Goal: Task Accomplishment & Management: Use online tool/utility

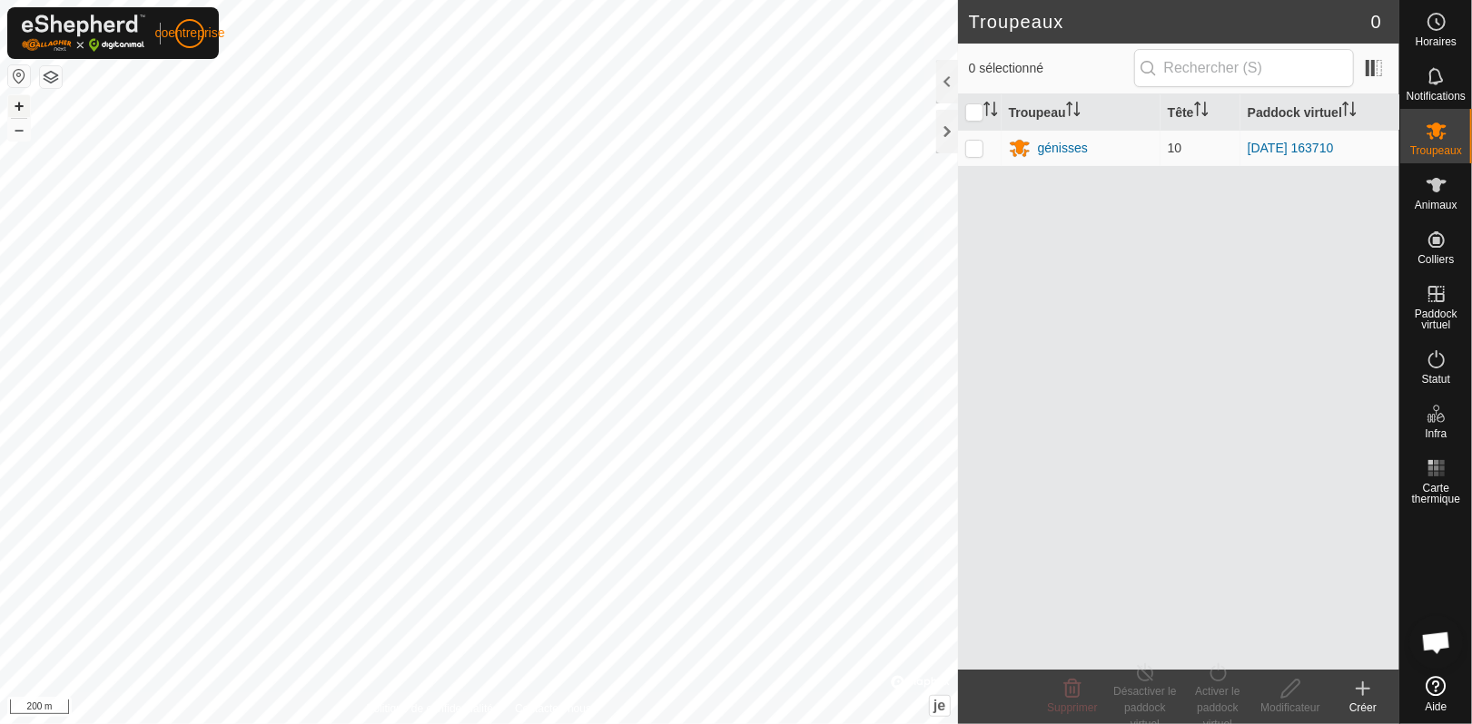
click at [15, 102] on font "+" at bounding box center [20, 105] width 10 height 19
click at [975, 150] on p-checkbox at bounding box center [974, 148] width 18 height 15
checkbox input "true"
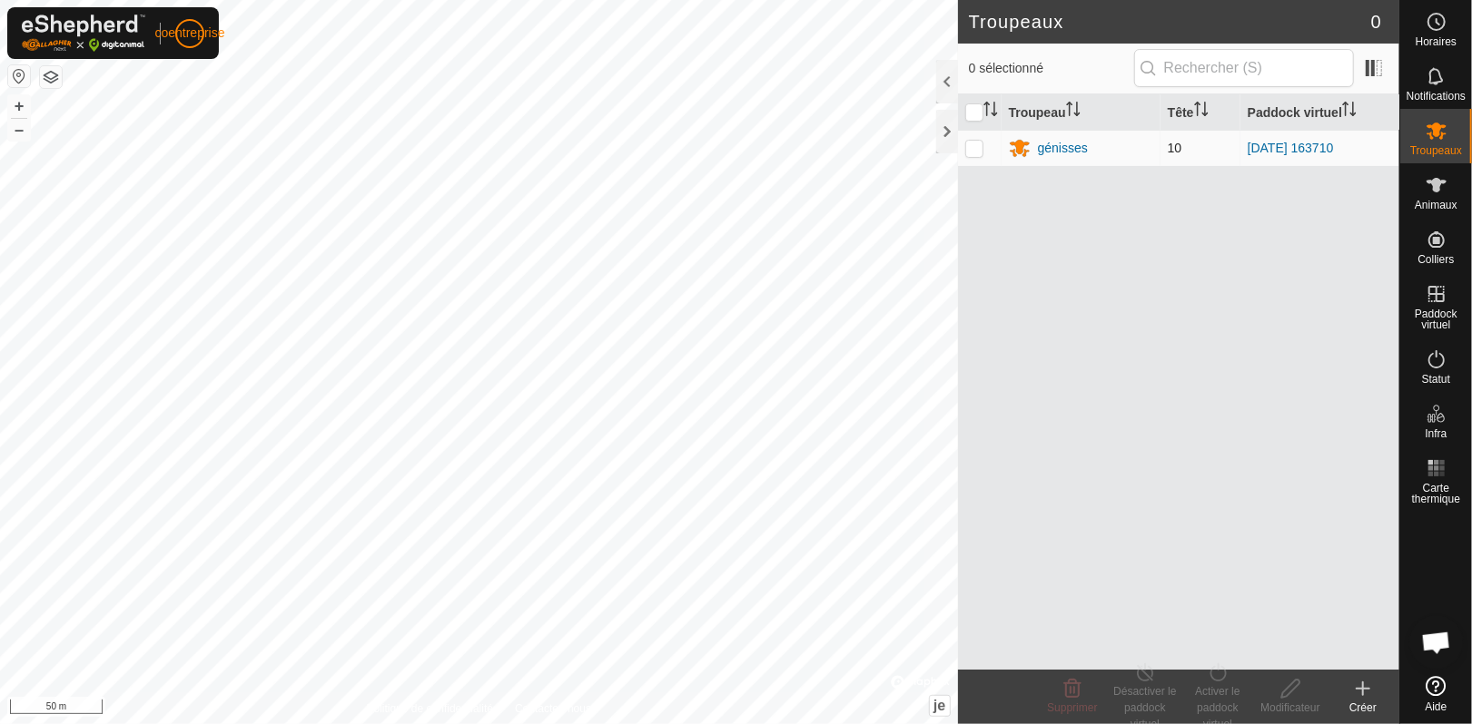
checkbox input "true"
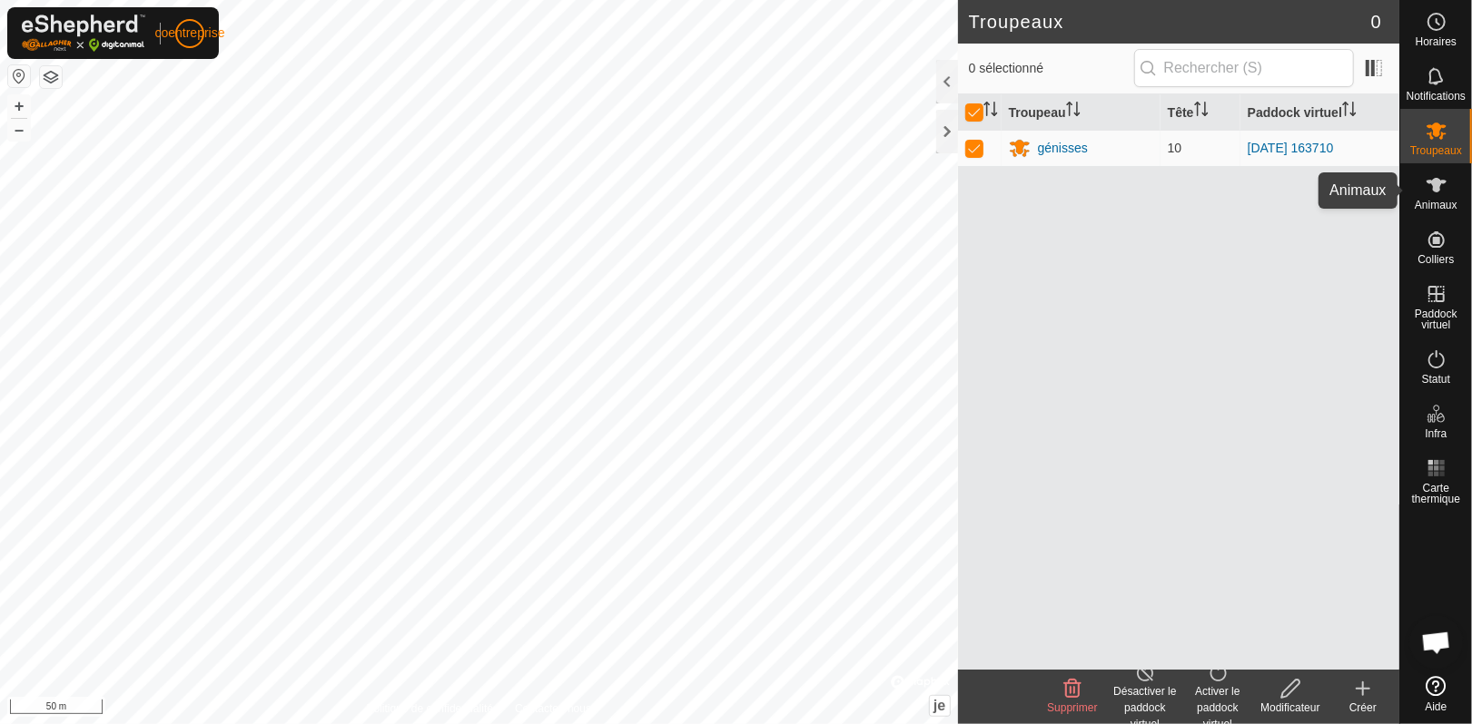
click at [1428, 187] on icon at bounding box center [1436, 185] width 22 height 22
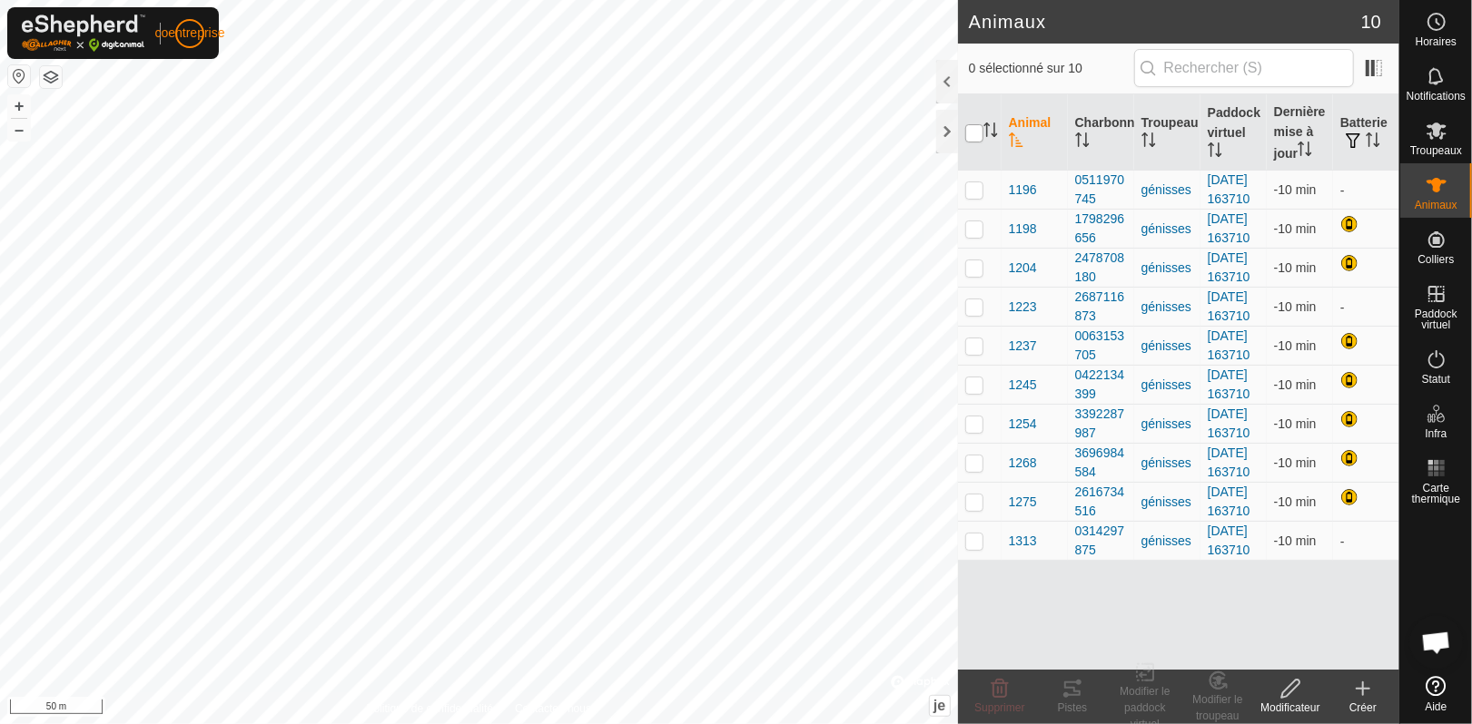
click at [977, 129] on input "checkbox" at bounding box center [974, 133] width 18 height 18
checkbox input "true"
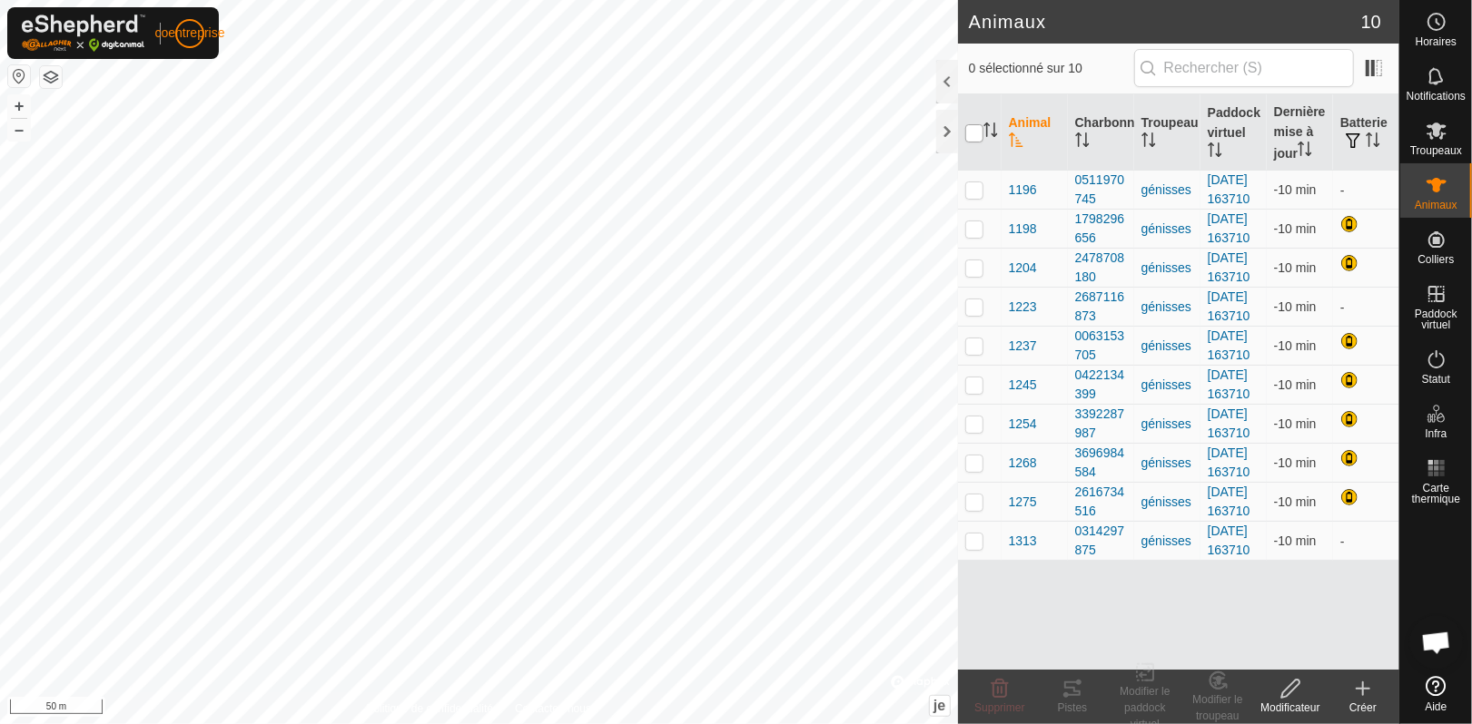
checkbox input "true"
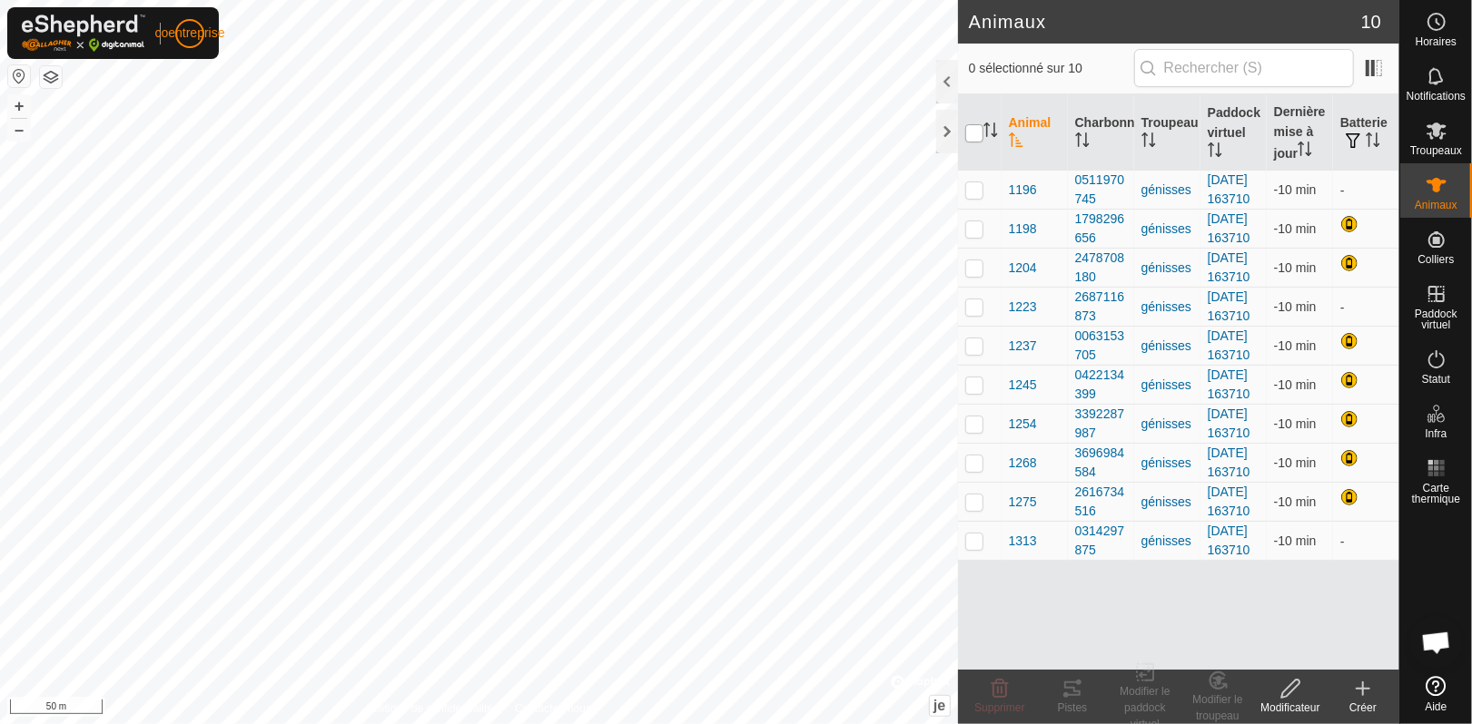
checkbox input "true"
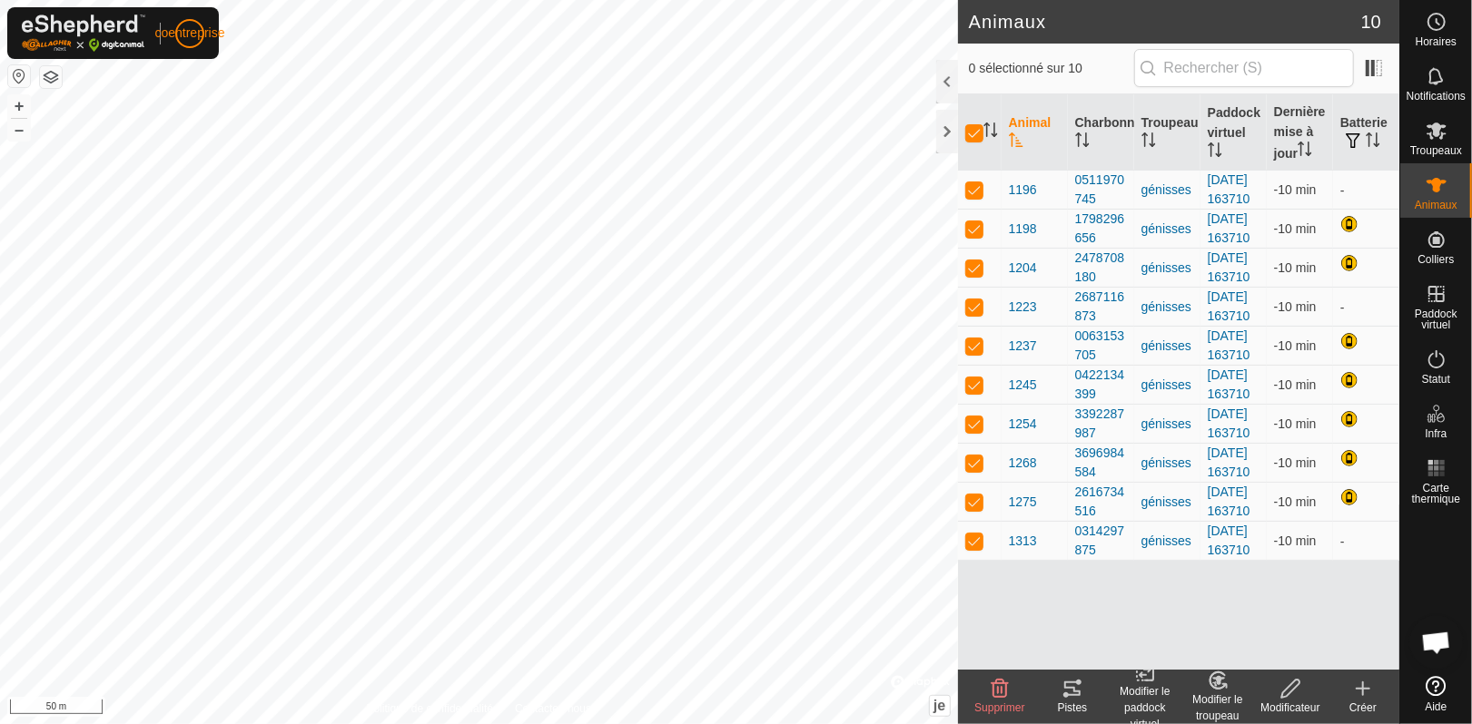
click at [1072, 697] on icon at bounding box center [1072, 689] width 22 height 22
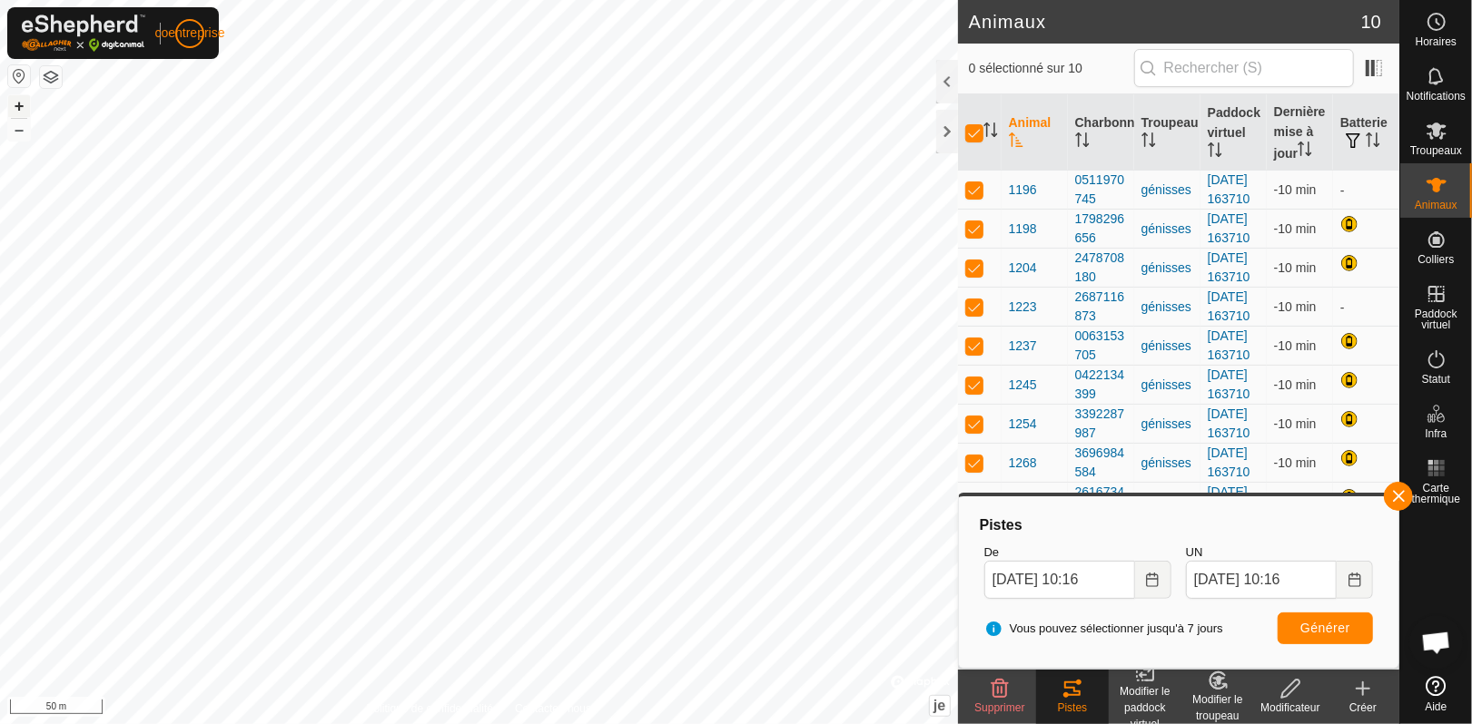
click at [15, 103] on font "+" at bounding box center [20, 105] width 10 height 19
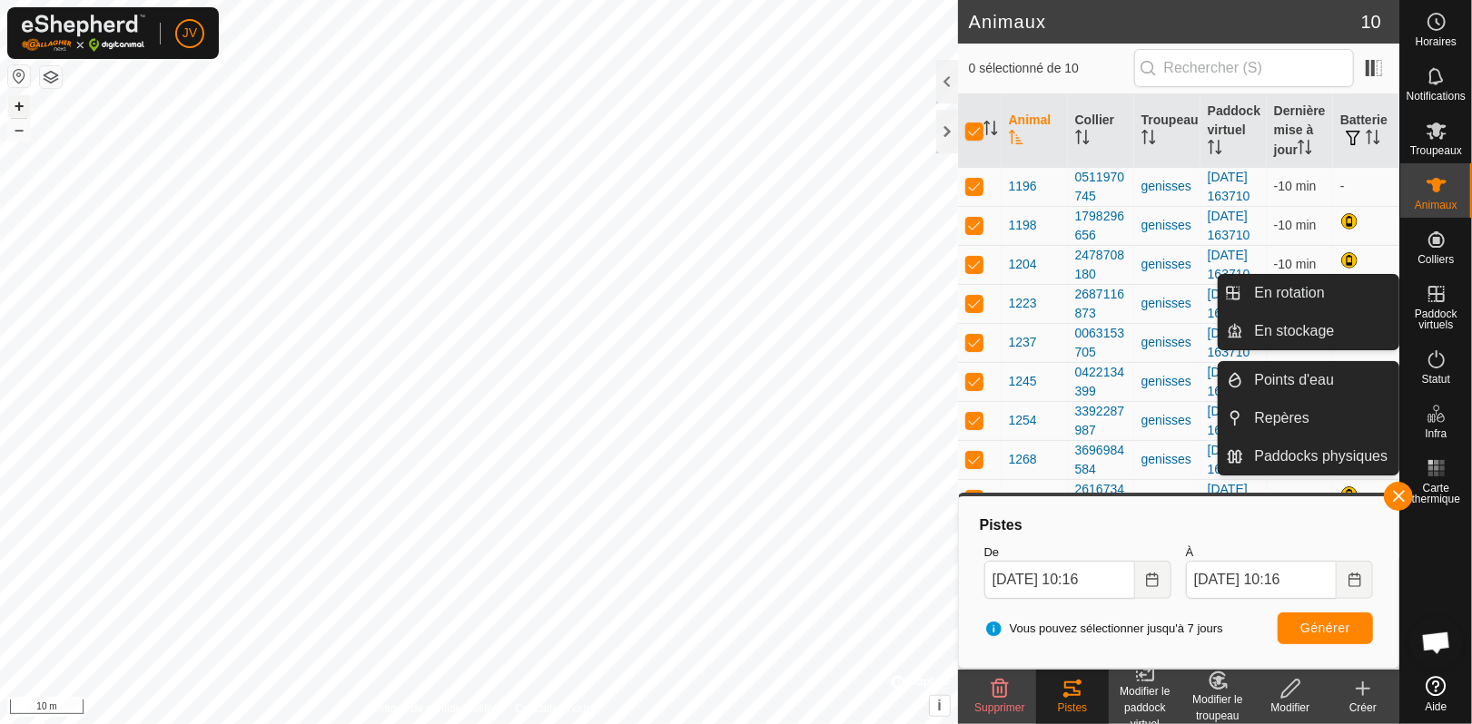
click at [1436, 299] on icon at bounding box center [1436, 294] width 22 height 22
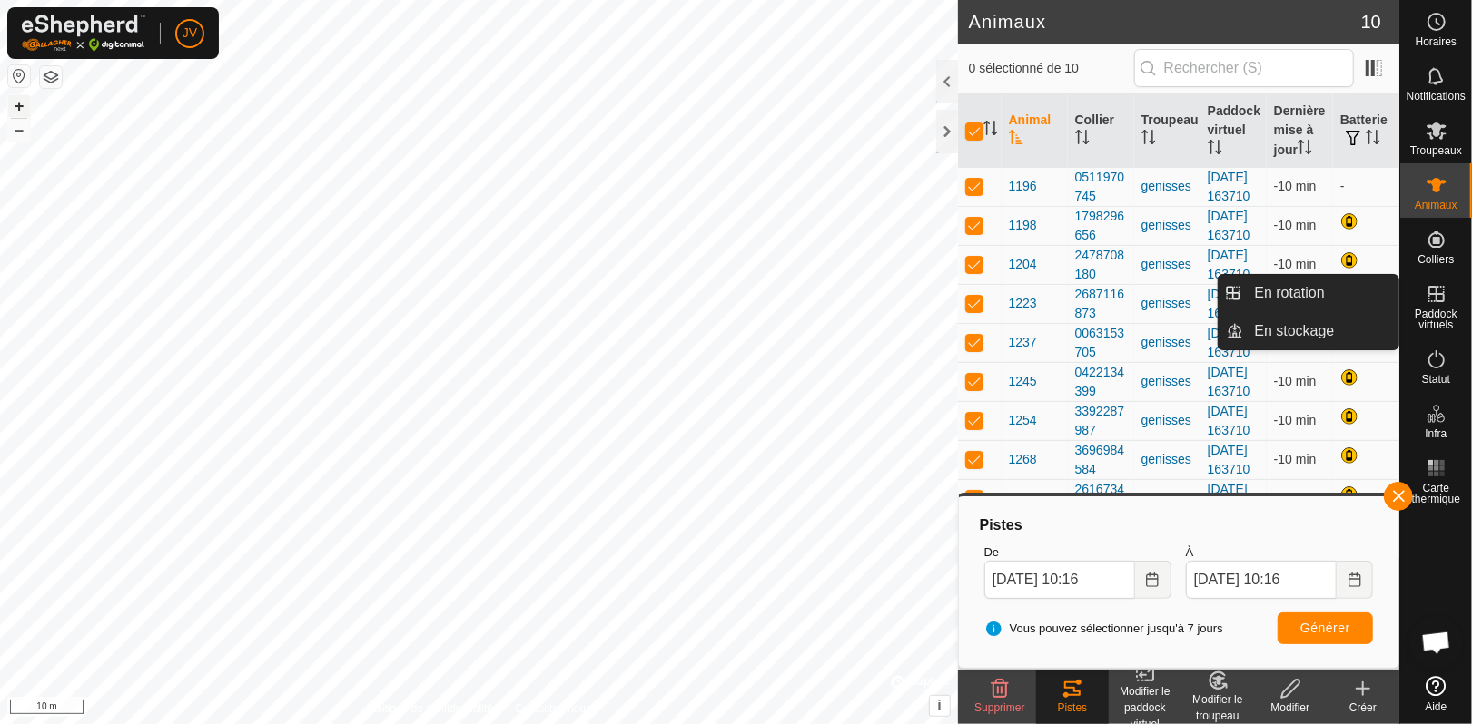
click at [1436, 299] on icon at bounding box center [1436, 294] width 22 height 22
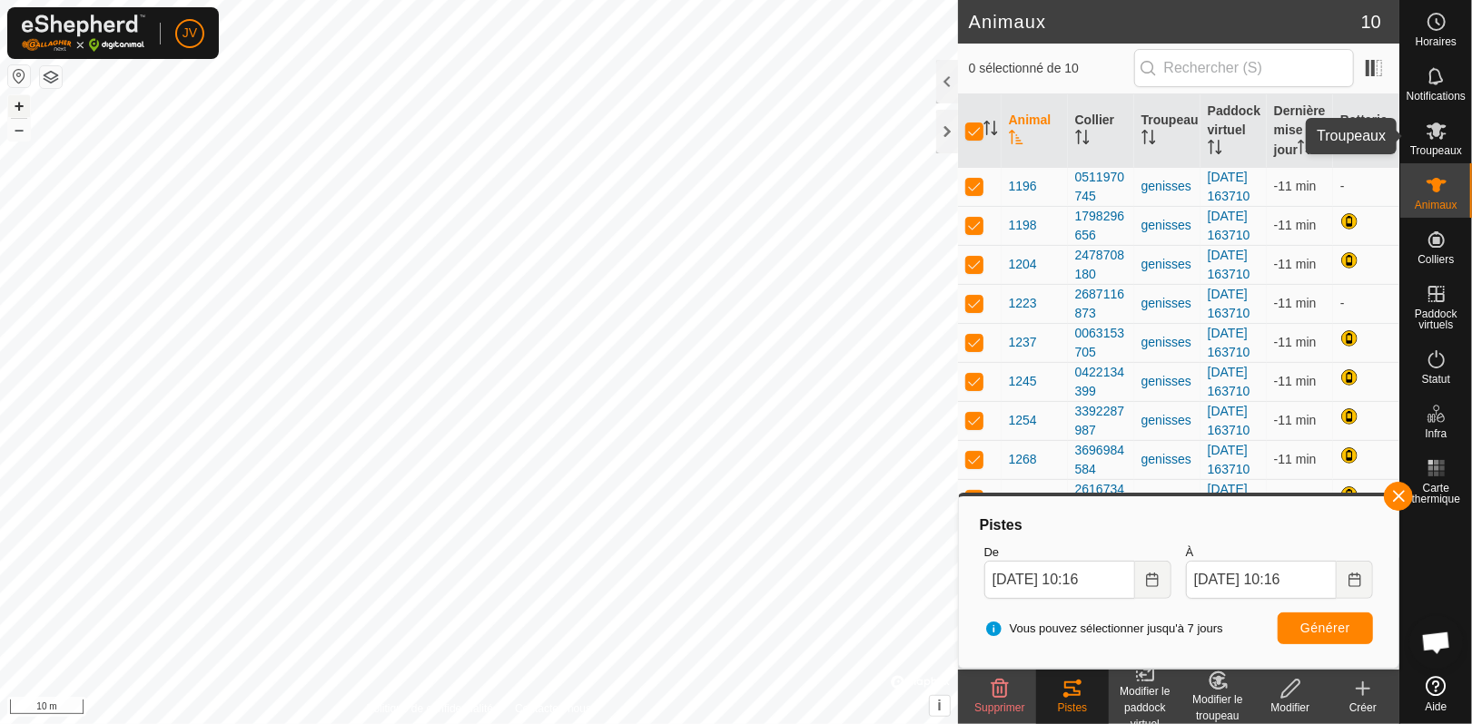
click at [1442, 136] on icon at bounding box center [1436, 131] width 22 height 22
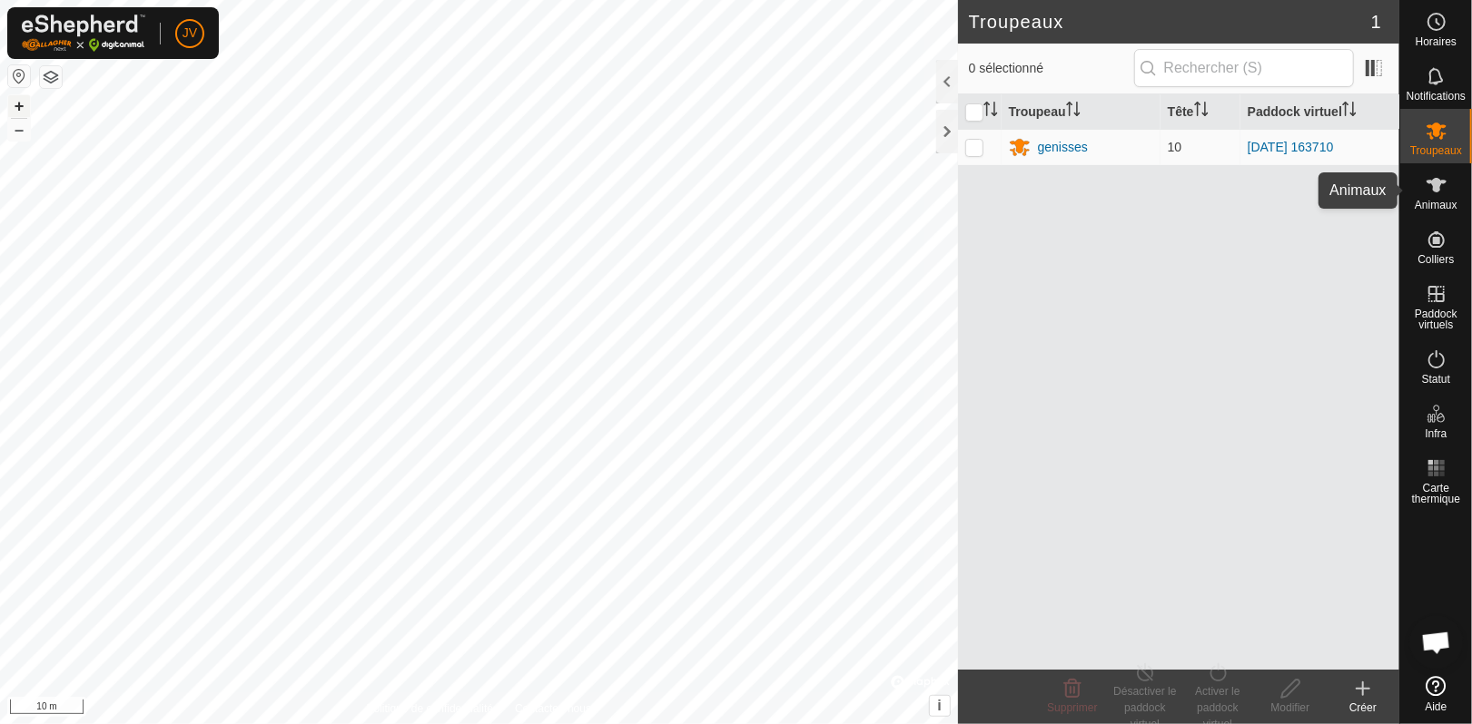
click at [1441, 184] on icon at bounding box center [1436, 185] width 22 height 22
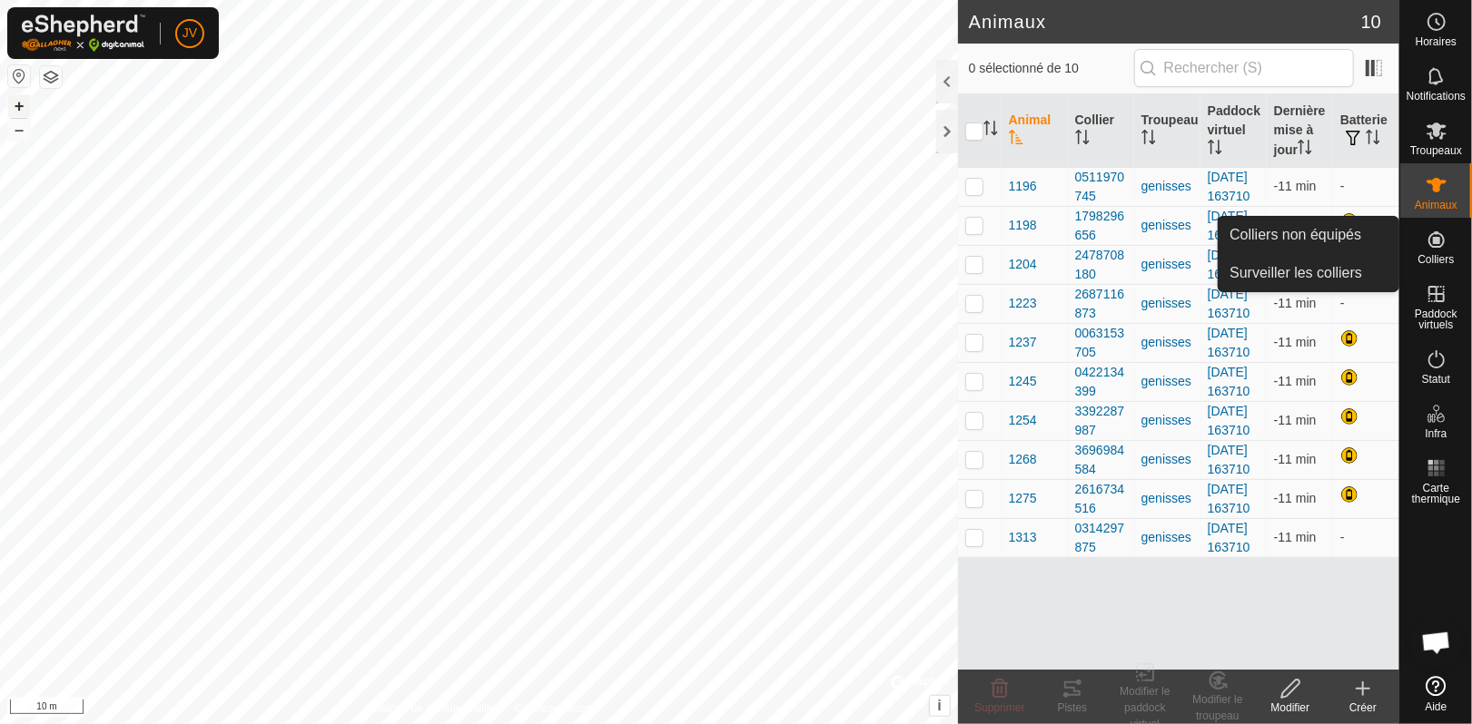
click at [1441, 234] on icon at bounding box center [1436, 239] width 16 height 16
click at [1438, 247] on icon at bounding box center [1436, 239] width 16 height 16
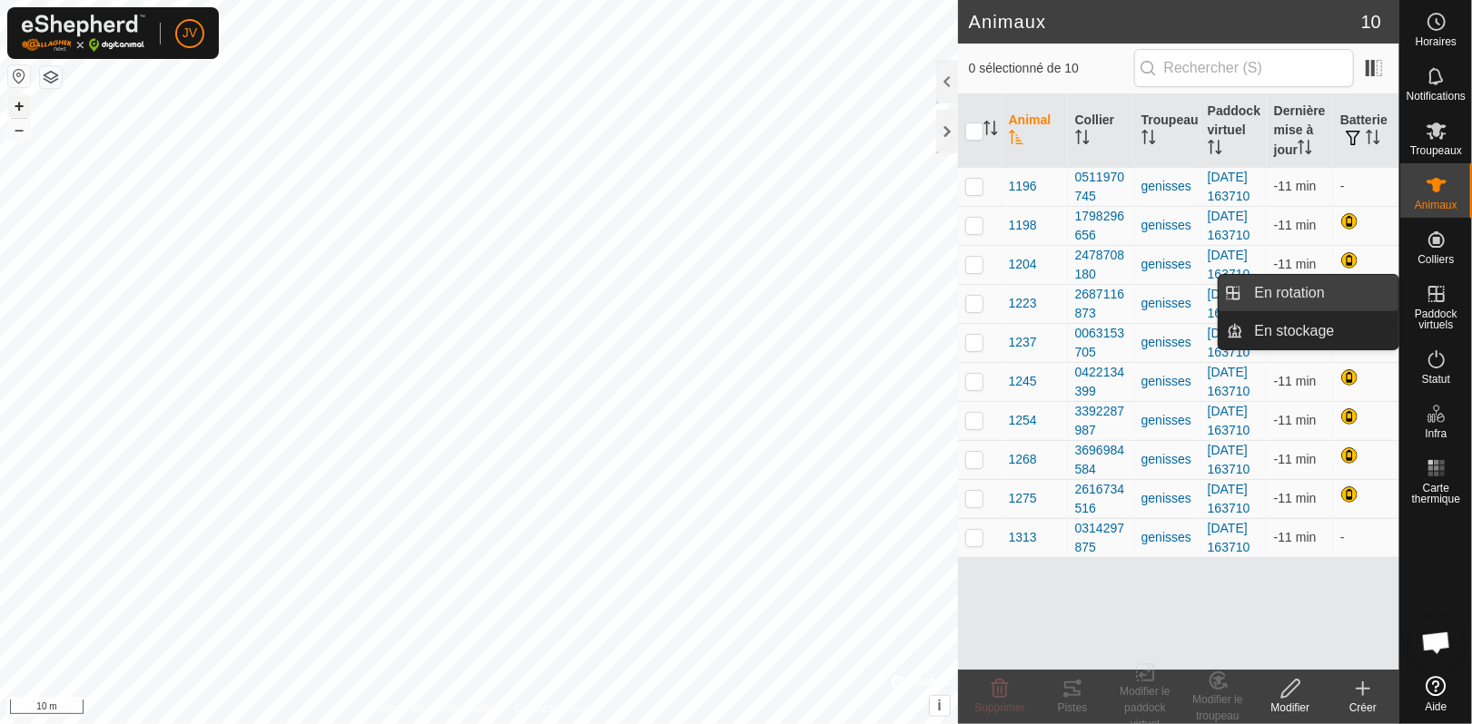
click at [1324, 298] on link "En rotation" at bounding box center [1321, 293] width 155 height 36
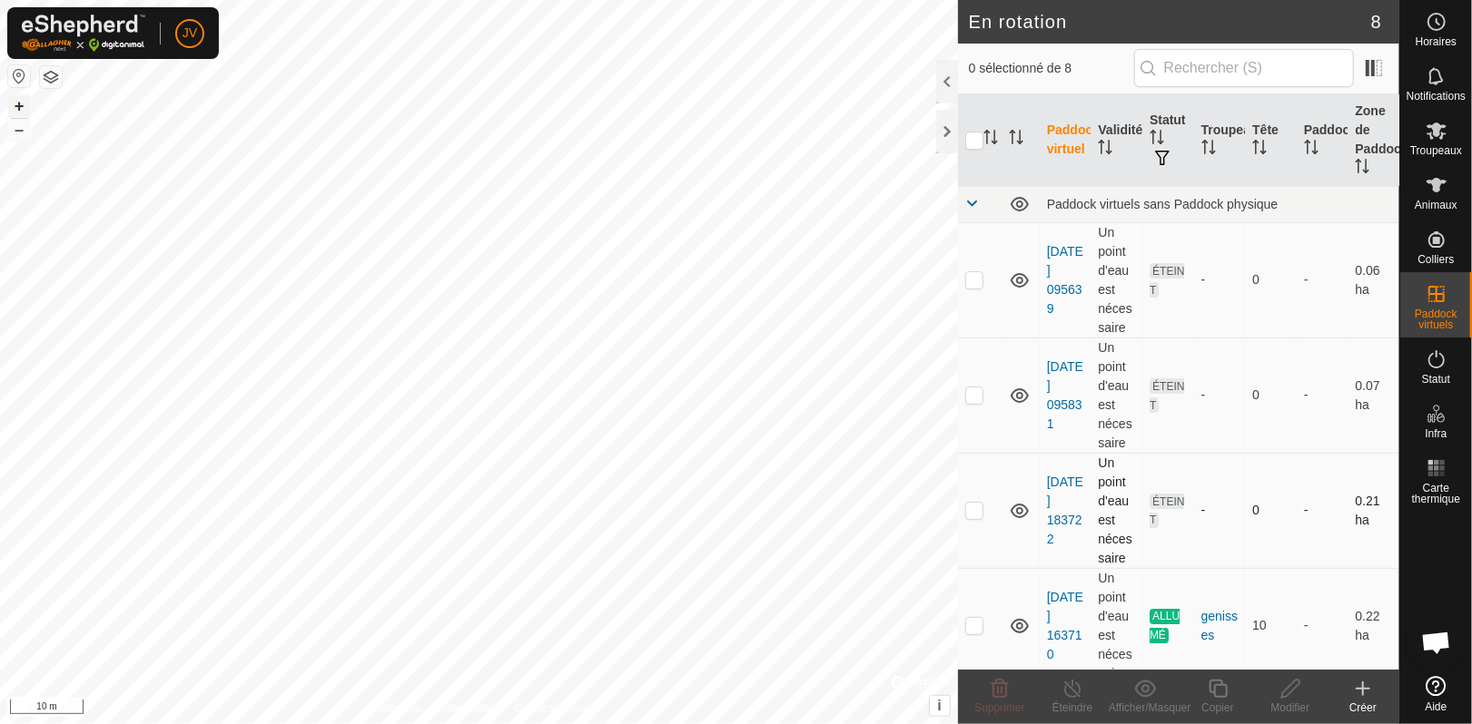
checkbox input "true"
click at [1069, 693] on icon at bounding box center [1072, 689] width 23 height 22
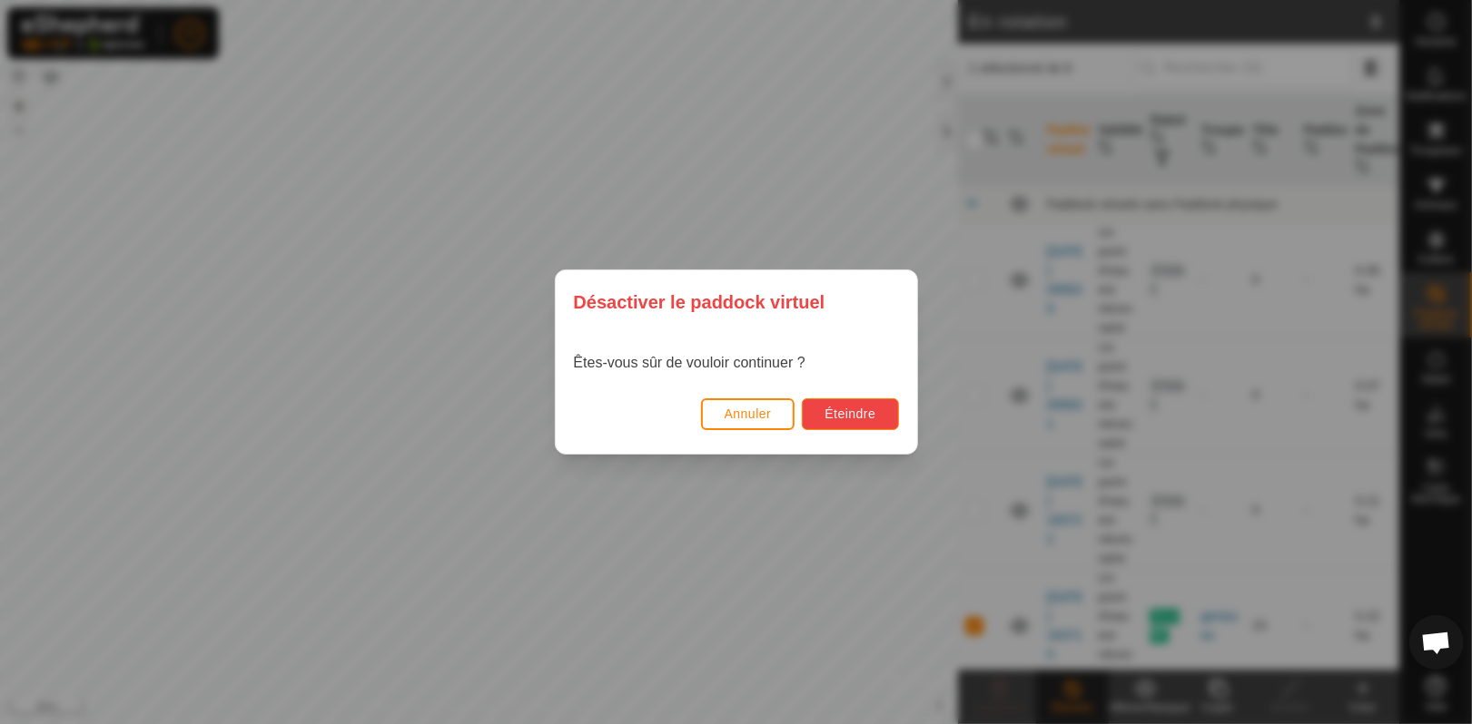
click at [841, 411] on span "Éteindre" at bounding box center [849, 414] width 51 height 15
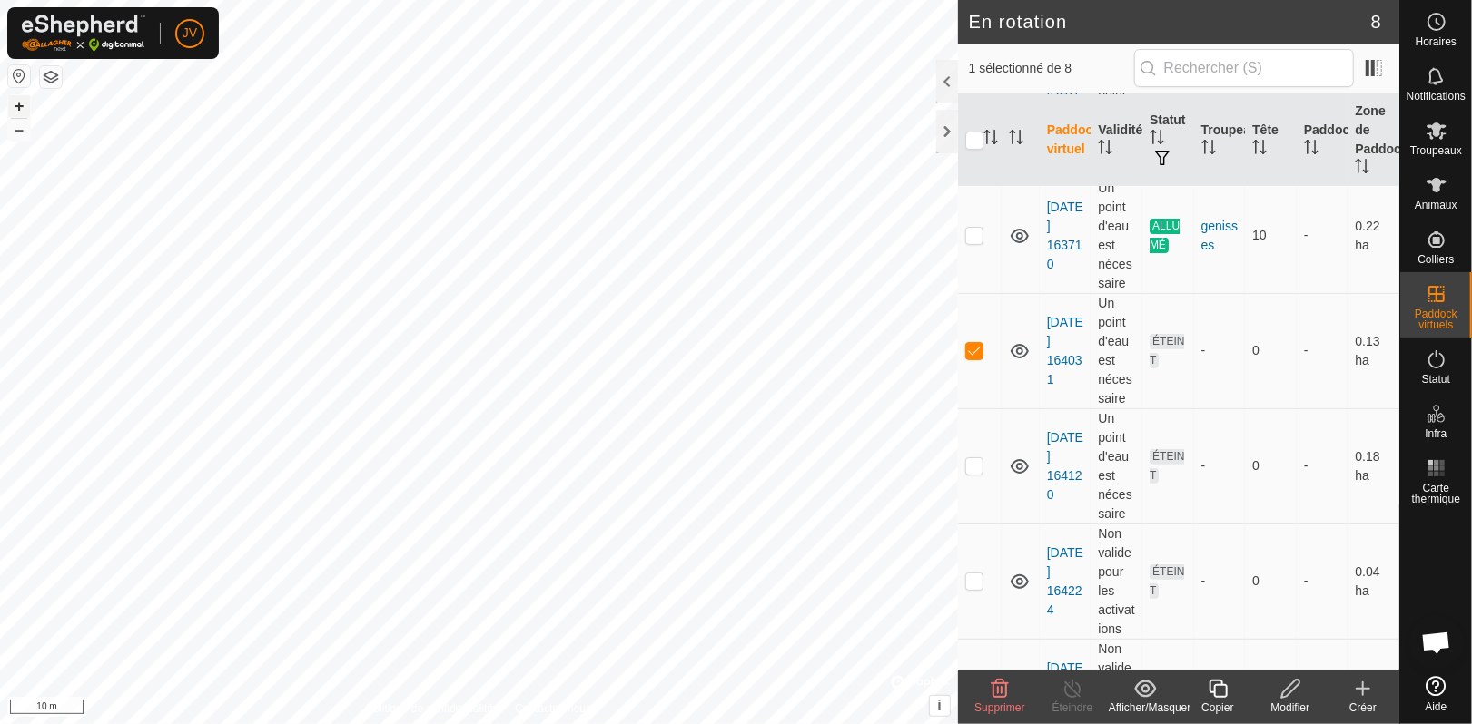
scroll to position [475, 0]
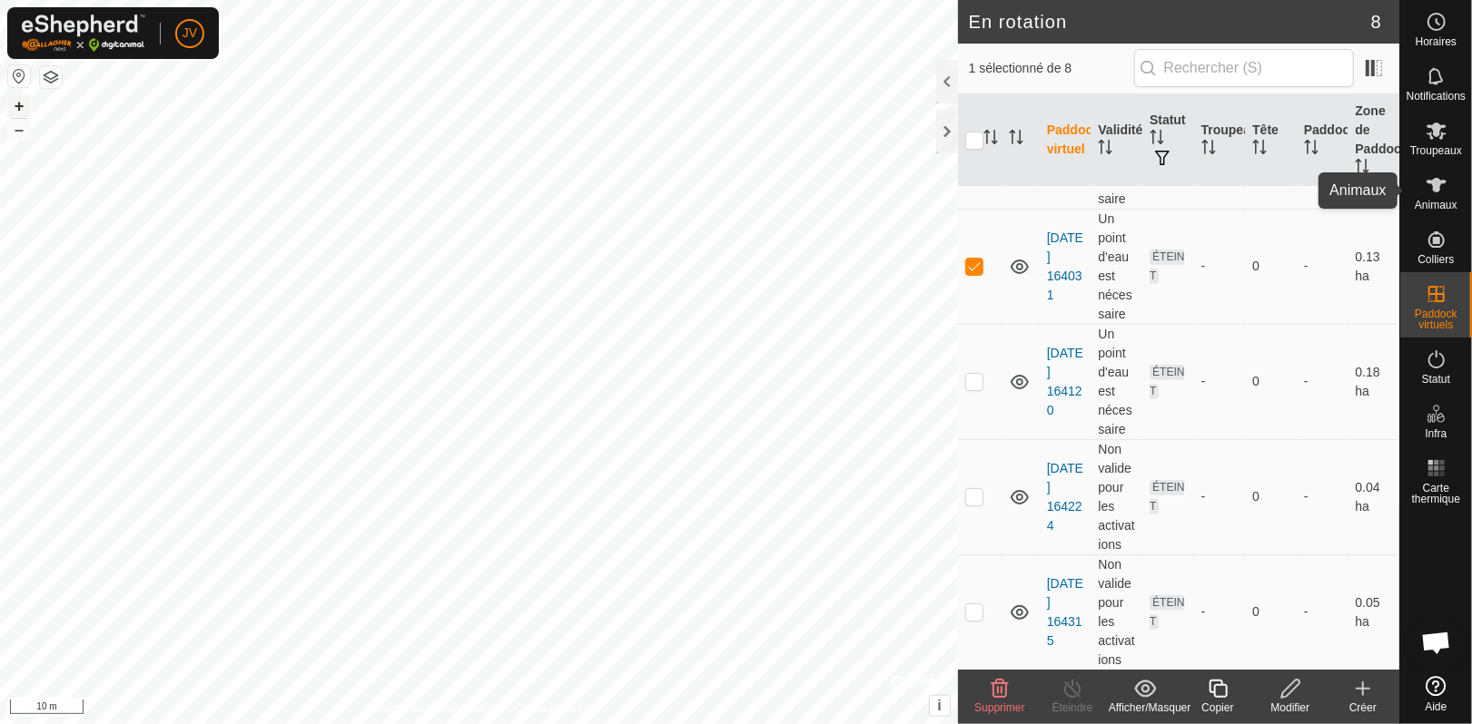
click at [1438, 184] on icon at bounding box center [1436, 185] width 20 height 15
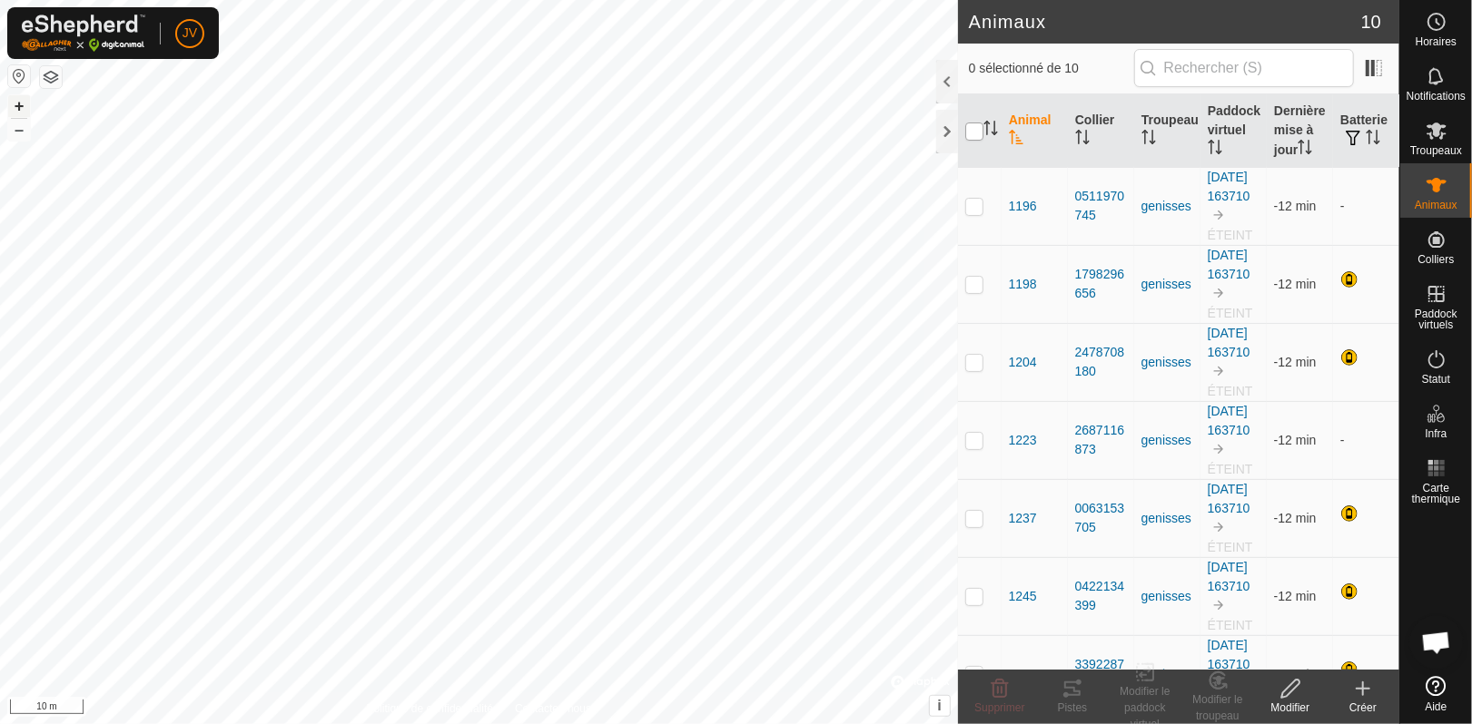
click at [973, 128] on input "checkbox" at bounding box center [974, 132] width 18 height 18
checkbox input "true"
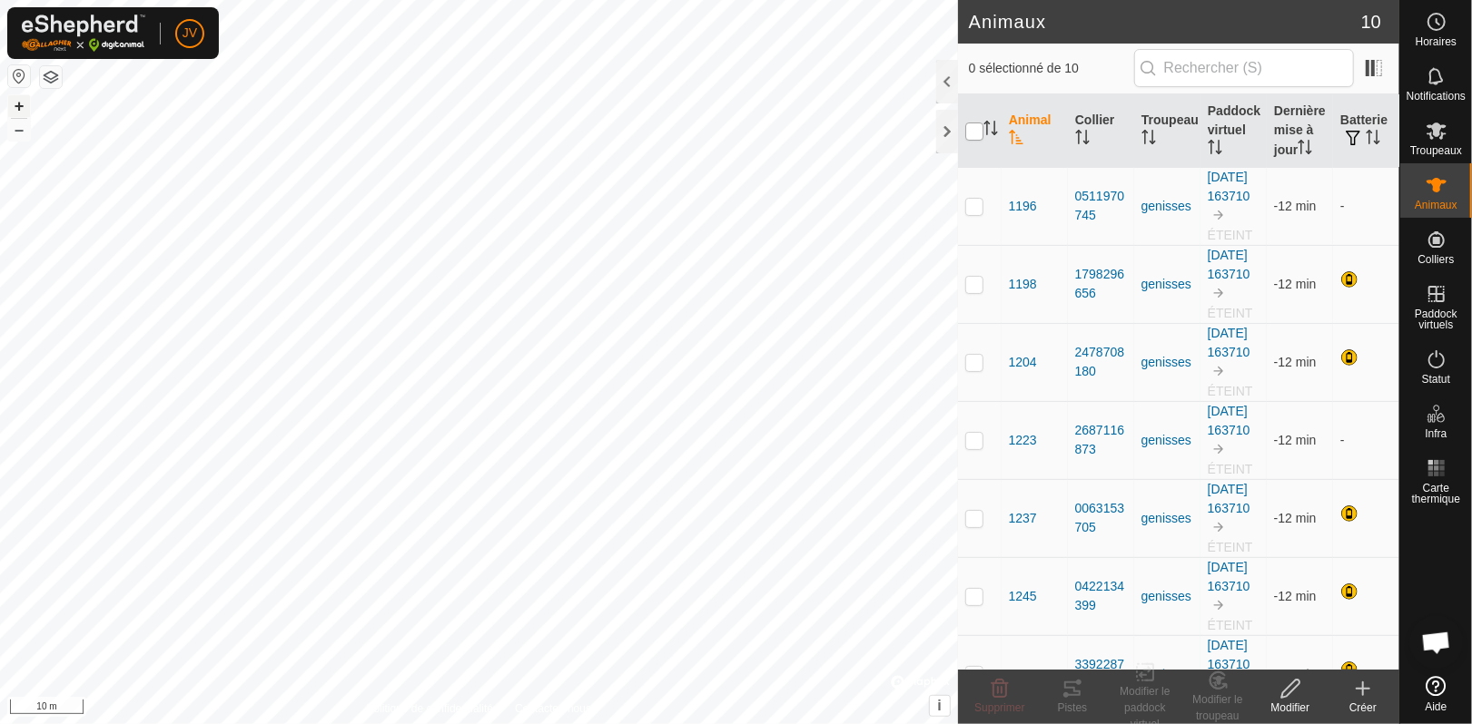
checkbox input "true"
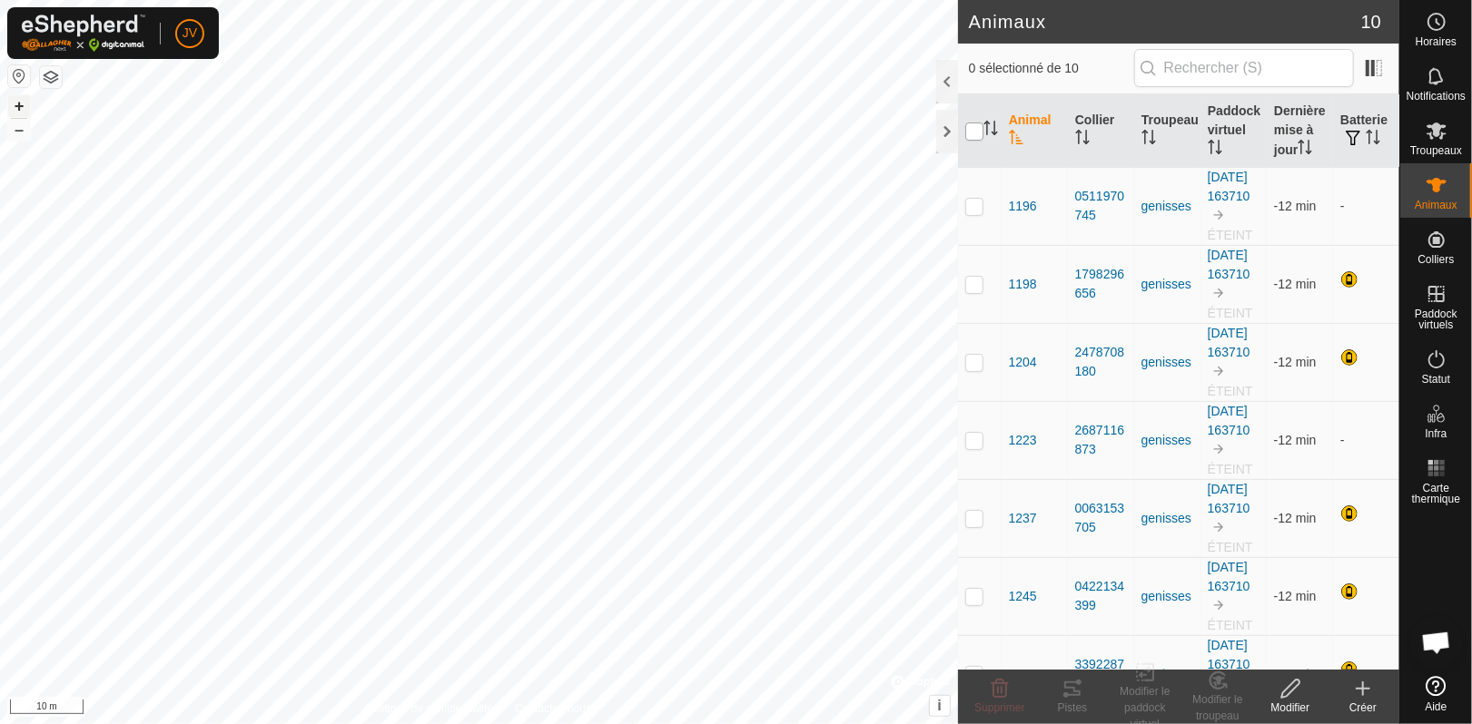
checkbox input "true"
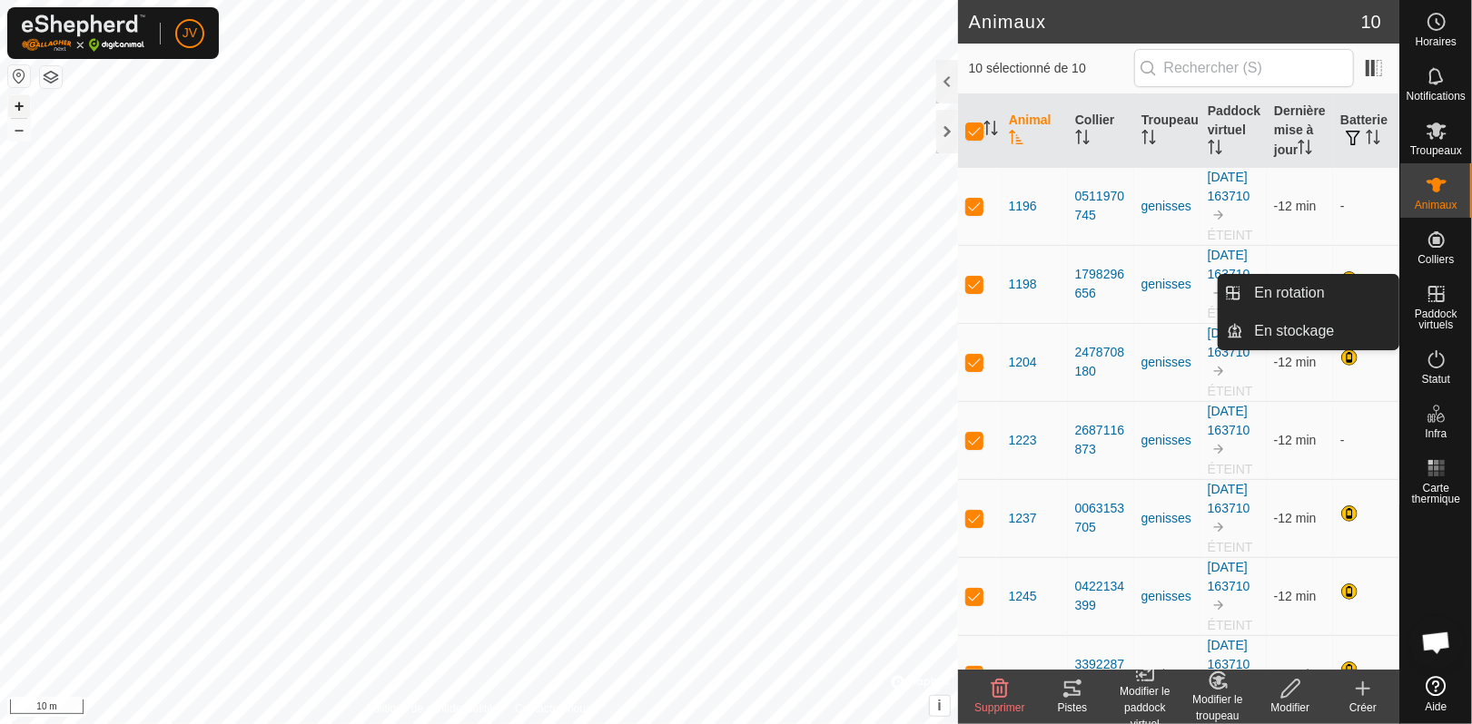
click at [1438, 300] on icon at bounding box center [1436, 294] width 22 height 22
click at [1265, 328] on link "En stockage" at bounding box center [1321, 331] width 155 height 36
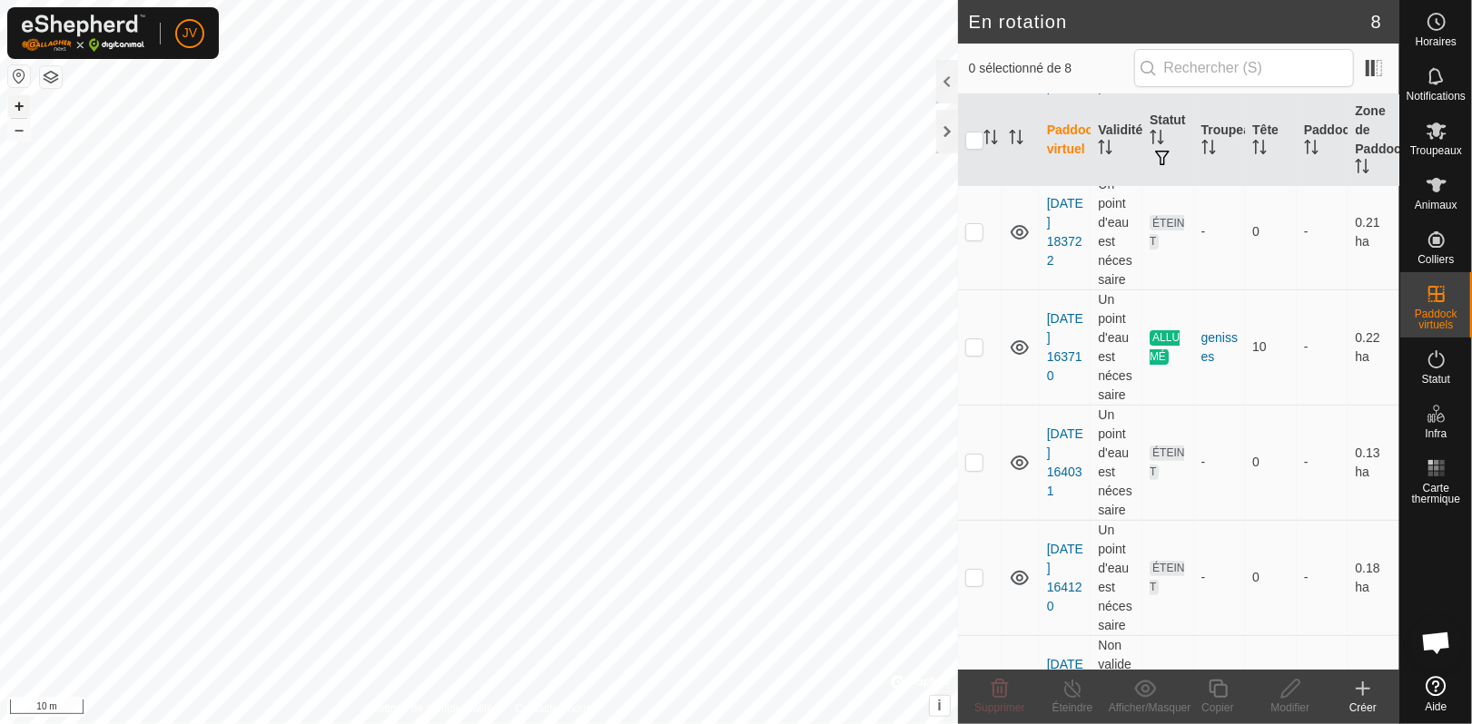
scroll to position [293, 0]
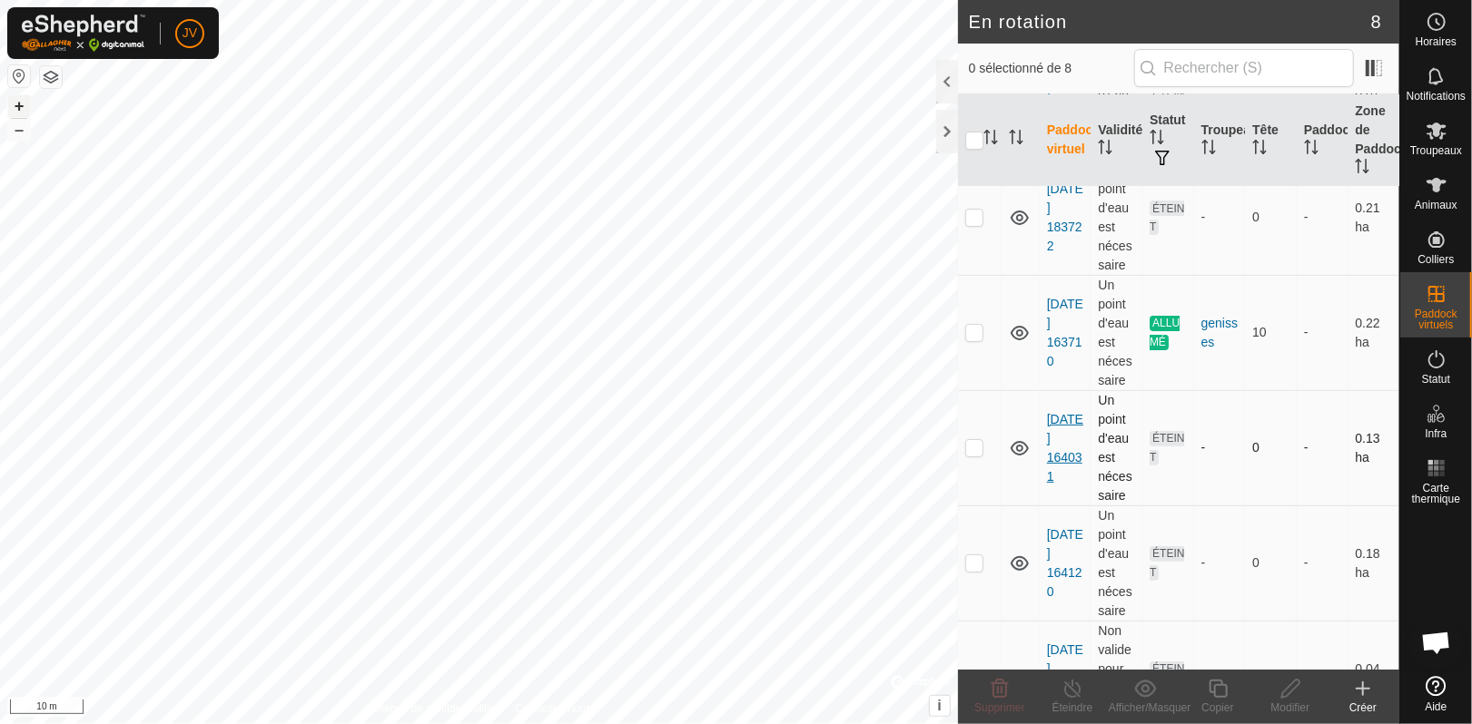
checkbox input "true"
checkbox input "false"
checkbox input "true"
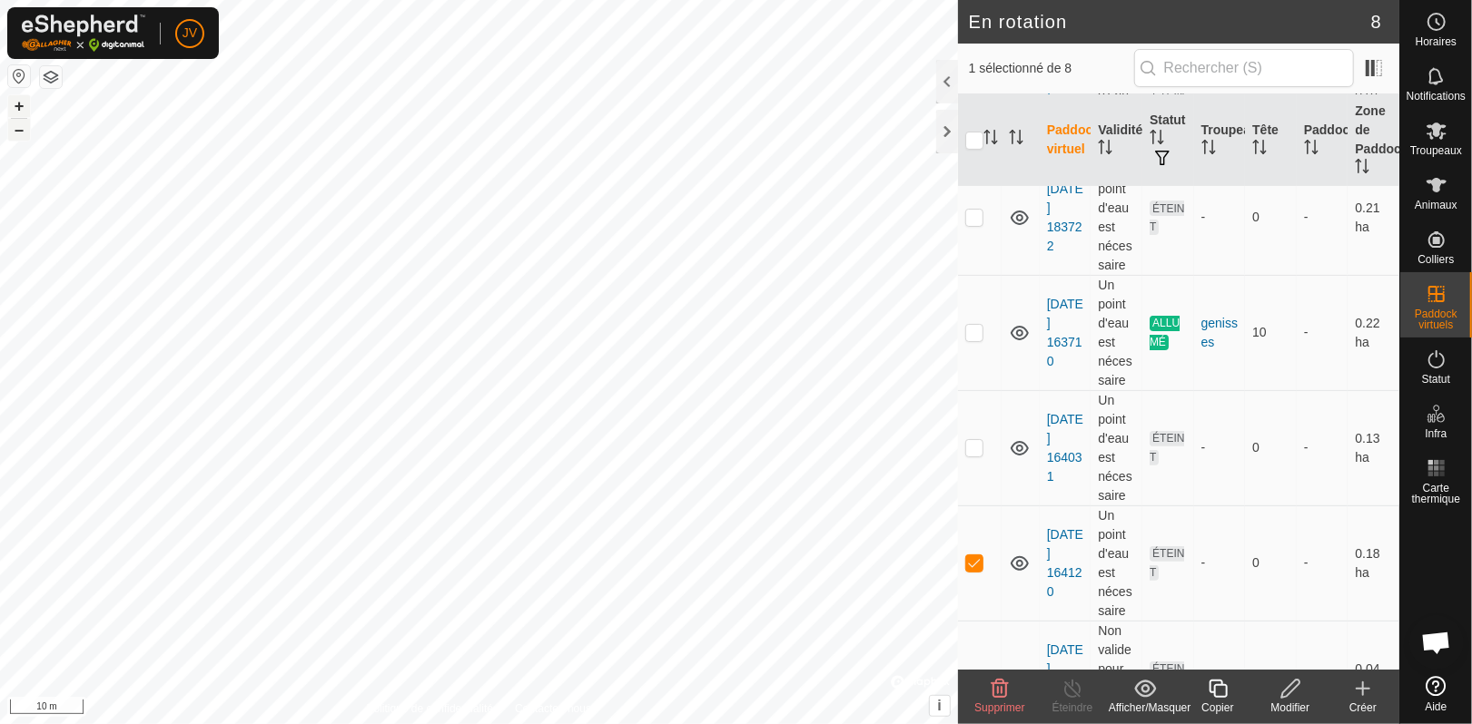
click at [15, 127] on button "–" at bounding box center [19, 130] width 22 height 22
checkbox input "true"
checkbox input "false"
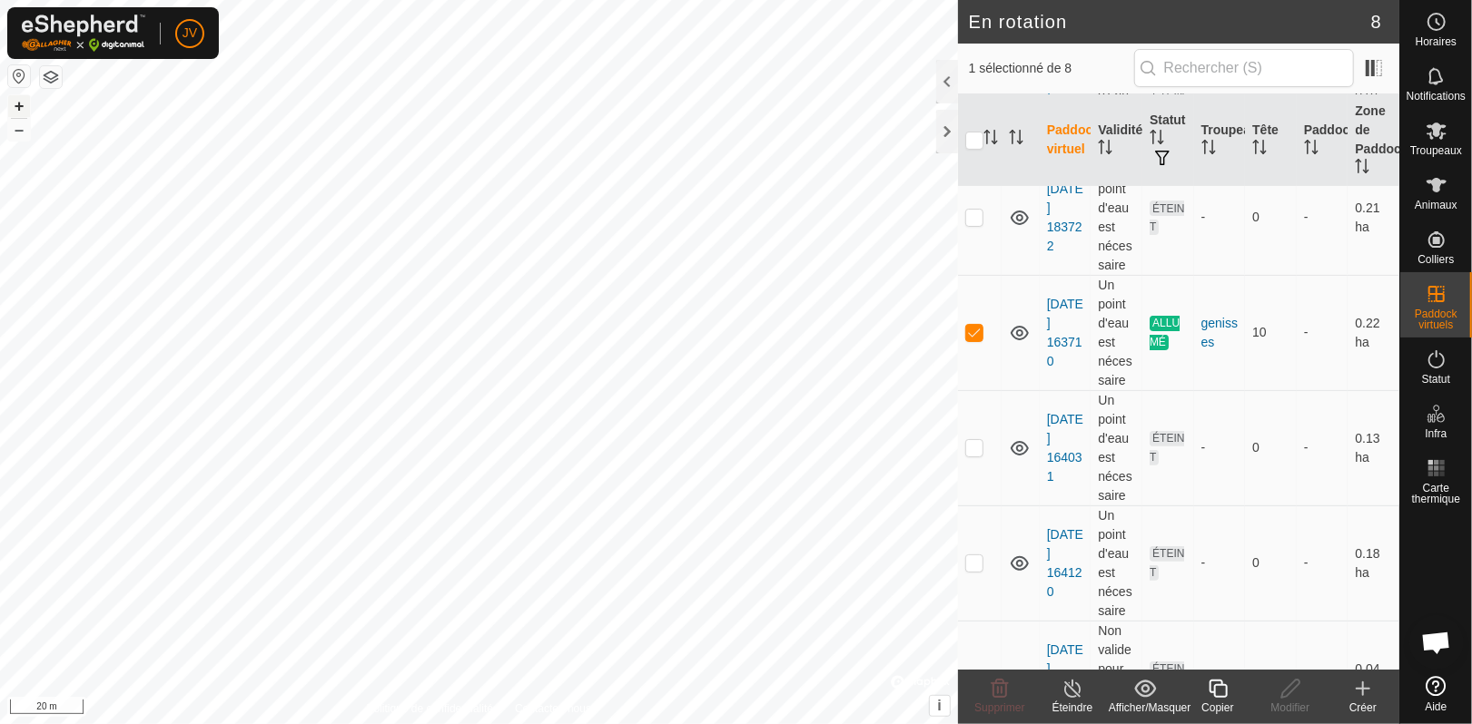
checkbox input "true"
checkbox input "false"
click at [1066, 687] on icon at bounding box center [1072, 689] width 16 height 18
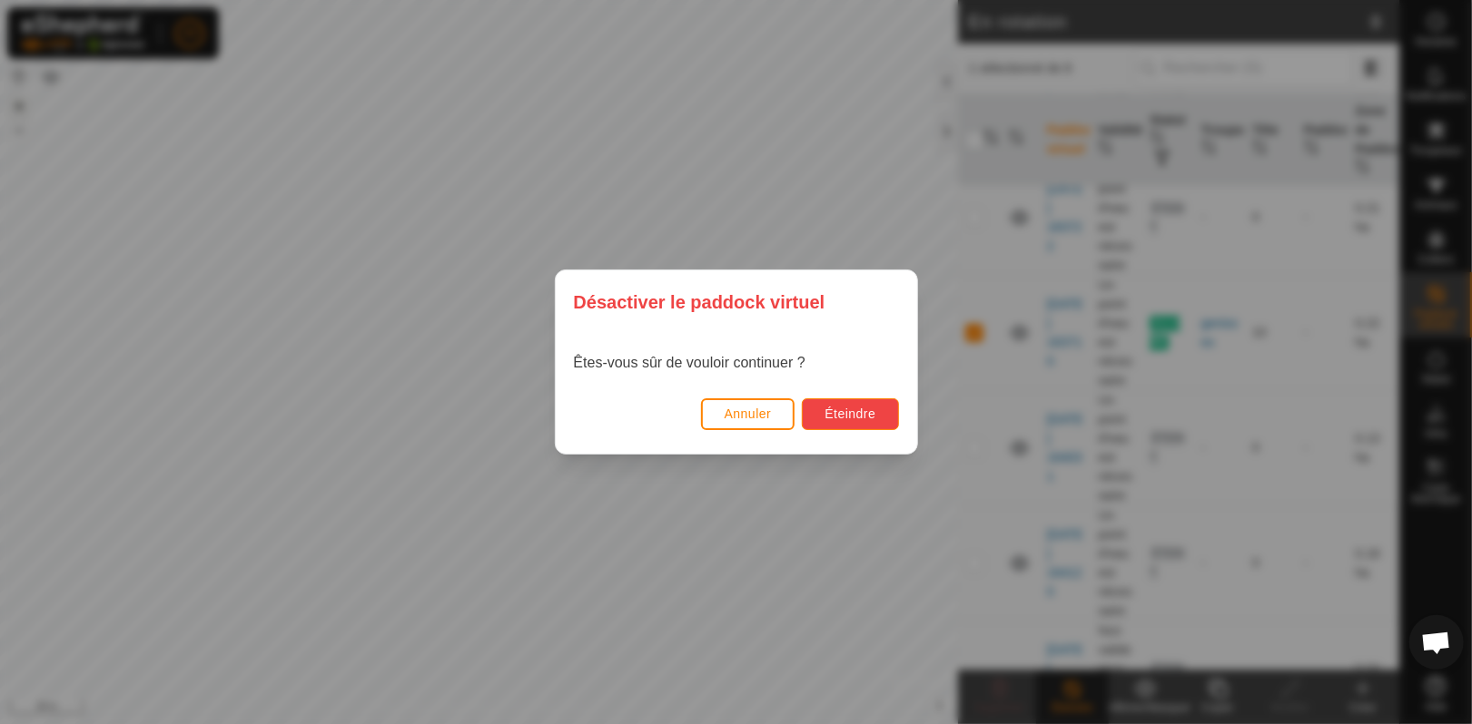
click at [831, 409] on span "Éteindre" at bounding box center [849, 414] width 51 height 15
click at [753, 423] on button "Annuler" at bounding box center [748, 415] width 94 height 32
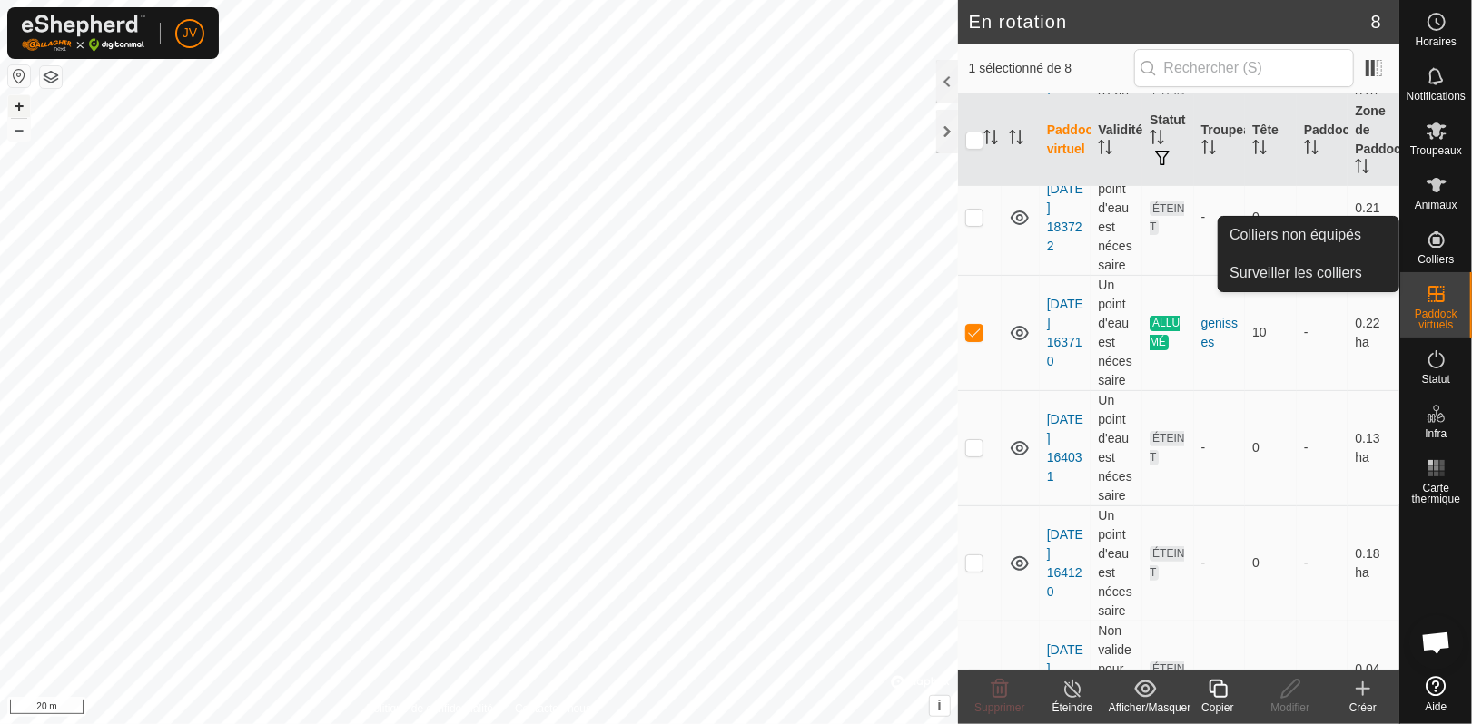
click at [1433, 241] on icon at bounding box center [1436, 239] width 16 height 16
click at [1261, 228] on link "Colliers non équipés" at bounding box center [1308, 235] width 180 height 36
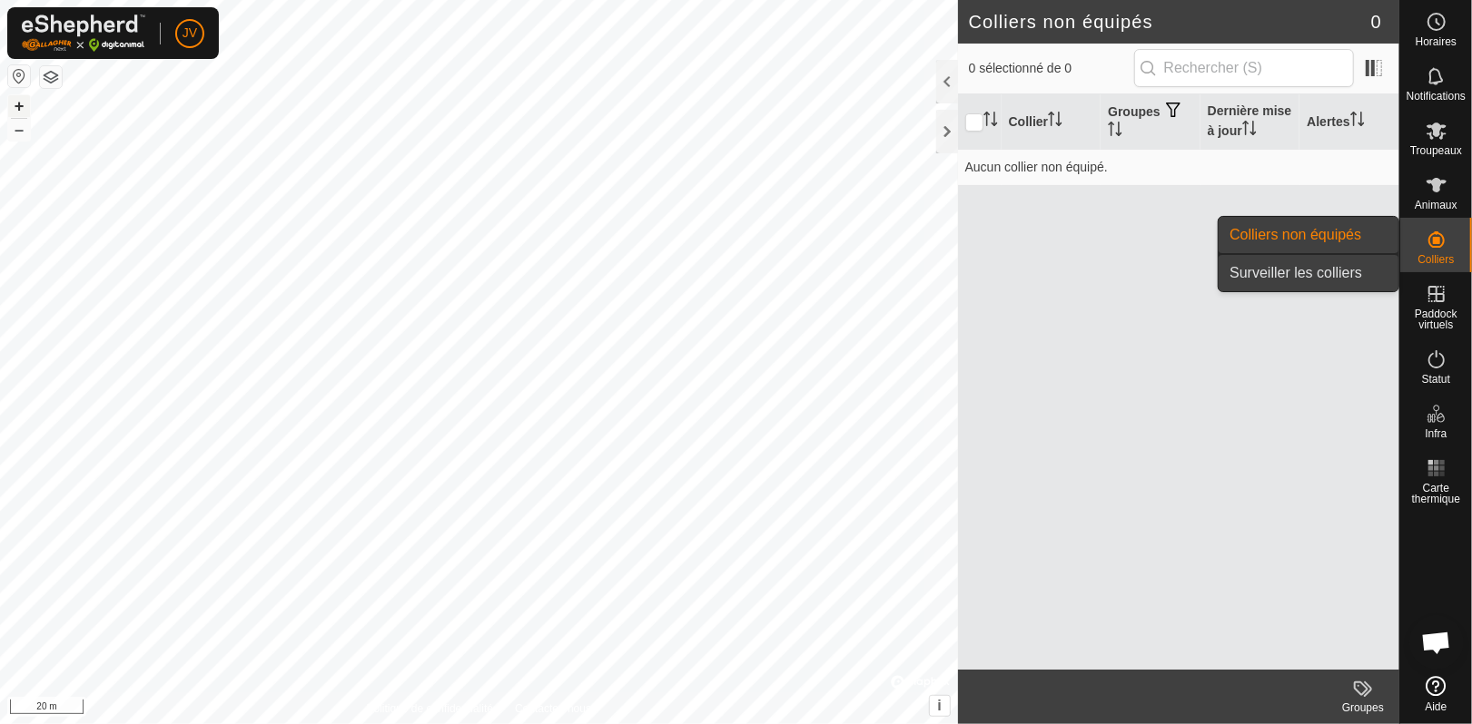
click at [1274, 267] on link "Surveiller les colliers" at bounding box center [1308, 273] width 180 height 36
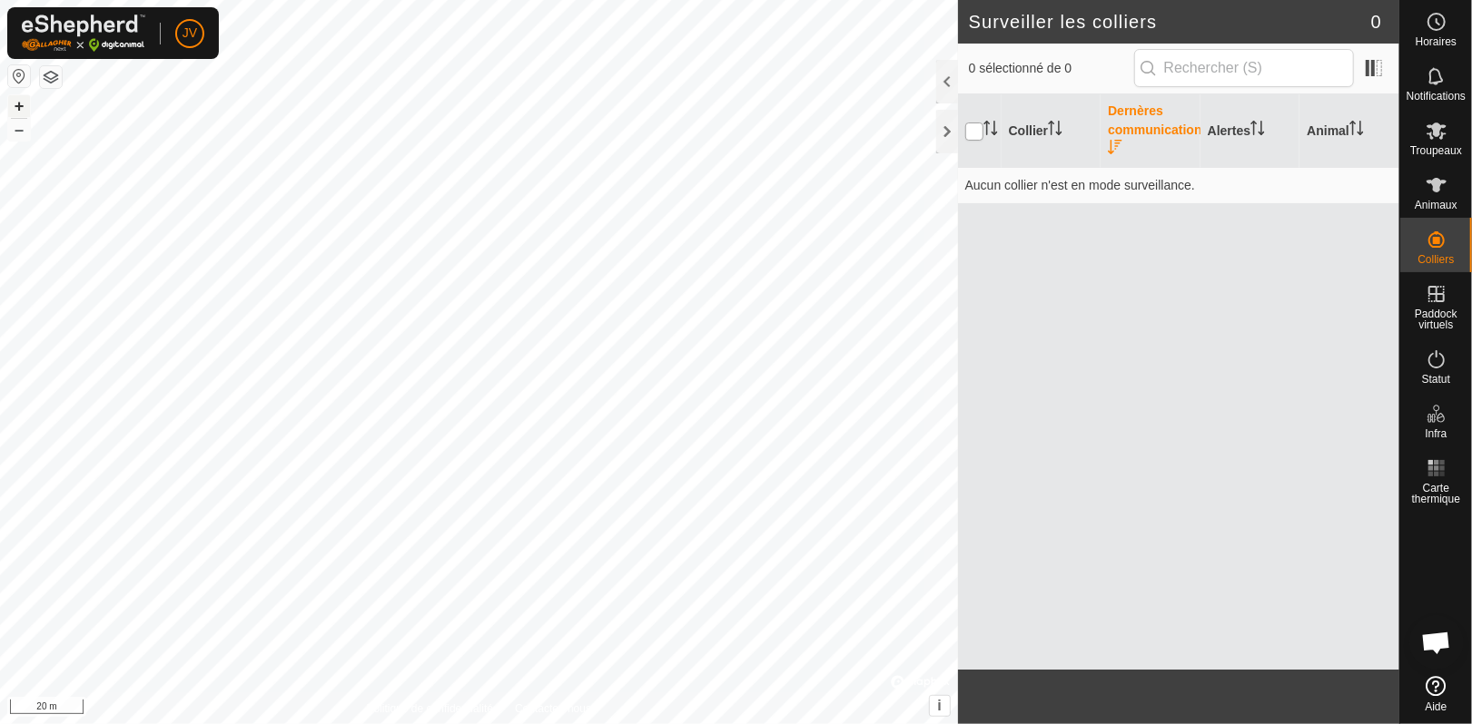
click at [974, 128] on input "checkbox" at bounding box center [974, 132] width 18 height 18
checkbox input "true"
click at [1407, 134] on div "Troupeaux" at bounding box center [1436, 136] width 72 height 54
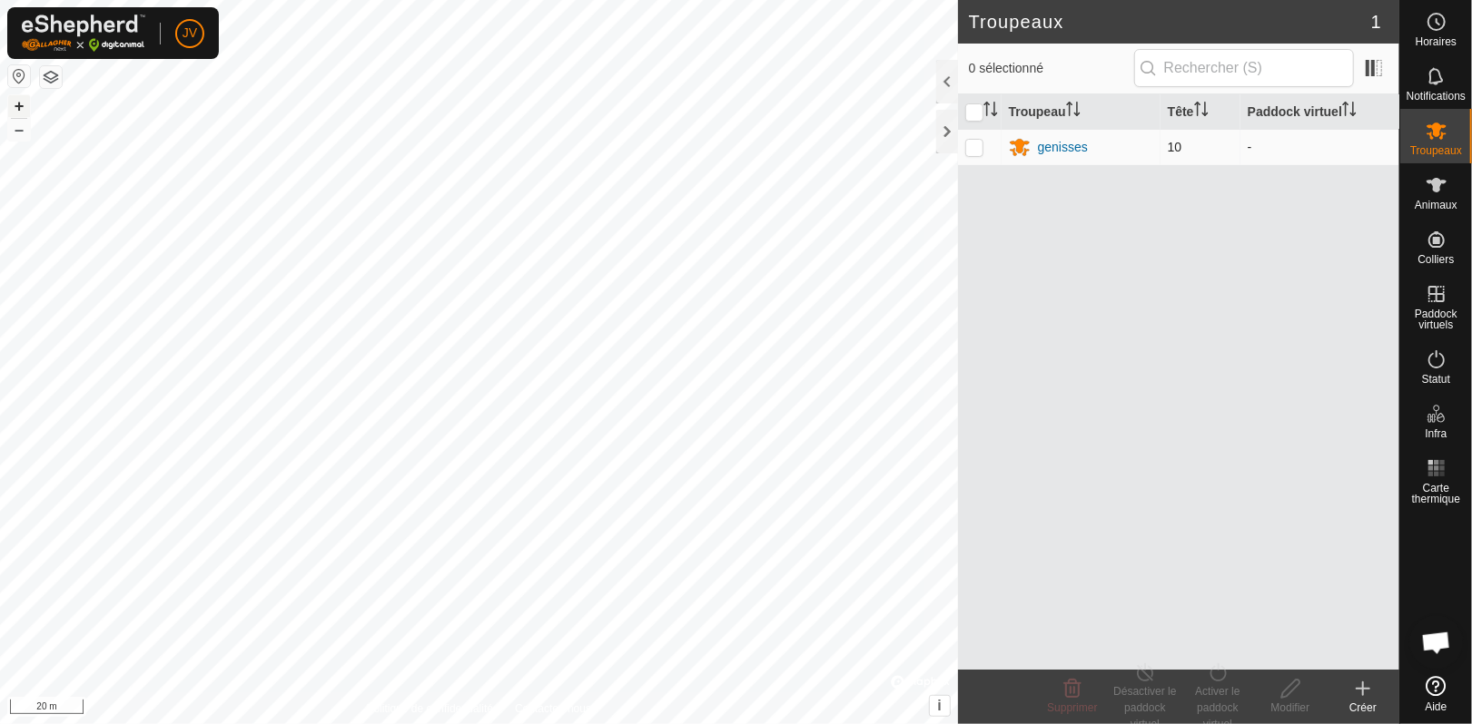
click at [970, 143] on p-checkbox at bounding box center [974, 147] width 18 height 15
checkbox input "true"
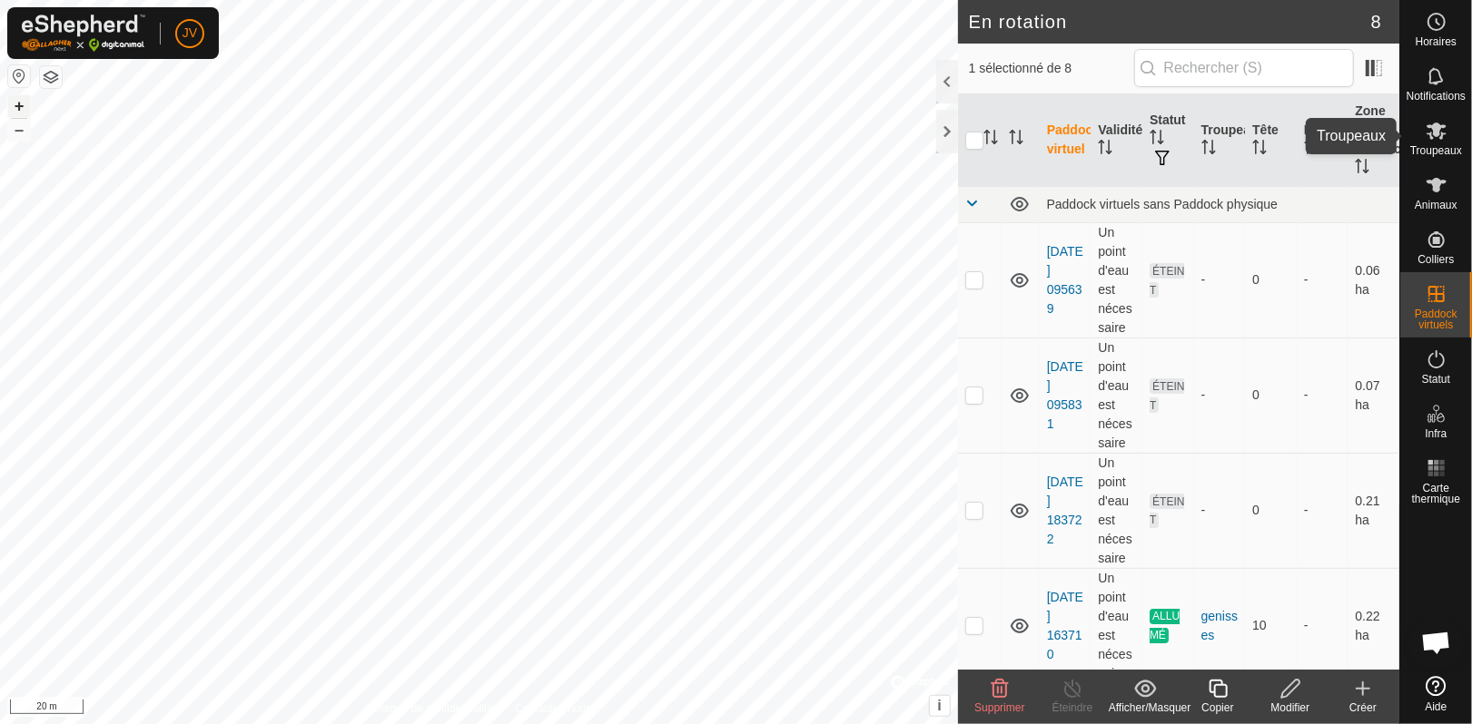
click at [1442, 140] on icon at bounding box center [1436, 131] width 22 height 22
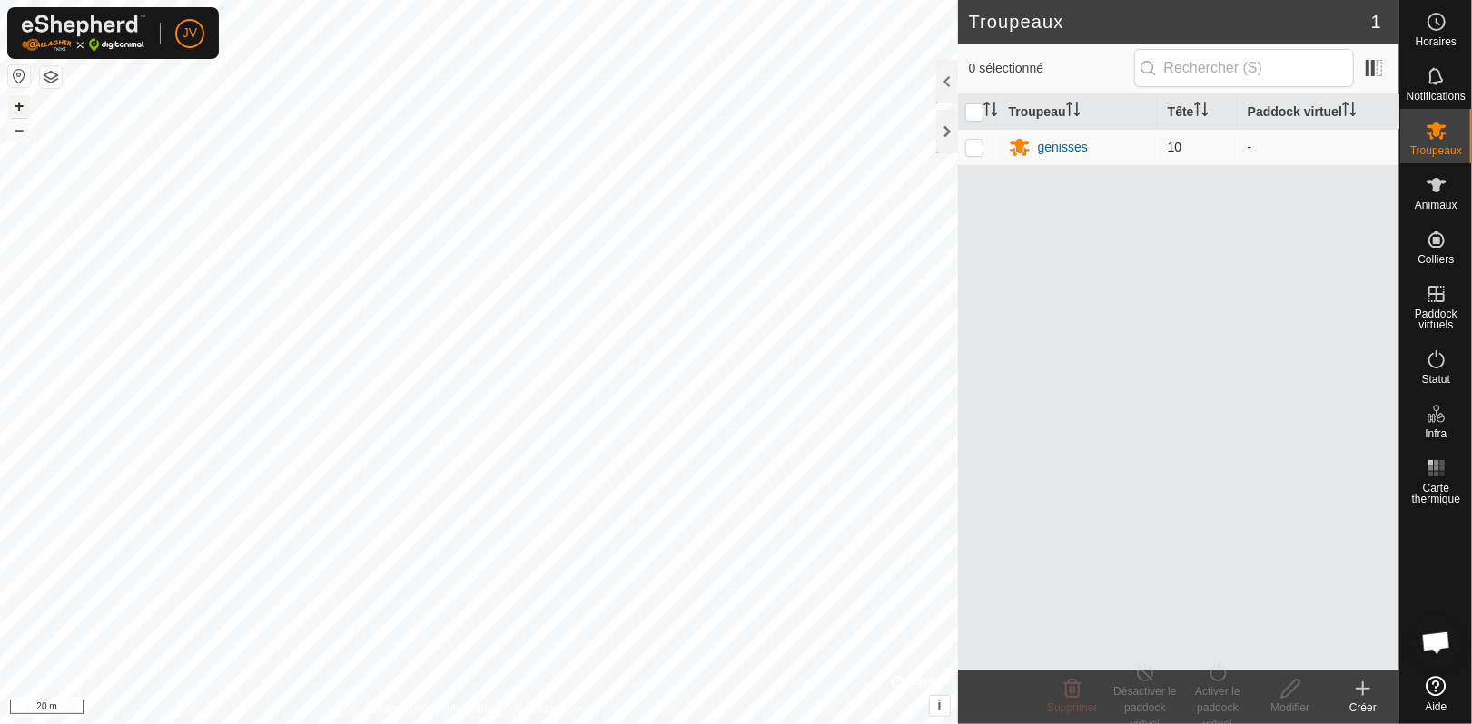
click at [971, 145] on p-checkbox at bounding box center [974, 147] width 18 height 15
checkbox input "true"
click at [970, 105] on input "checkbox" at bounding box center [974, 112] width 18 height 18
checkbox input "false"
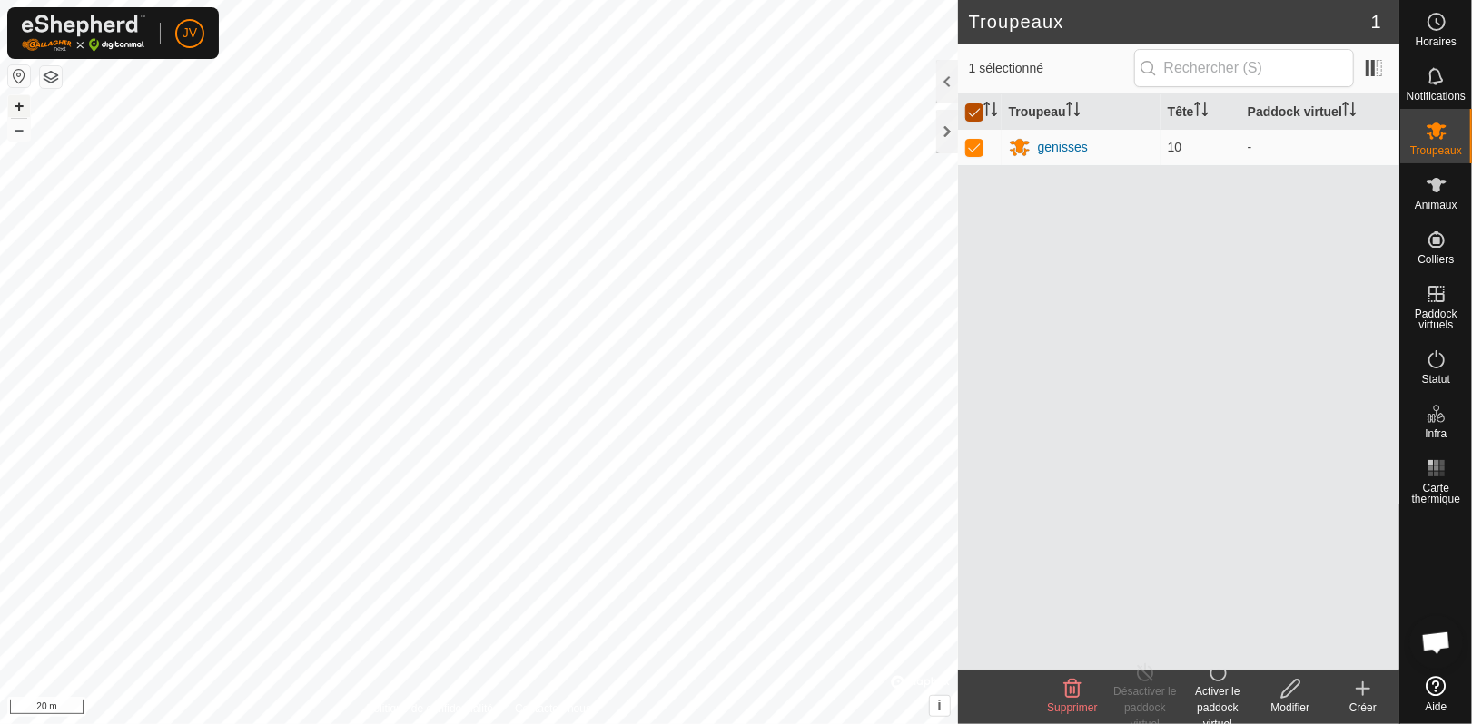
checkbox input "false"
click at [976, 147] on p-checkbox at bounding box center [974, 147] width 18 height 15
checkbox input "true"
click at [1214, 694] on div "Activer le paddock virtuel" at bounding box center [1217, 708] width 73 height 49
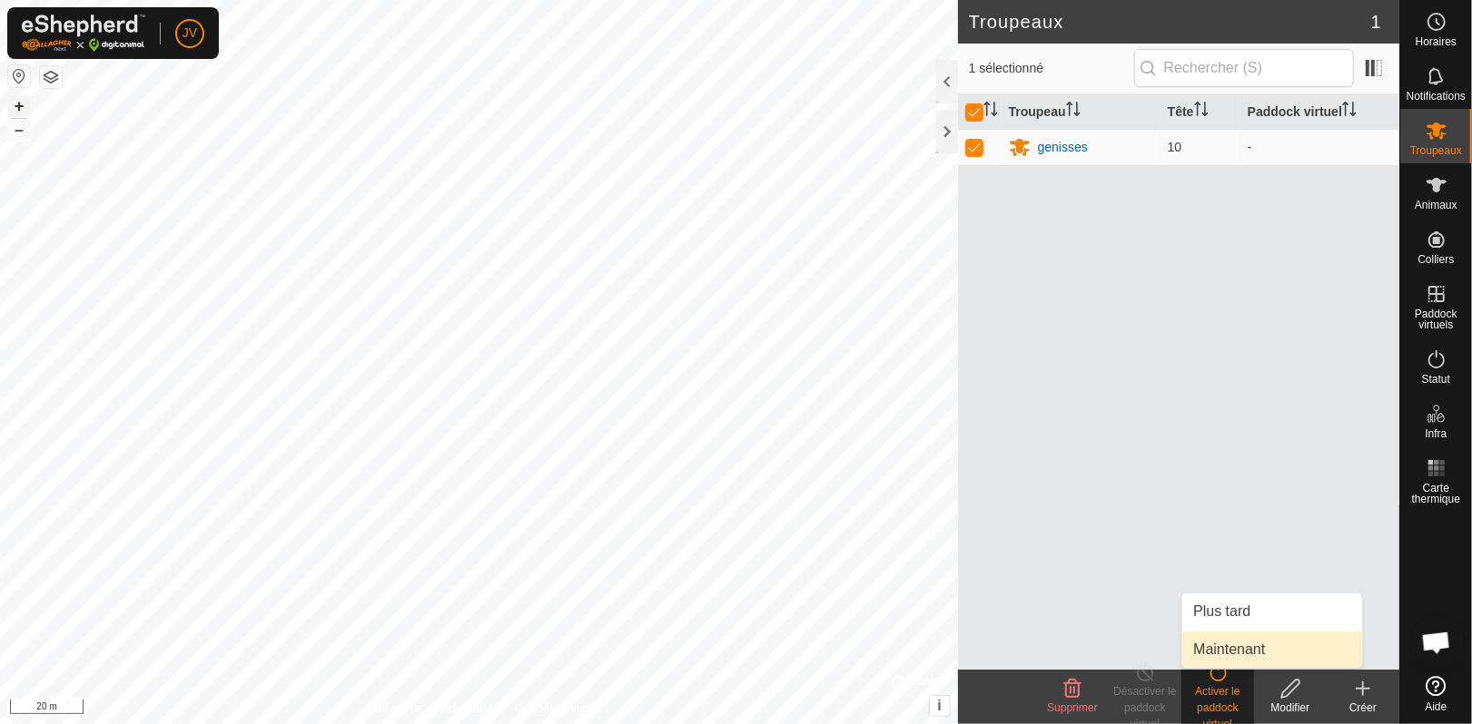
click at [1217, 646] on link "Maintenant" at bounding box center [1272, 650] width 180 height 36
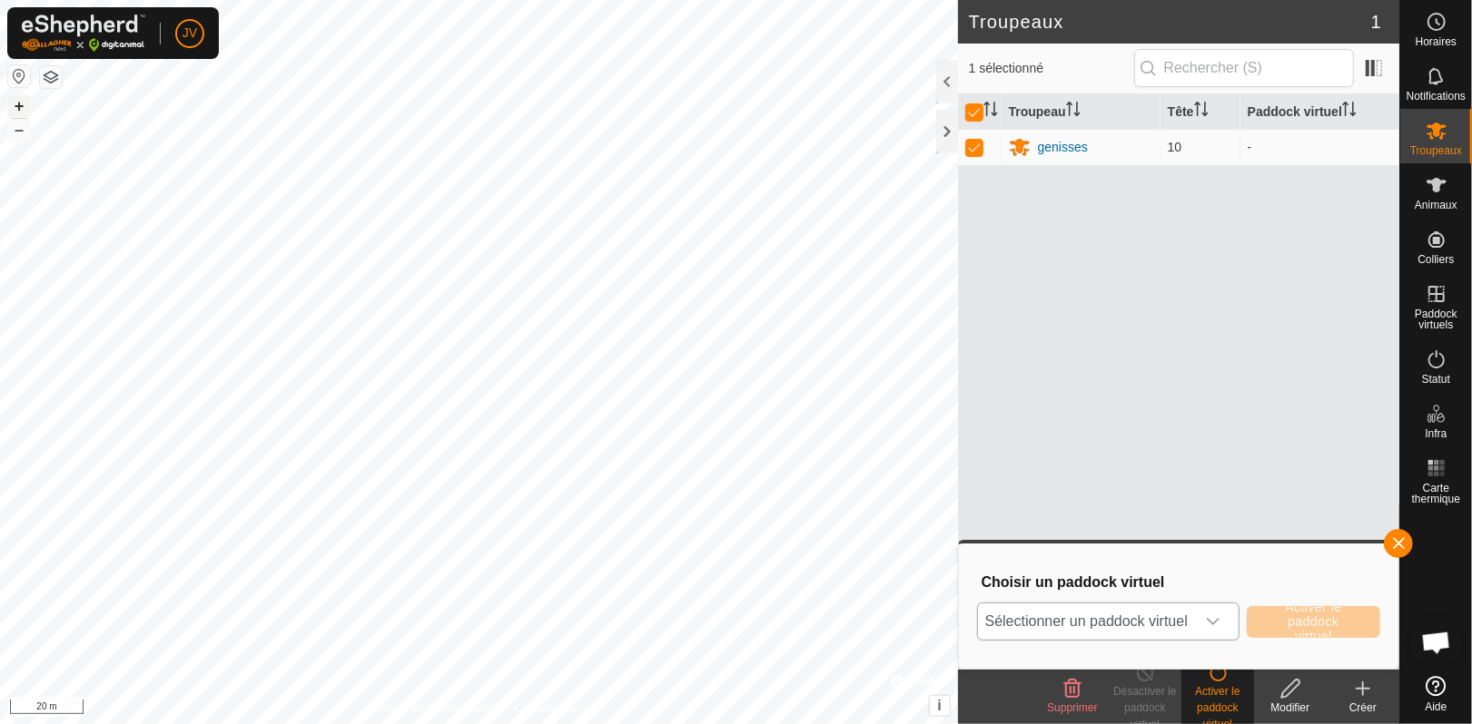
click at [1215, 624] on icon "dropdown trigger" at bounding box center [1213, 622] width 15 height 15
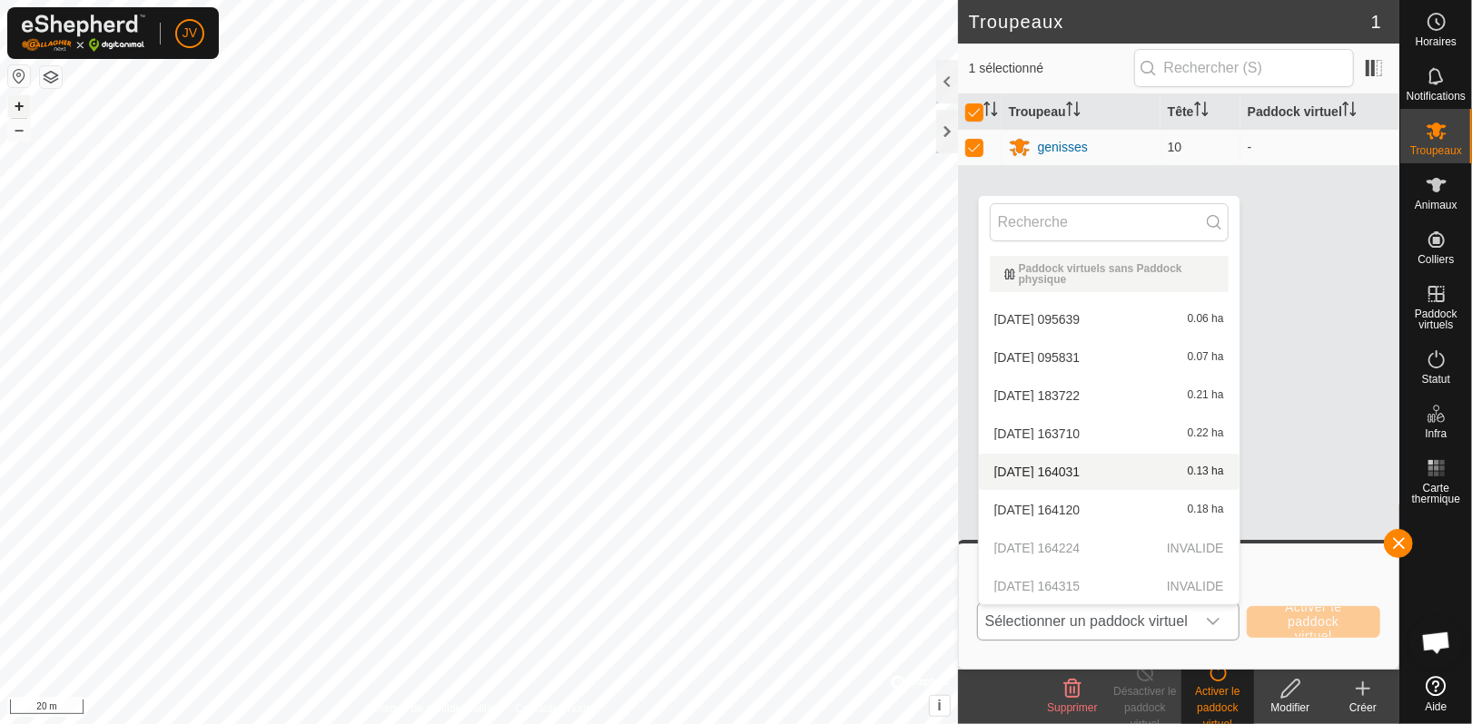
click at [1088, 462] on li "[DATE] 164031 0.13 ha" at bounding box center [1109, 472] width 261 height 36
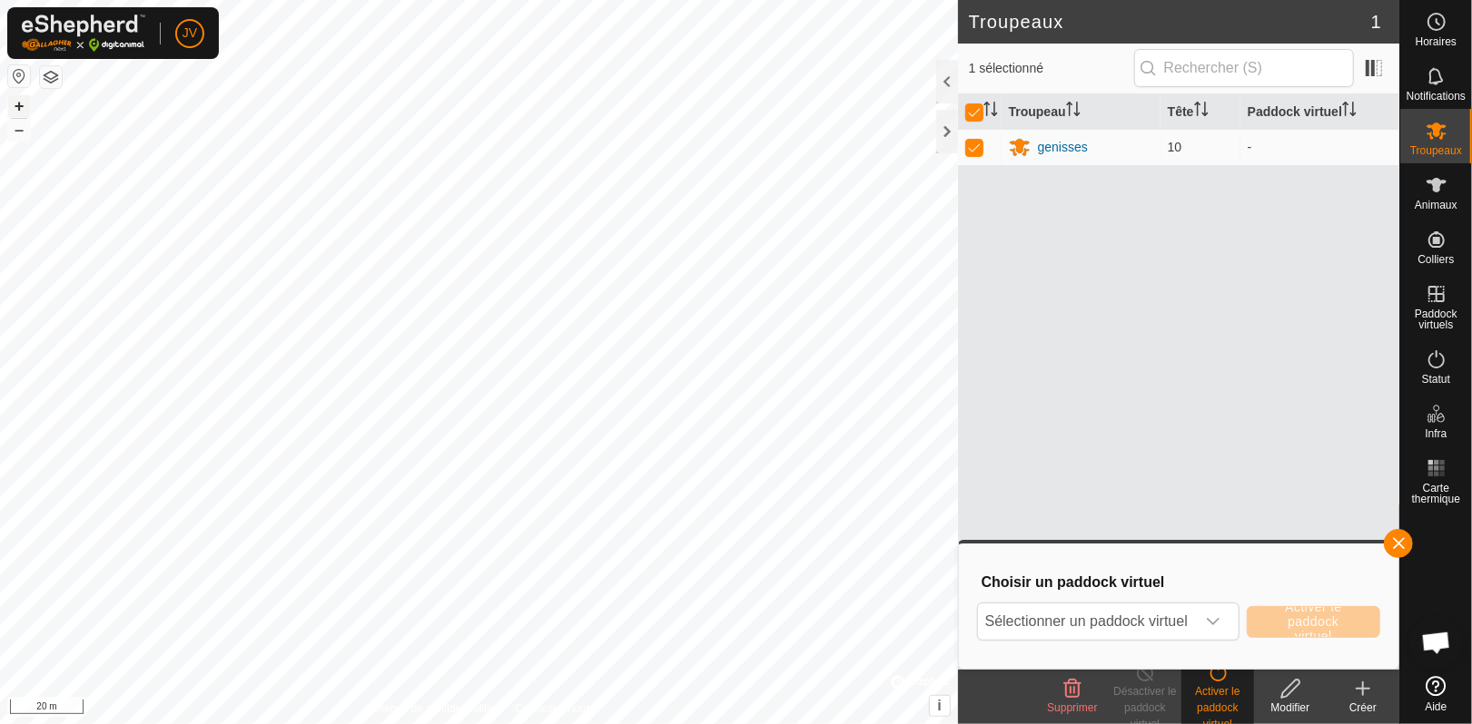
click at [1061, 494] on span "[DATE] 164031" at bounding box center [1037, 499] width 86 height 10
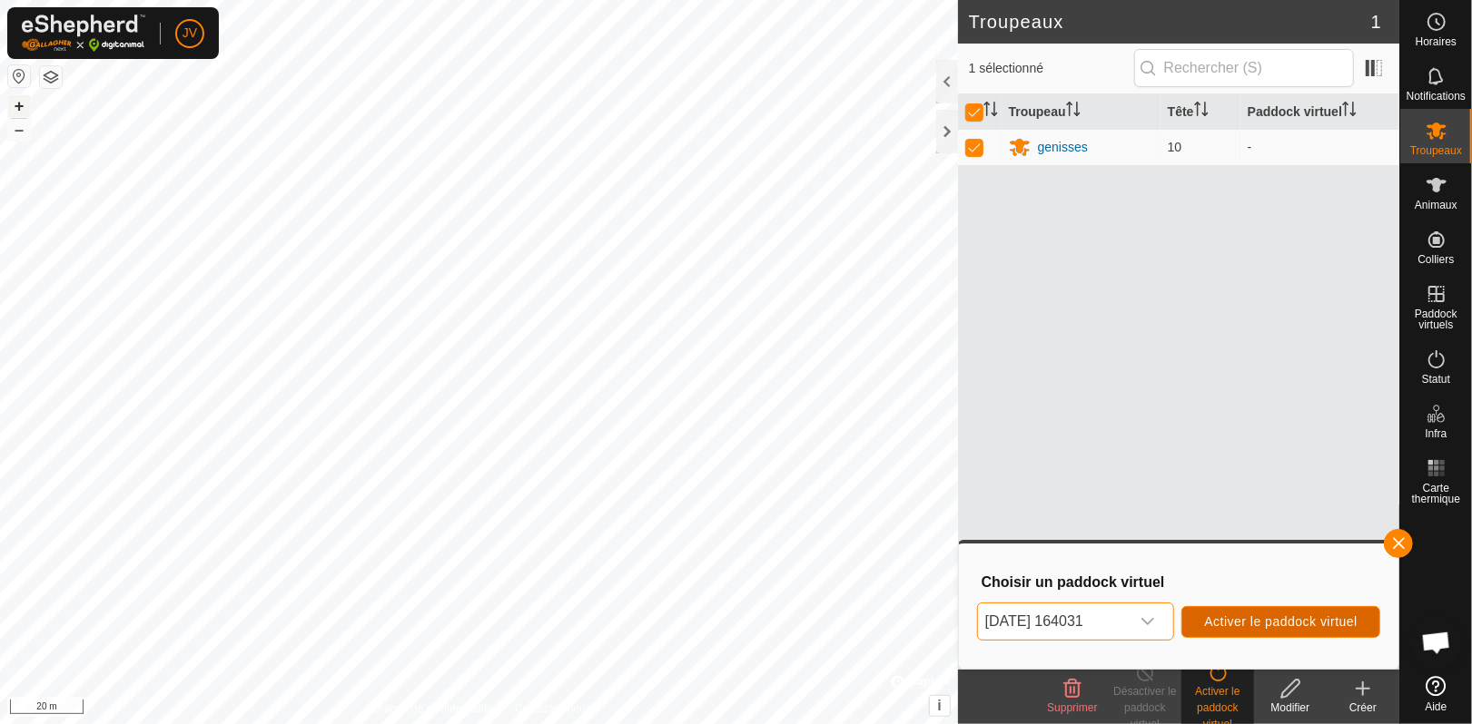
click at [1243, 619] on span "Activer le paddock virtuel" at bounding box center [1280, 622] width 153 height 15
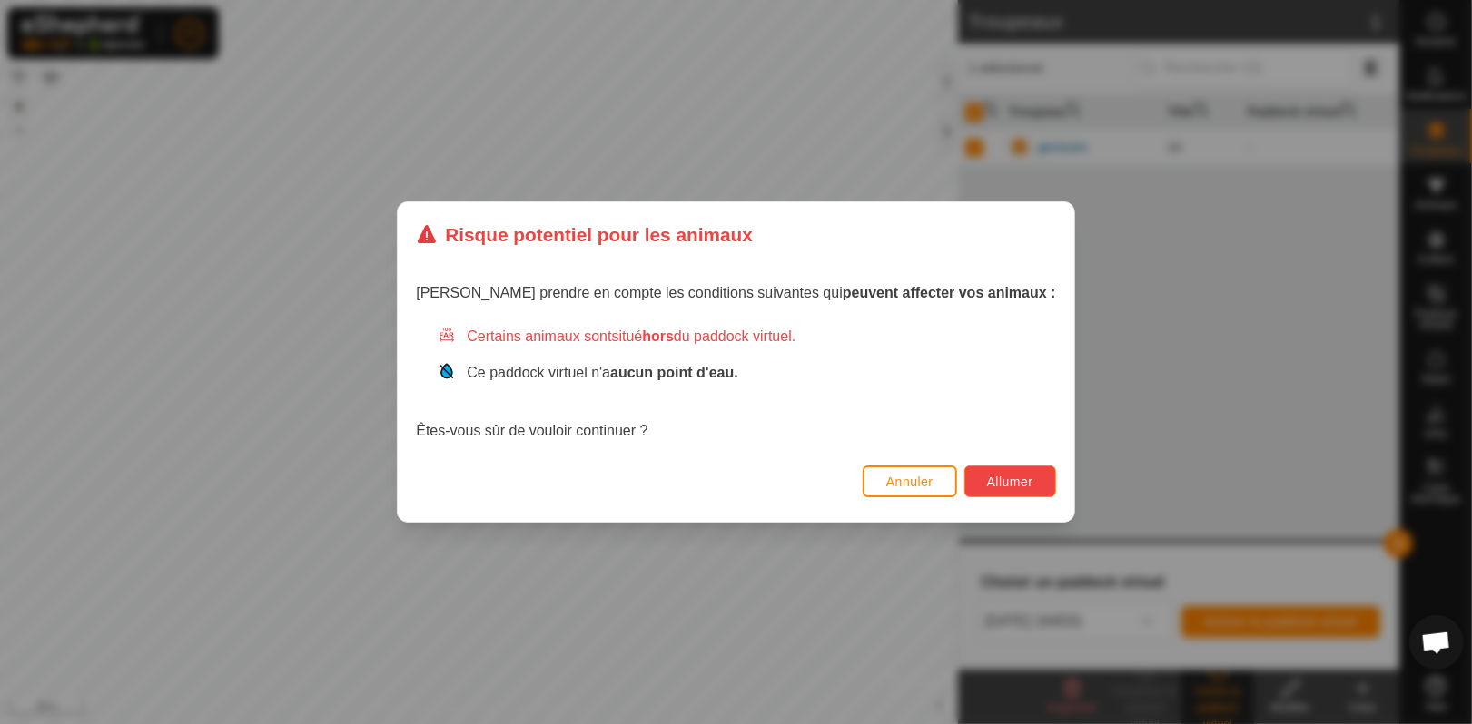
click at [987, 477] on span "Allumer" at bounding box center [1010, 482] width 46 height 15
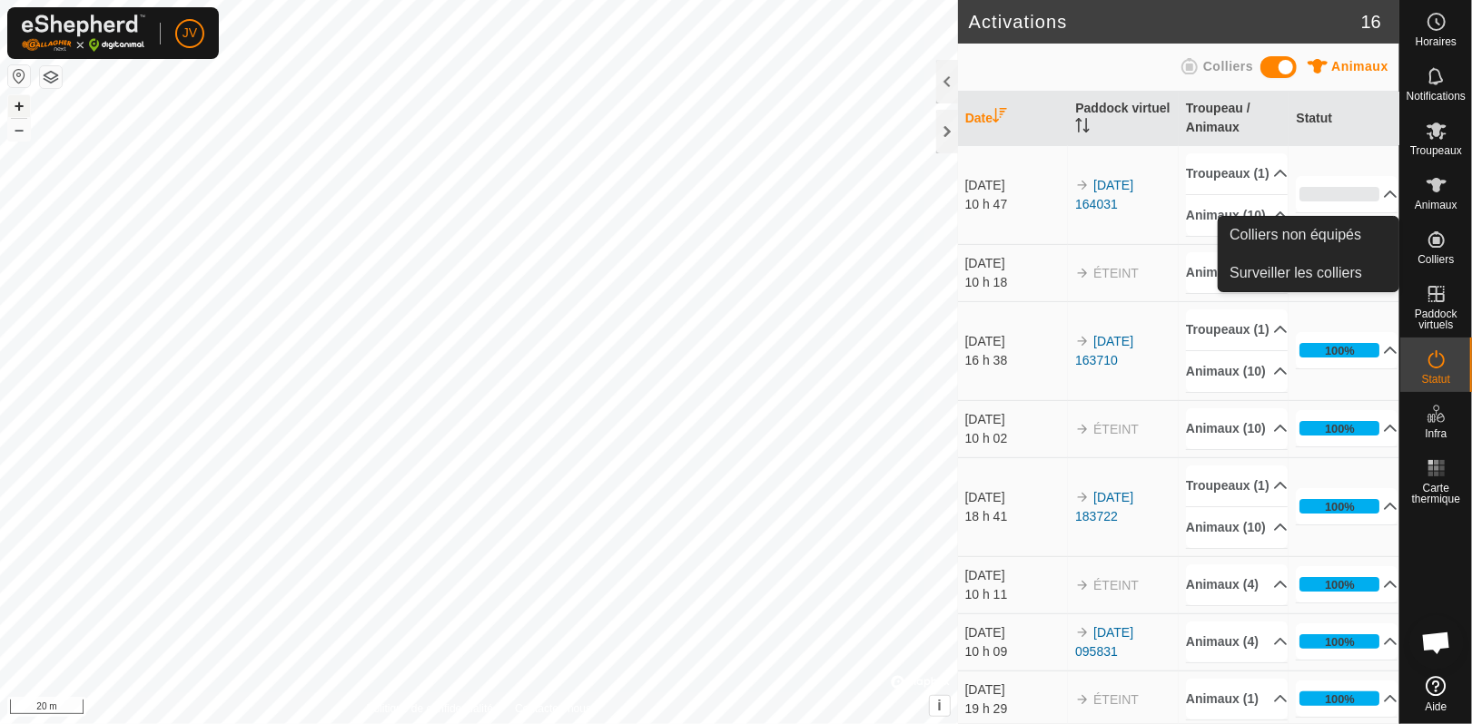
click at [1427, 234] on icon at bounding box center [1436, 240] width 22 height 22
click at [1308, 269] on link "Surveiller les colliers" at bounding box center [1308, 273] width 180 height 36
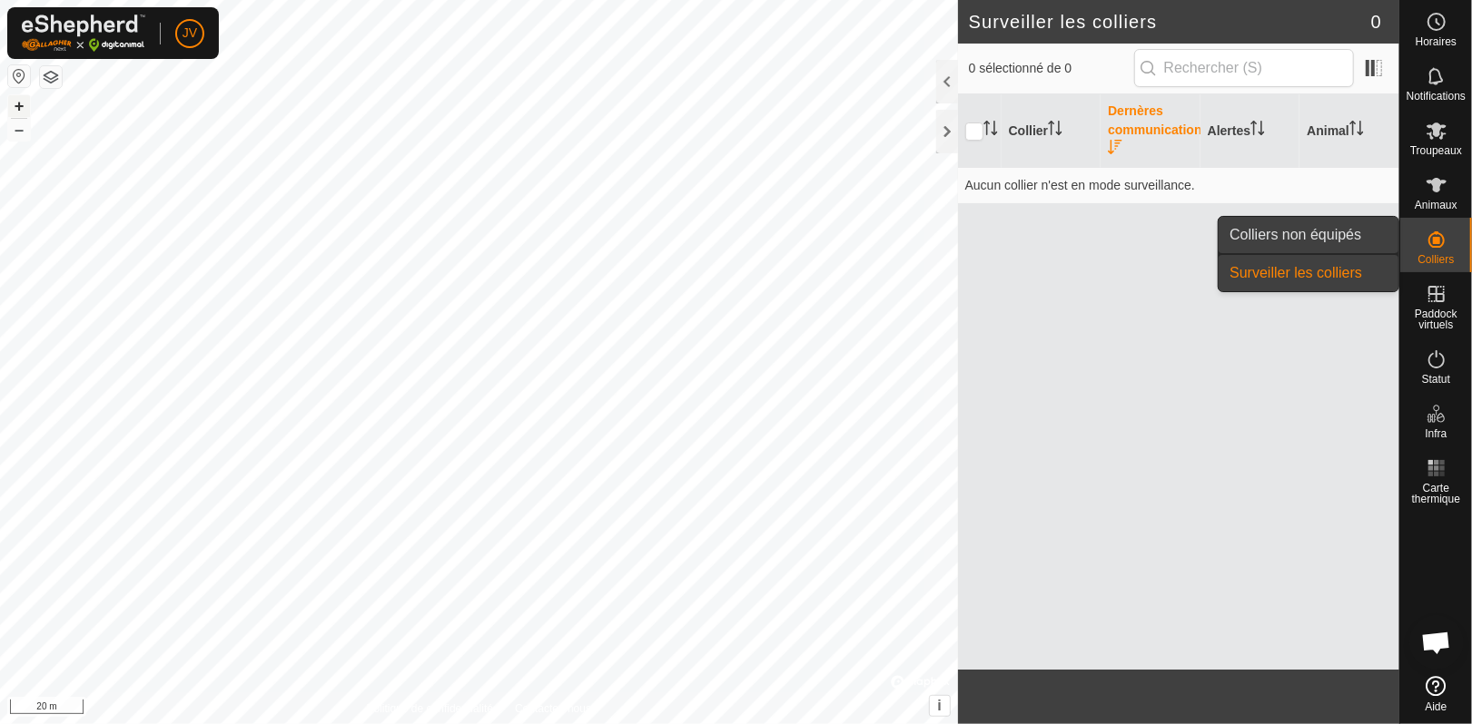
click at [1337, 241] on link "Colliers non équipés" at bounding box center [1308, 235] width 180 height 36
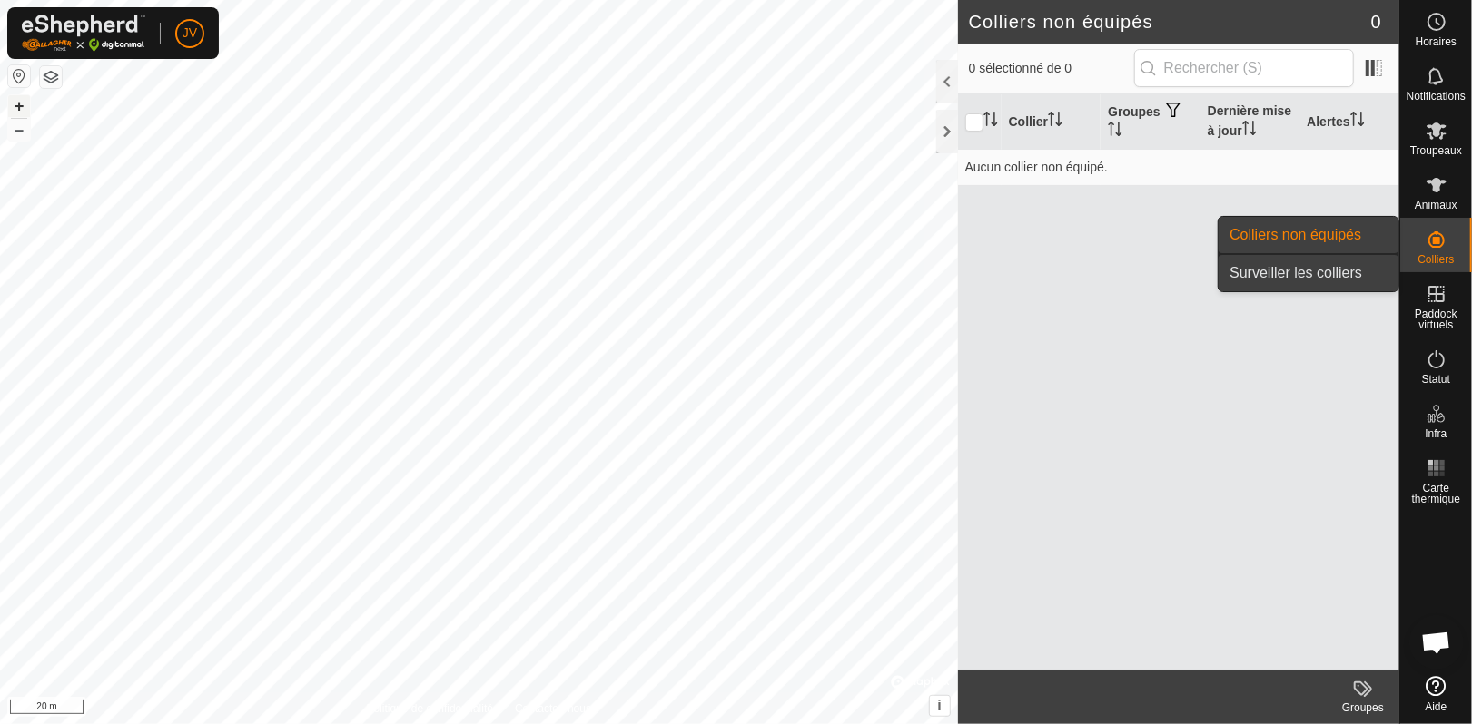
click at [1334, 274] on link "Surveiller les colliers" at bounding box center [1308, 273] width 180 height 36
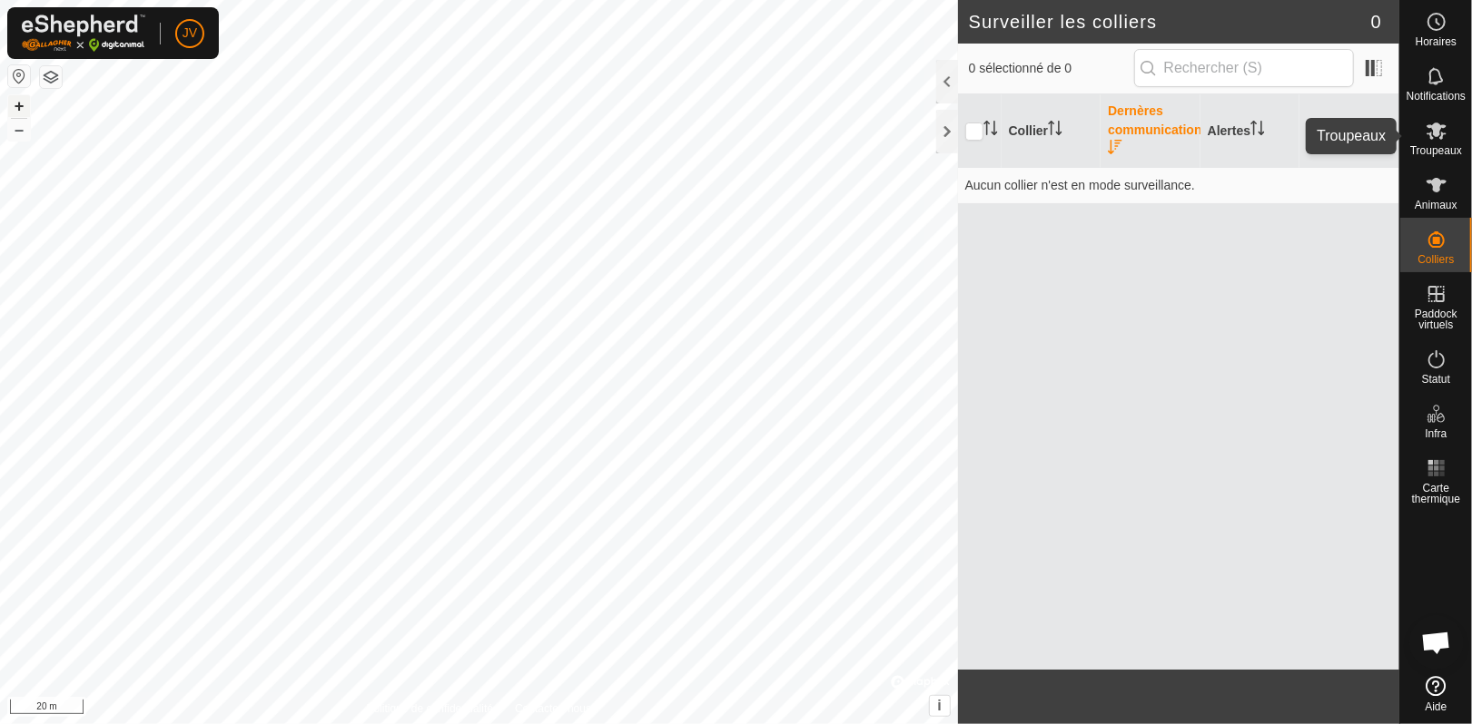
click at [1420, 129] on es-mob-svg-icon at bounding box center [1436, 130] width 33 height 29
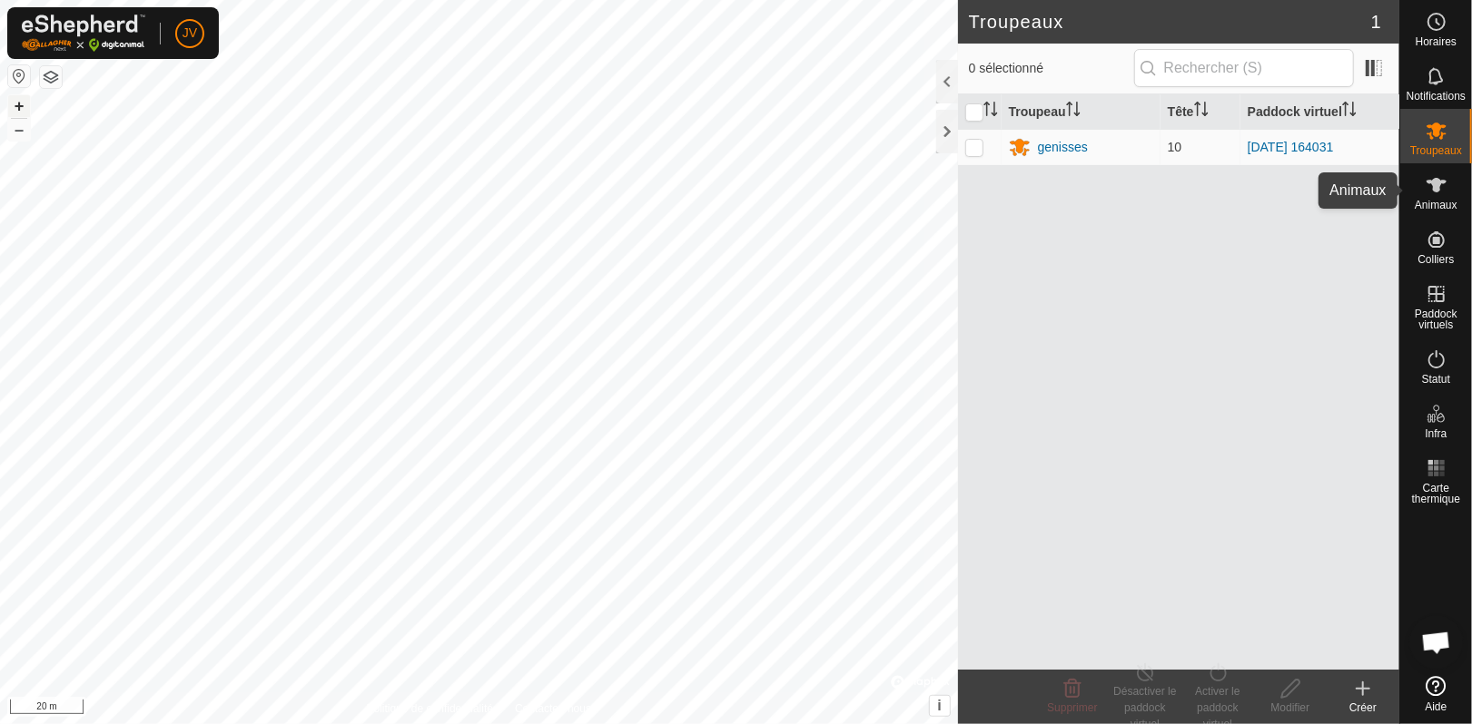
click at [1436, 185] on icon at bounding box center [1436, 185] width 20 height 15
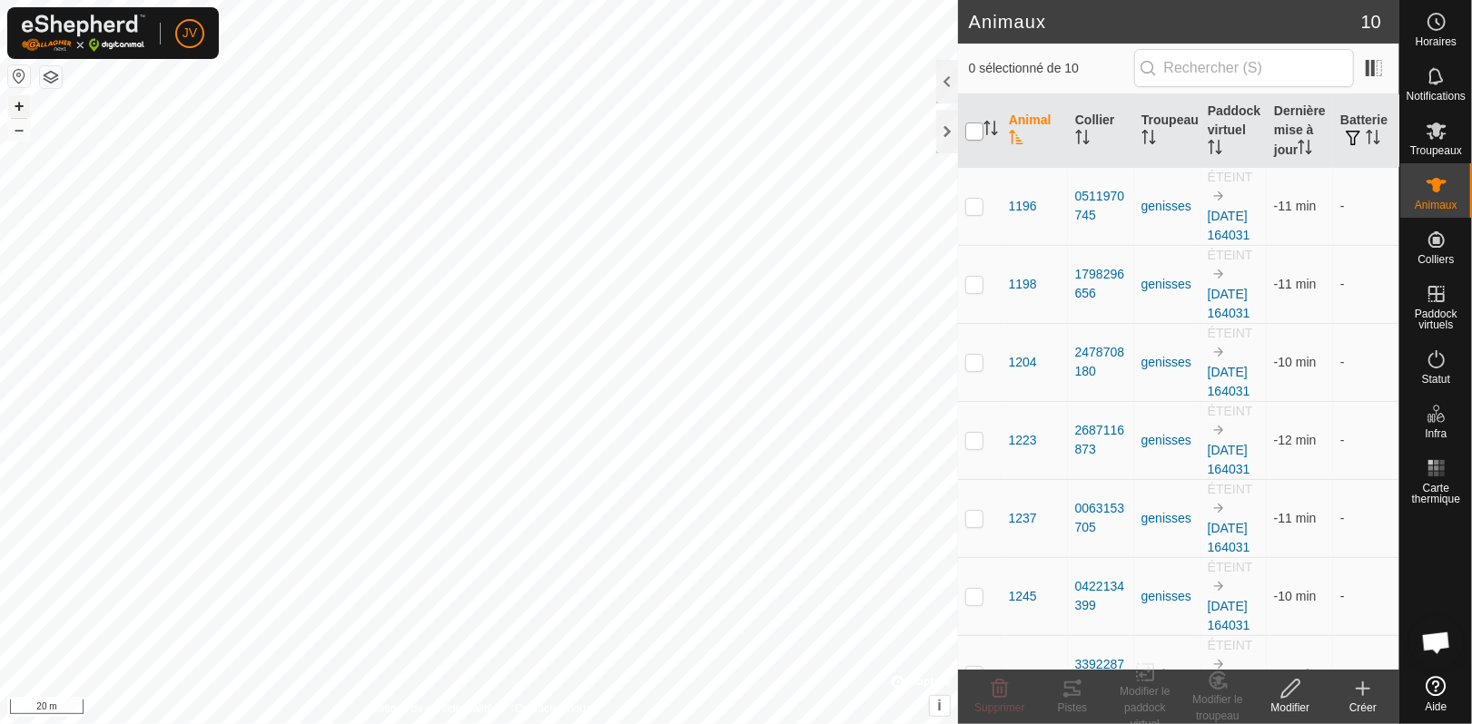
click at [970, 134] on input "checkbox" at bounding box center [974, 132] width 18 height 18
checkbox input "true"
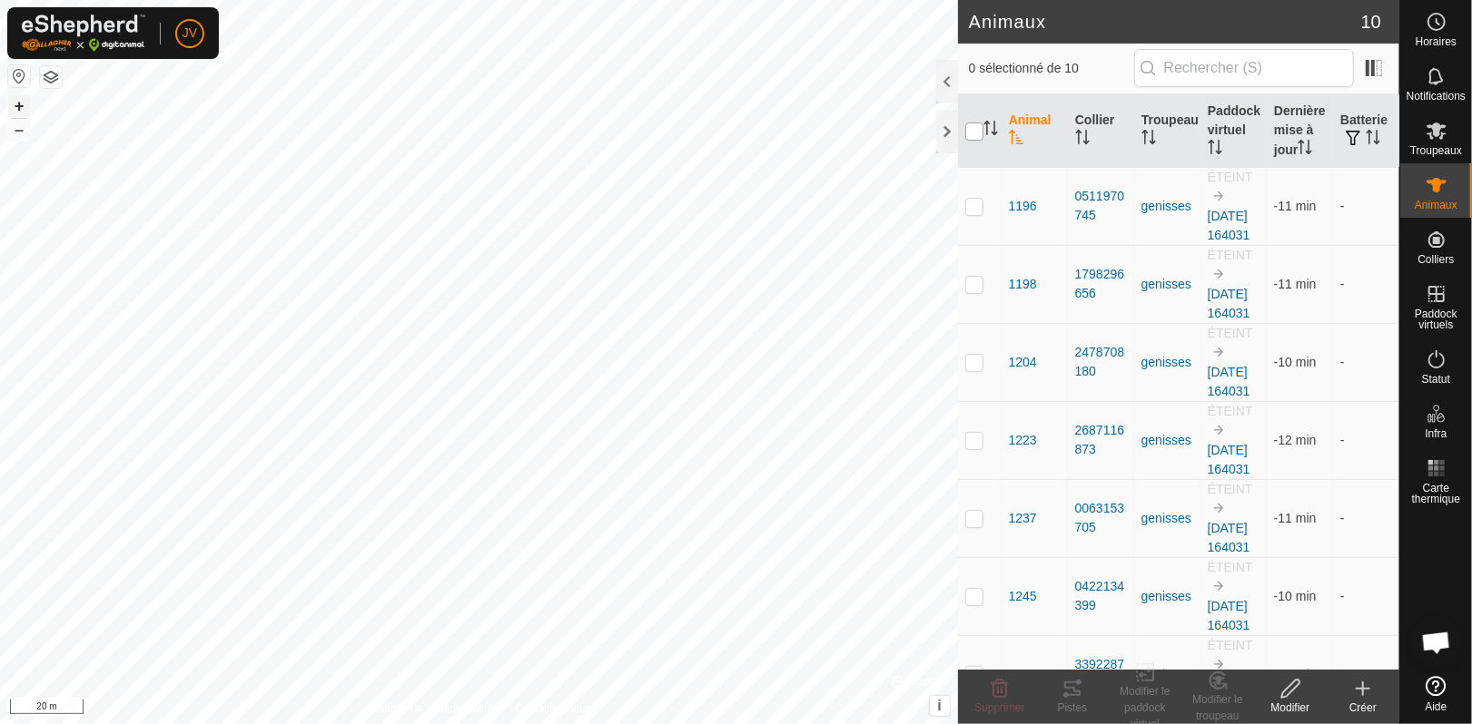
checkbox input "true"
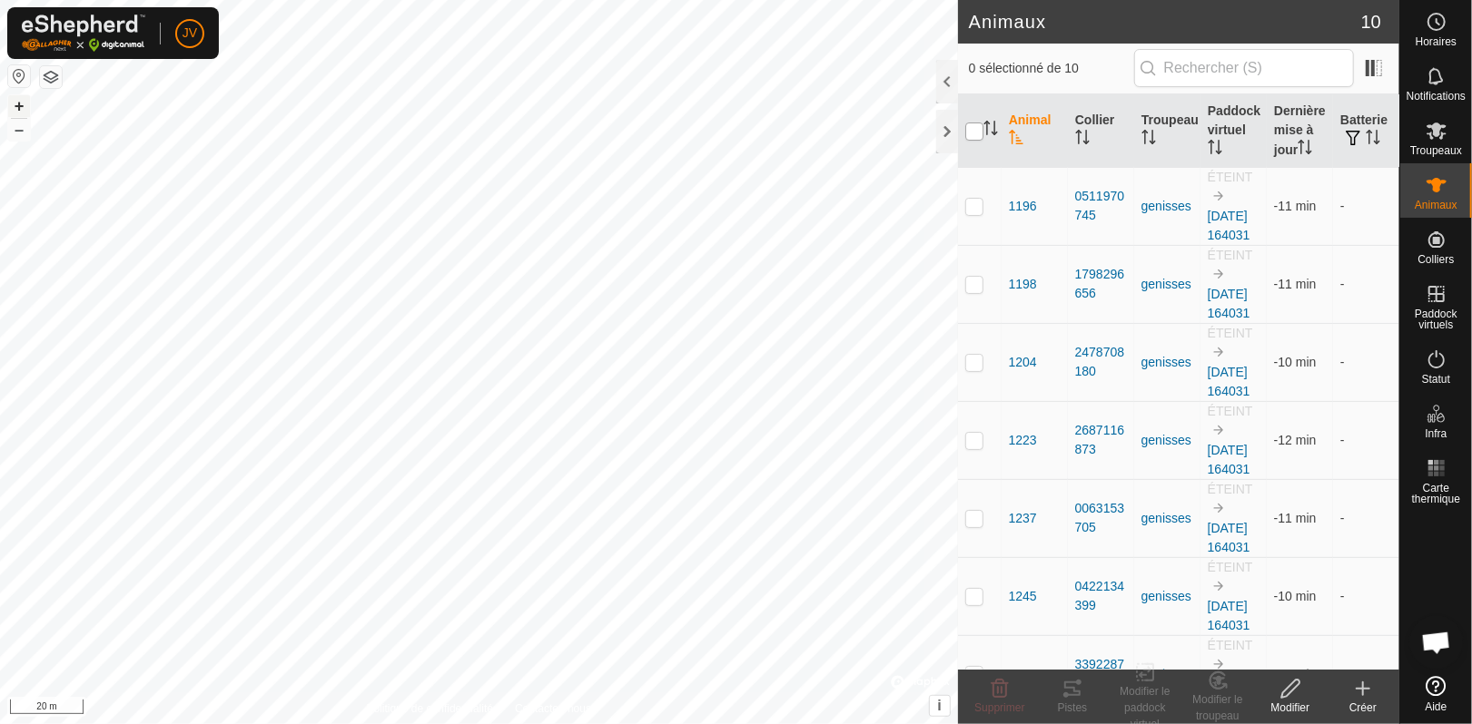
checkbox input "true"
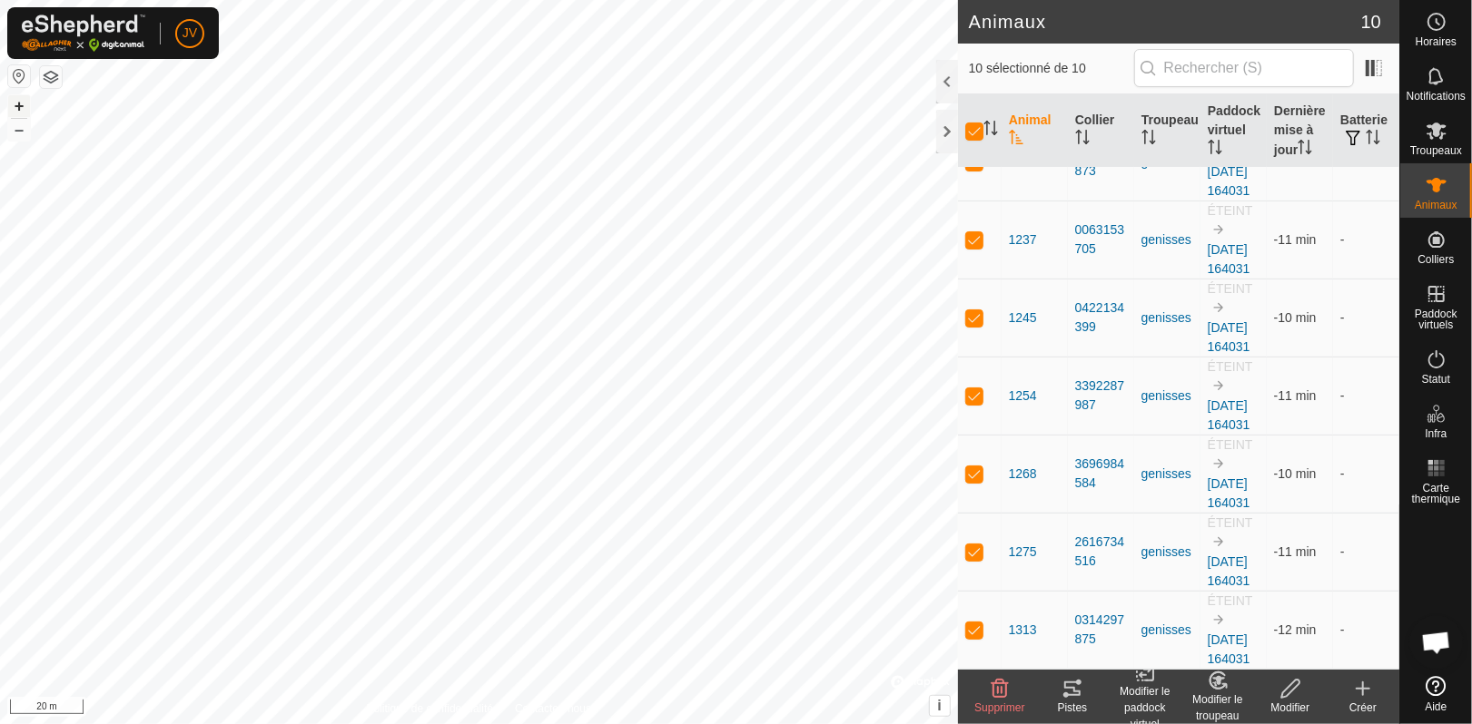
scroll to position [388, 0]
click at [1343, 125] on th "Batterie" at bounding box center [1366, 131] width 66 height 74
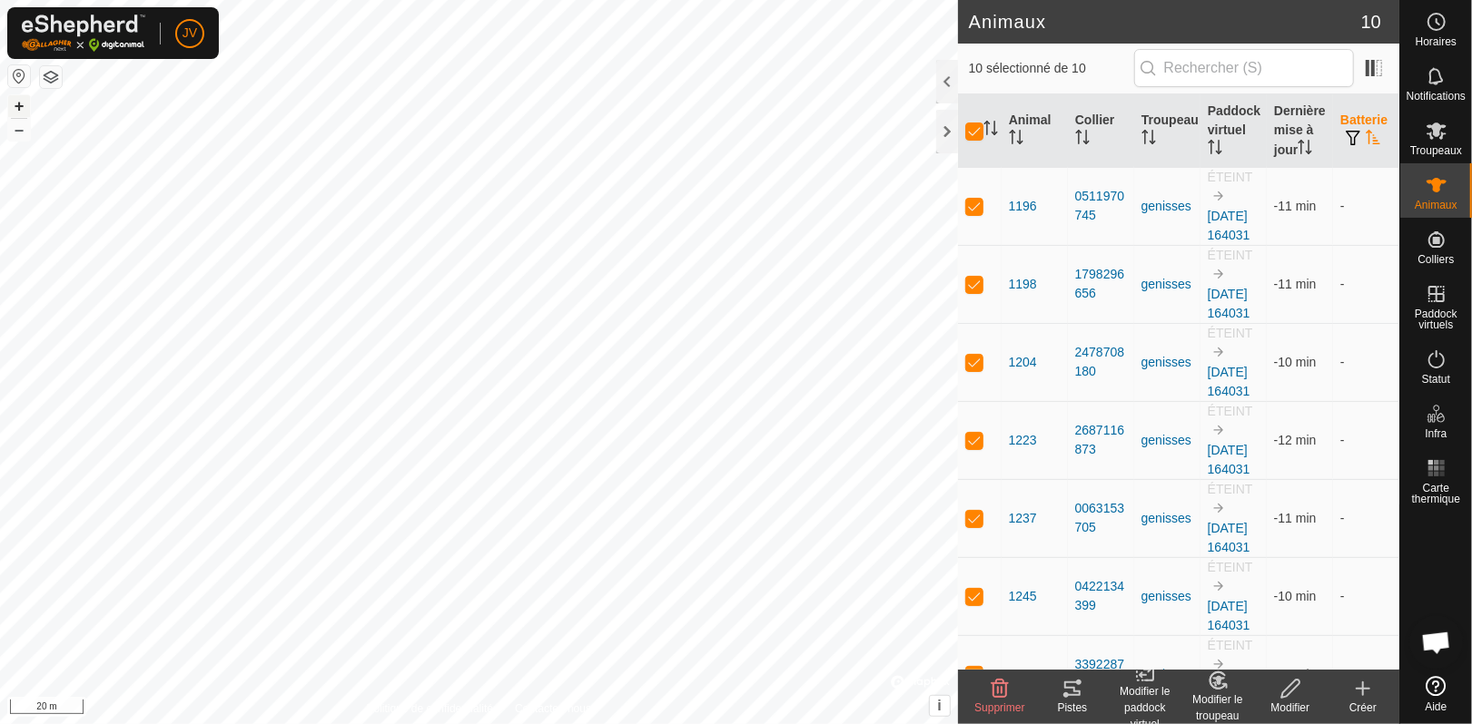
click at [1343, 125] on th "Batterie" at bounding box center [1366, 131] width 66 height 74
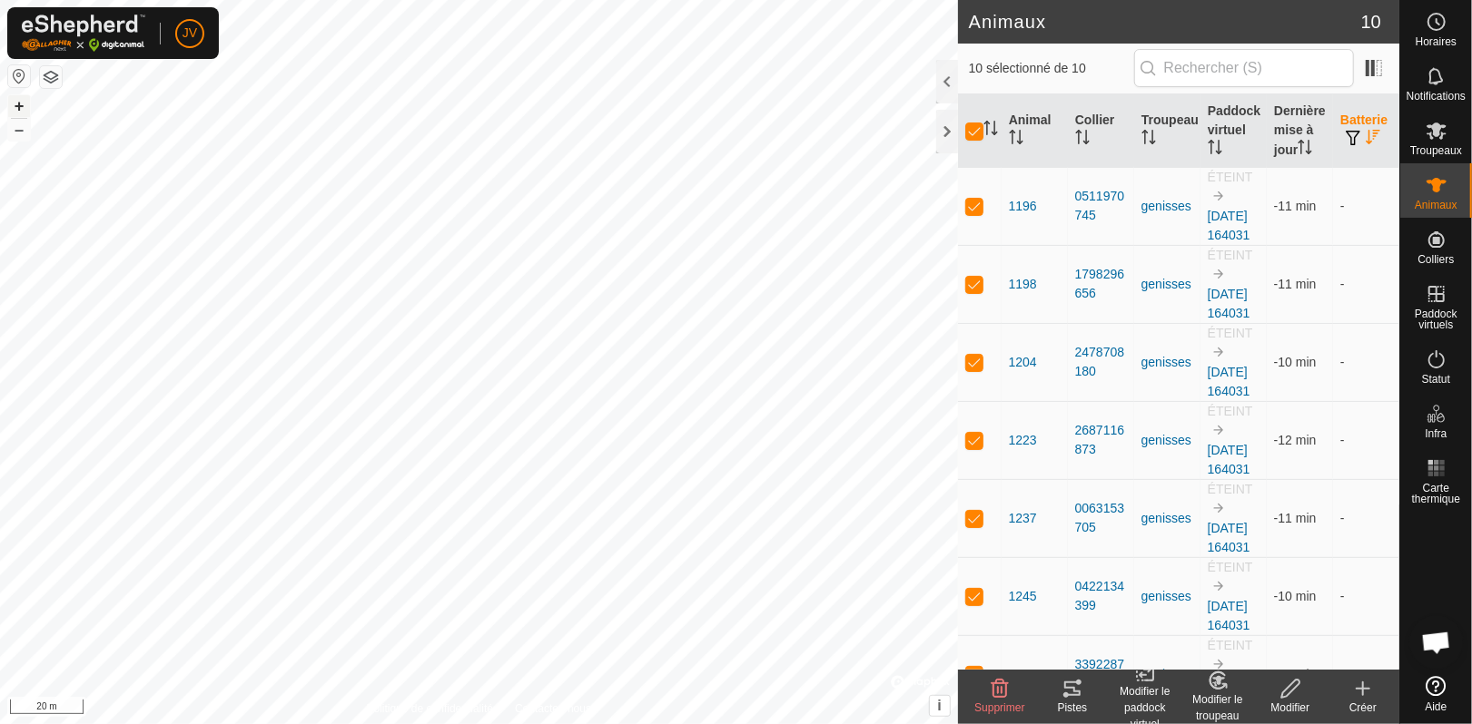
click at [1343, 125] on th "Batterie" at bounding box center [1366, 131] width 66 height 74
click at [1347, 128] on th "Batterie" at bounding box center [1366, 131] width 66 height 74
click at [1433, 86] on icon at bounding box center [1436, 76] width 22 height 22
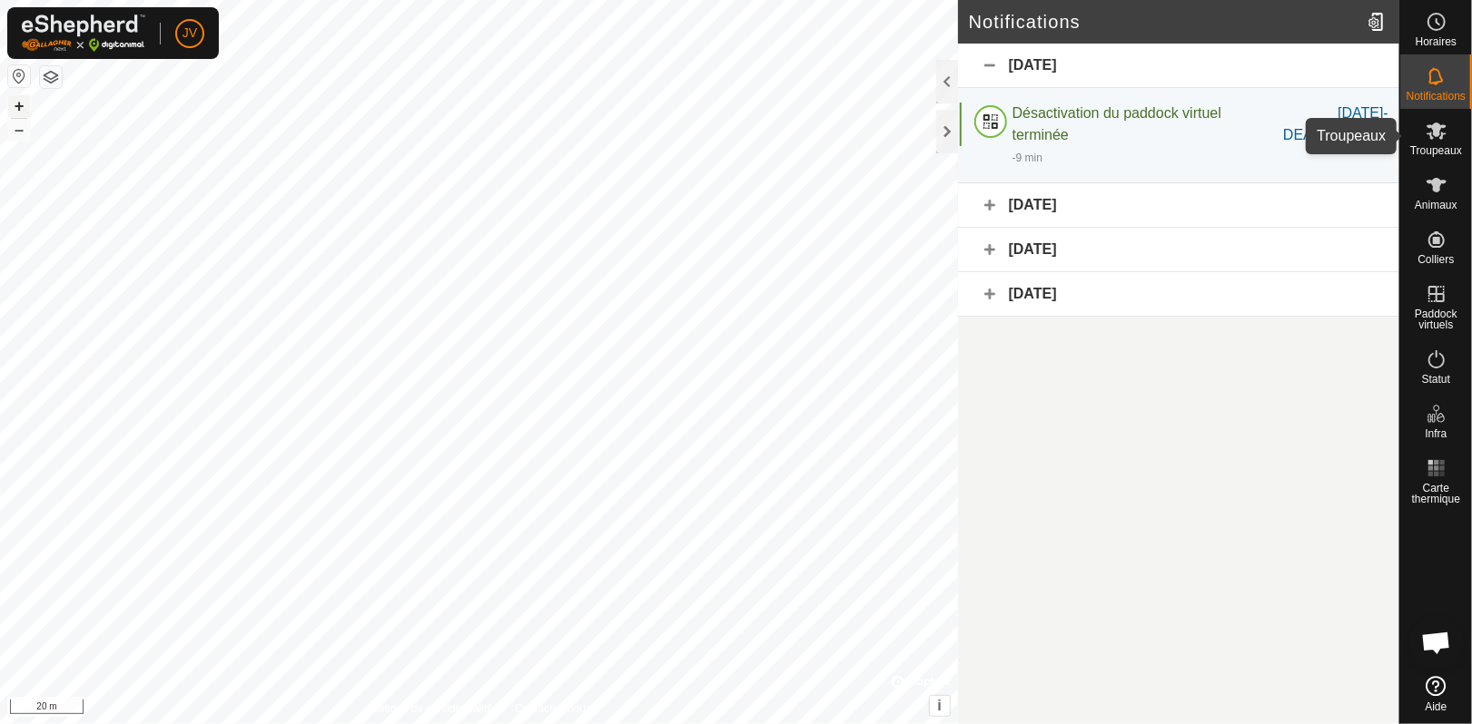
click at [1435, 134] on icon at bounding box center [1436, 131] width 20 height 17
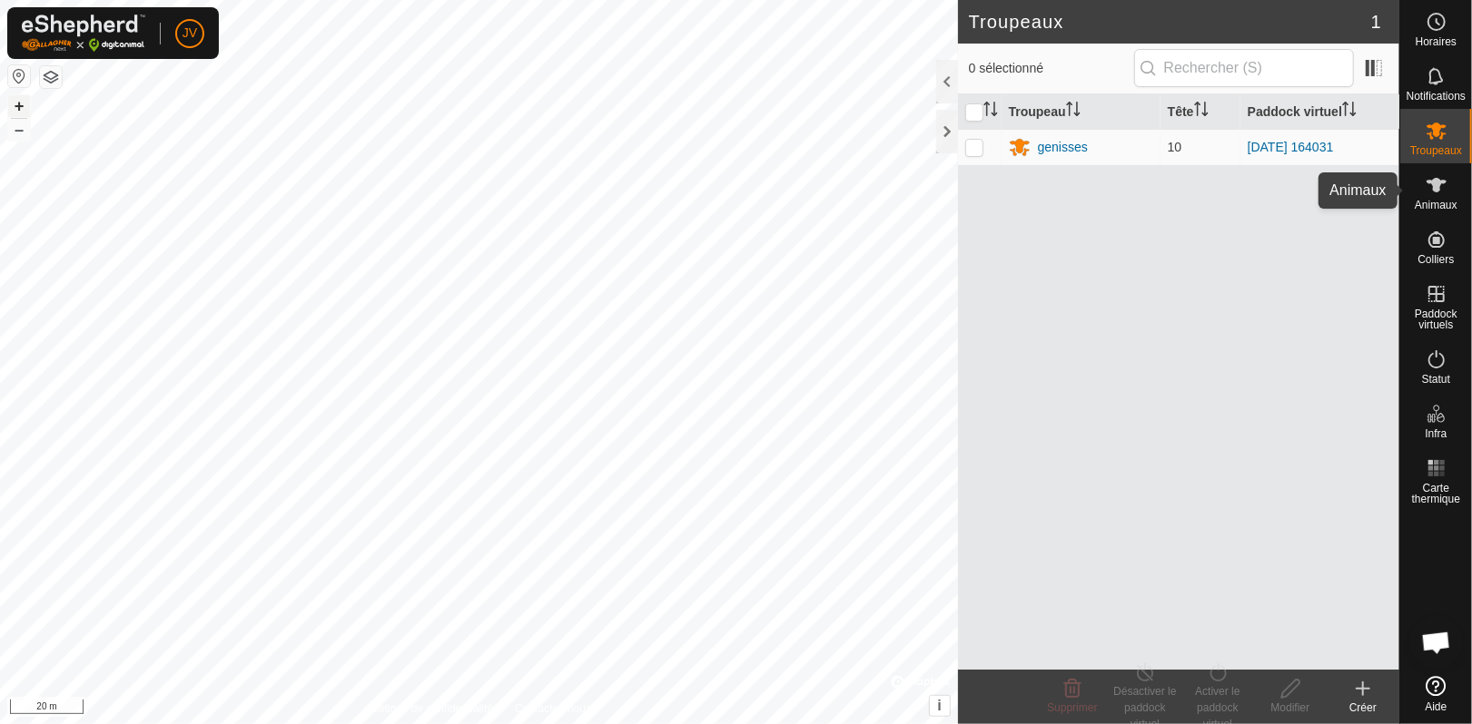
click at [1442, 193] on icon at bounding box center [1436, 185] width 22 height 22
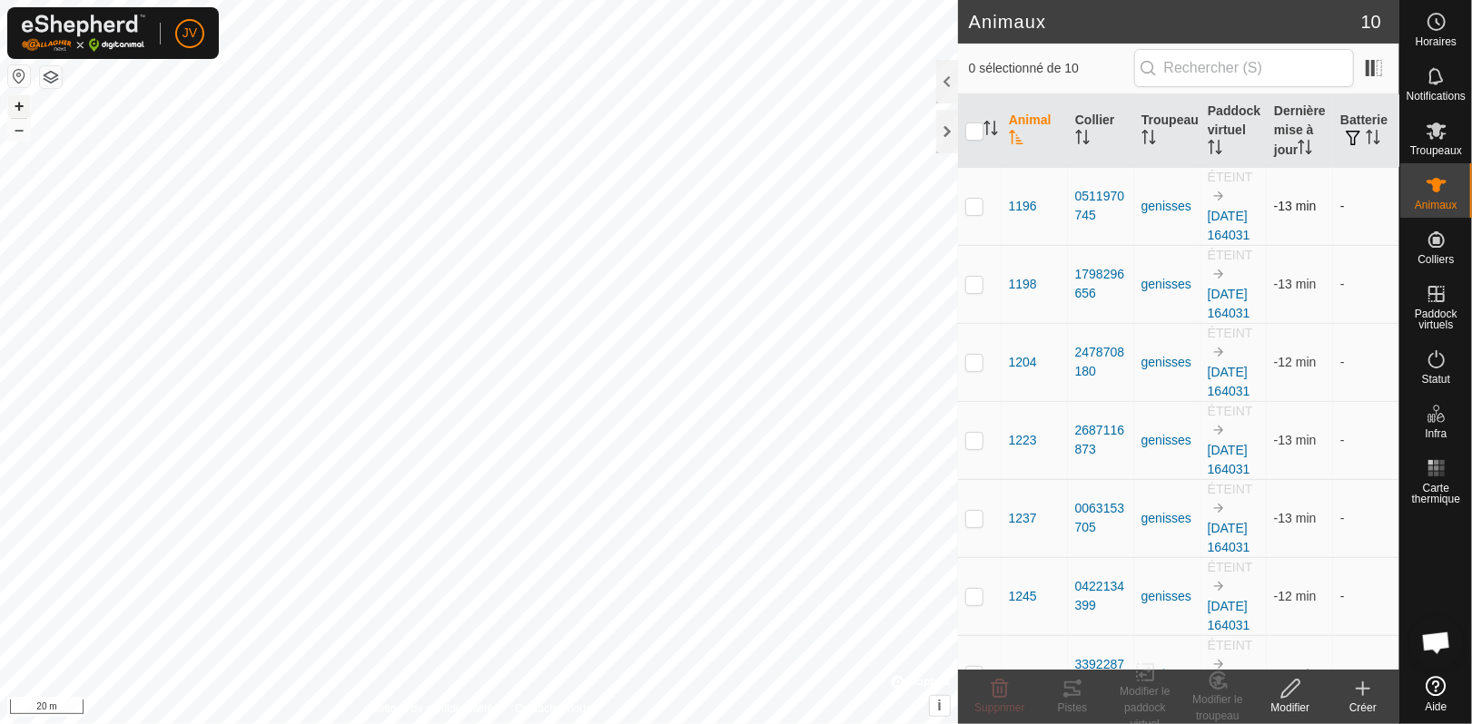
click at [970, 211] on p-checkbox at bounding box center [974, 206] width 18 height 15
checkbox input "true"
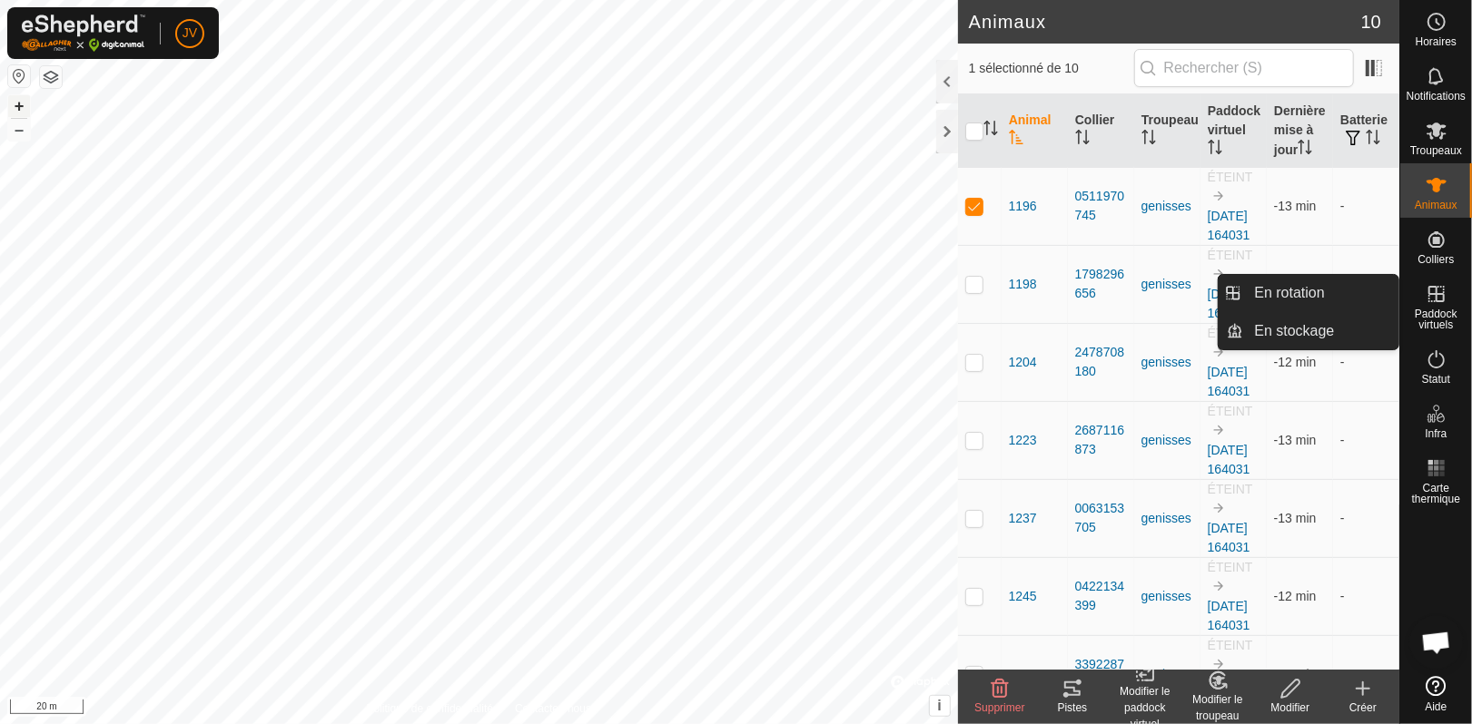
click at [1266, 336] on link "En stockage" at bounding box center [1321, 331] width 155 height 36
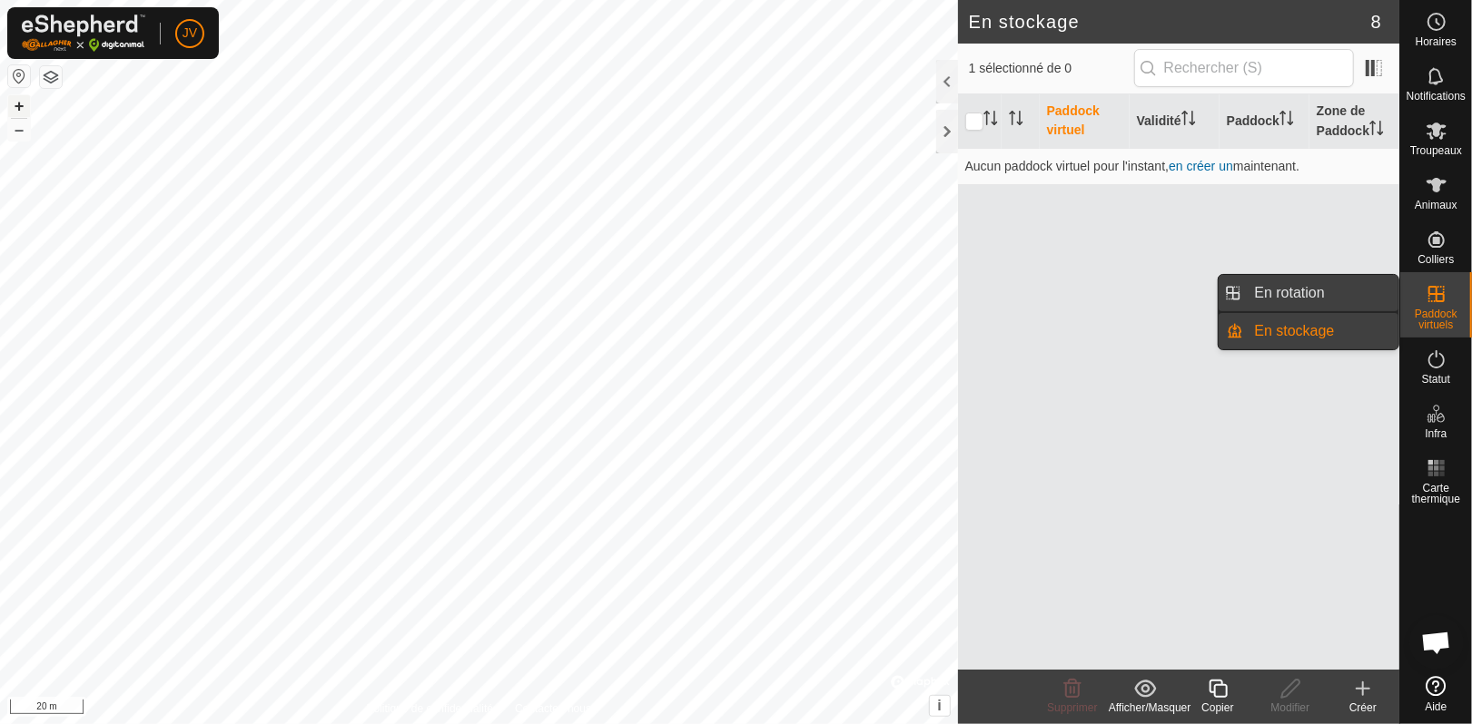
click at [1324, 299] on link "En rotation" at bounding box center [1321, 293] width 155 height 36
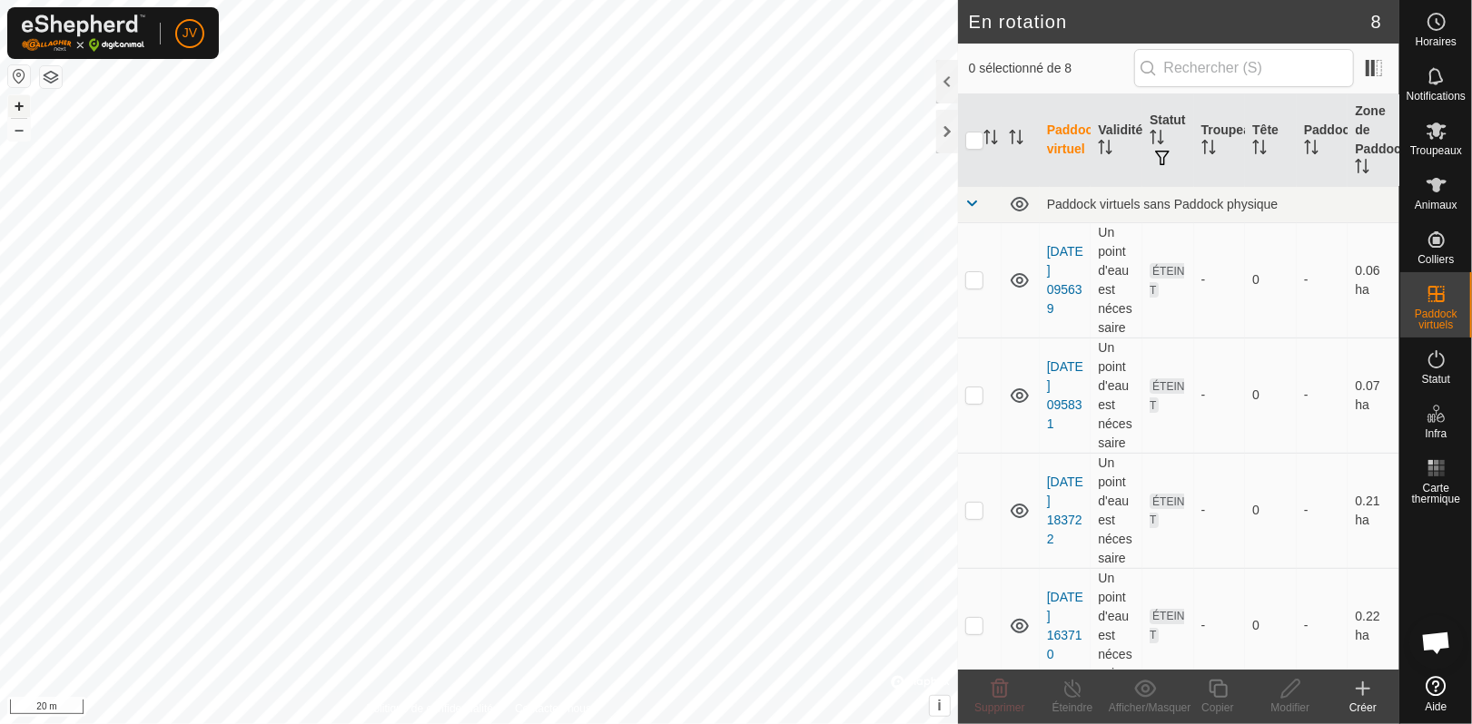
scroll to position [475, 0]
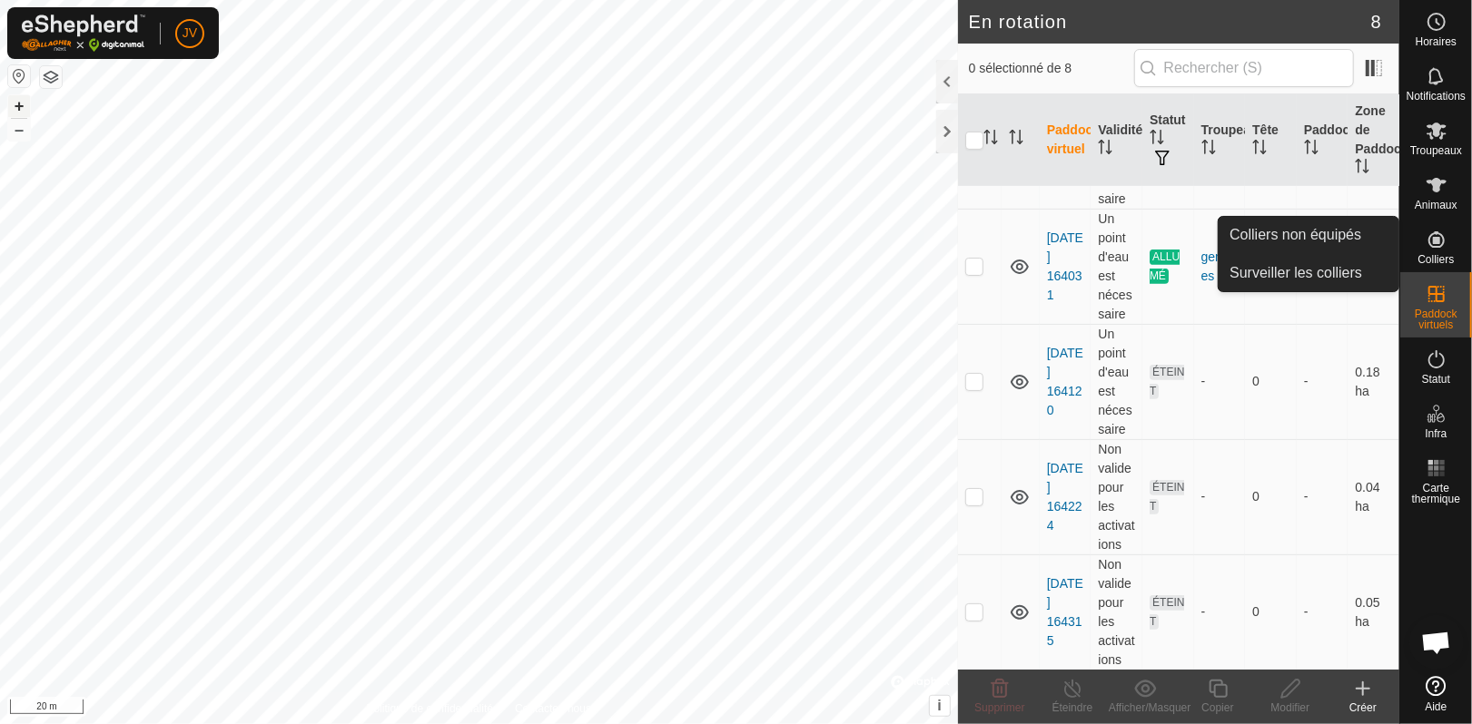
click at [1433, 236] on icon at bounding box center [1436, 240] width 22 height 22
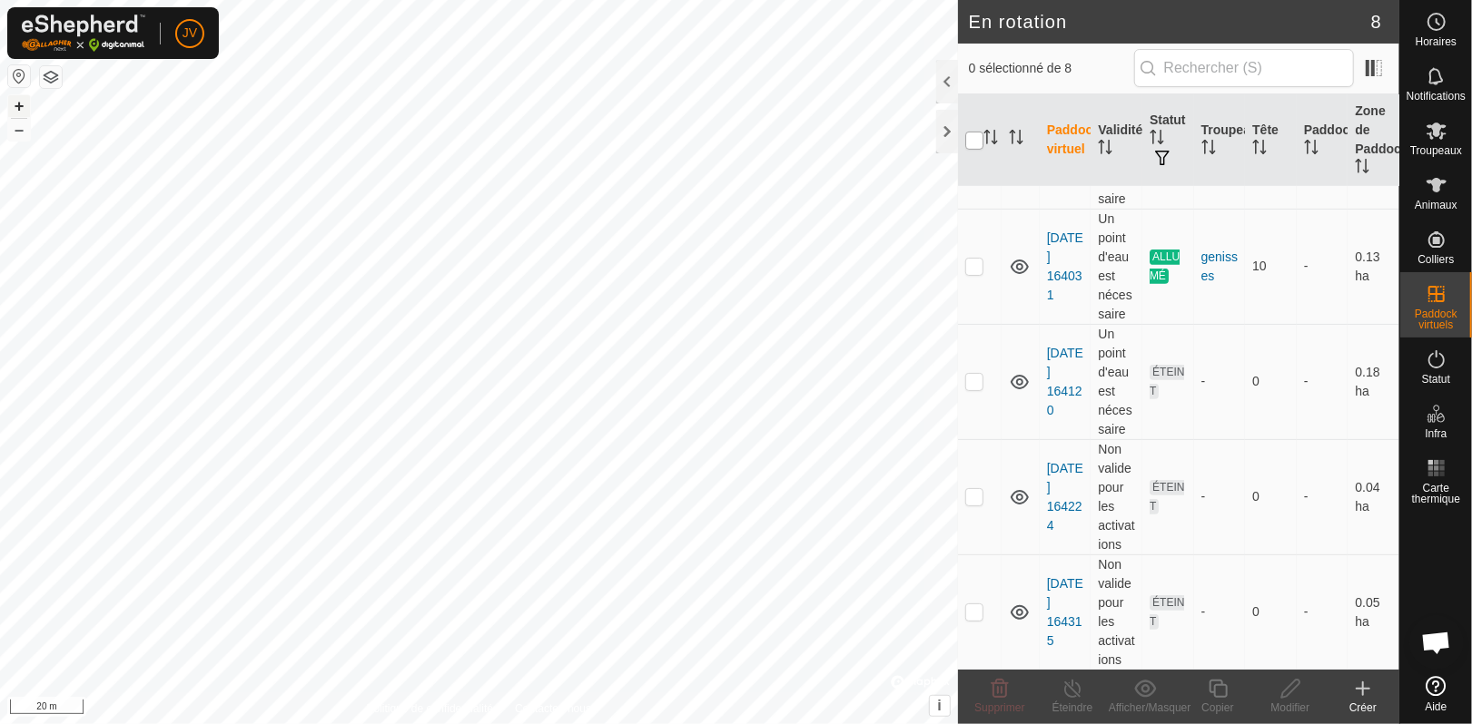
click at [975, 143] on input "checkbox" at bounding box center [974, 141] width 18 height 18
checkbox input "true"
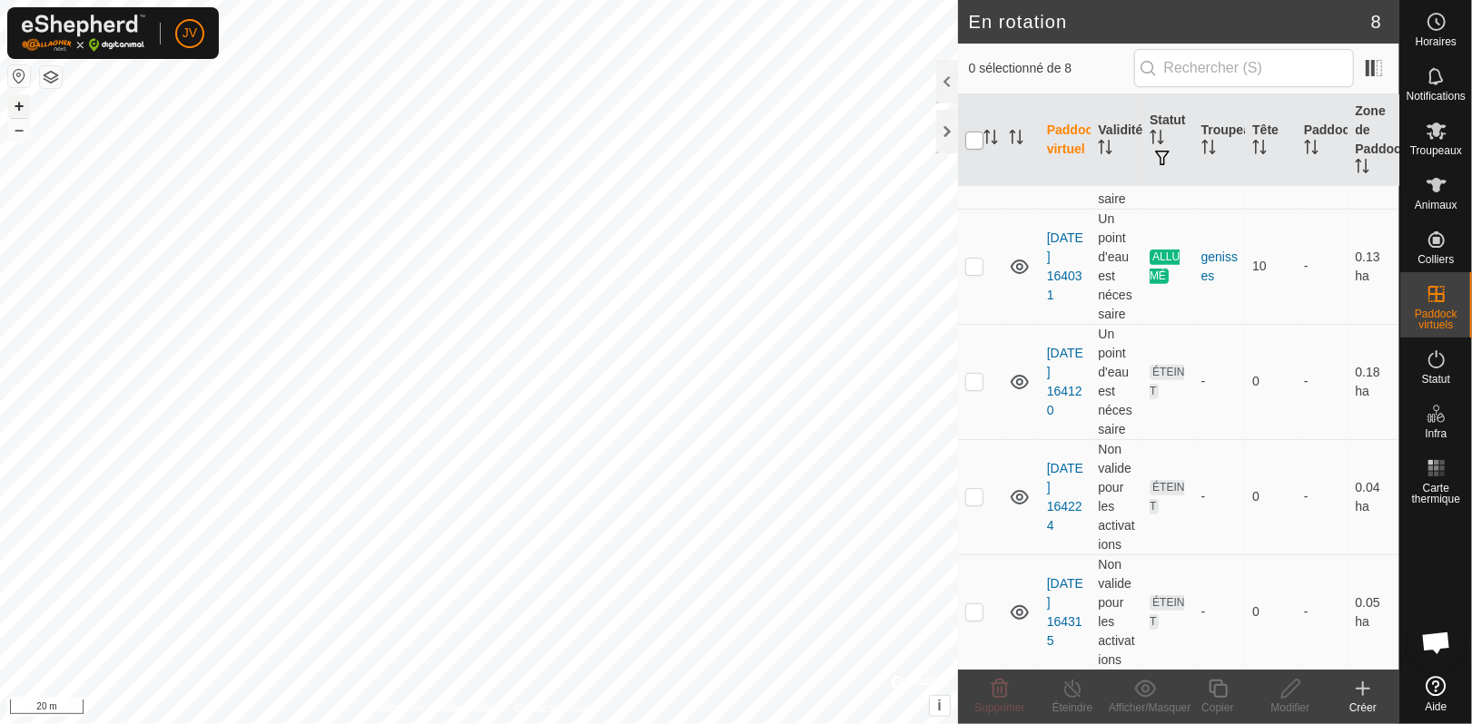
checkbox input "true"
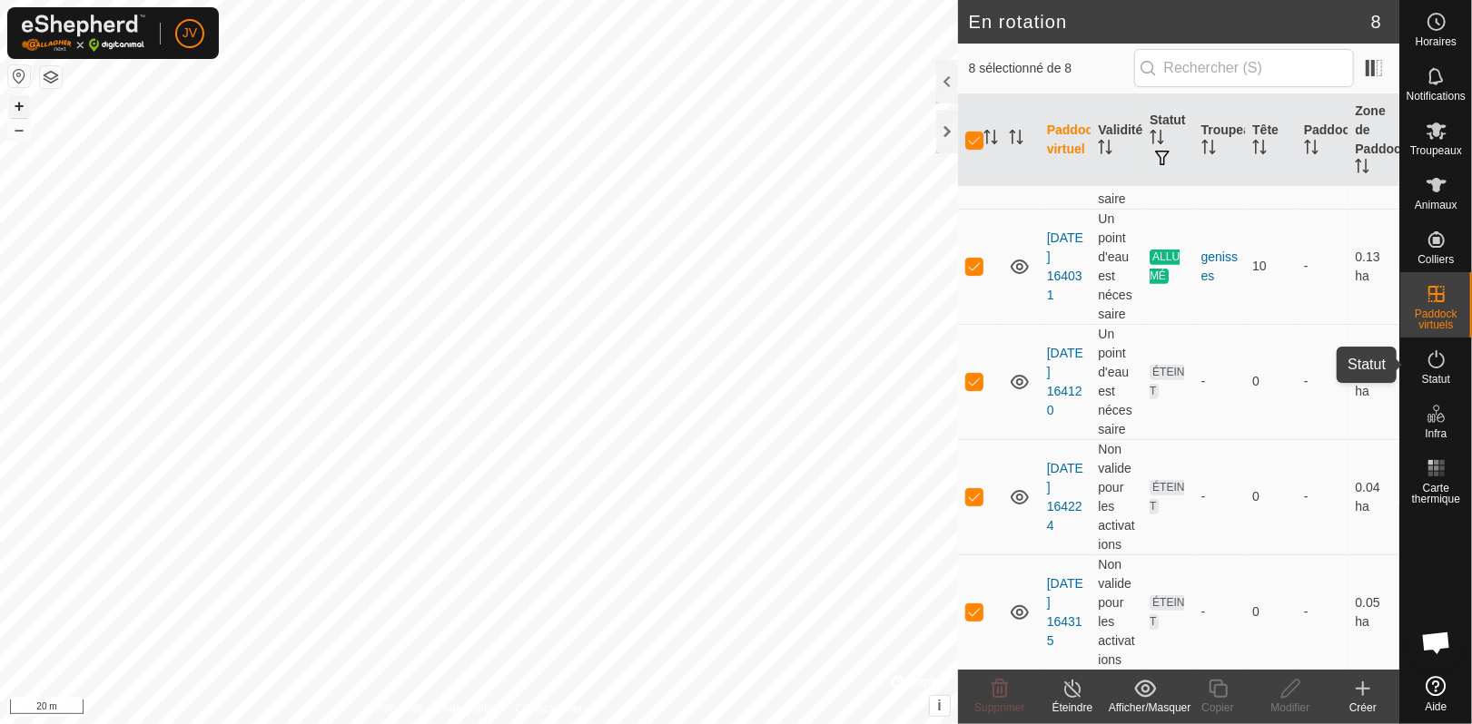
click at [1430, 369] on icon at bounding box center [1436, 360] width 22 height 22
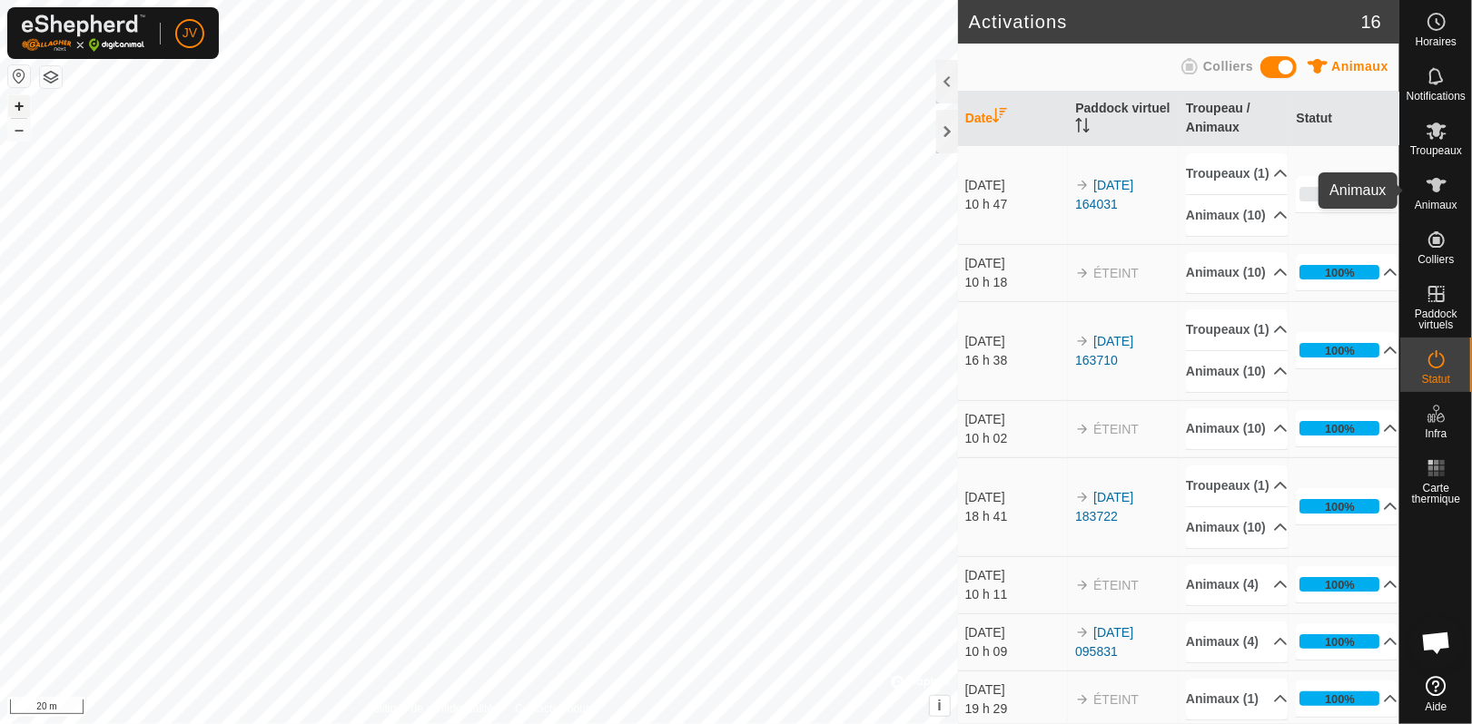
click at [1436, 185] on icon at bounding box center [1436, 185] width 20 height 15
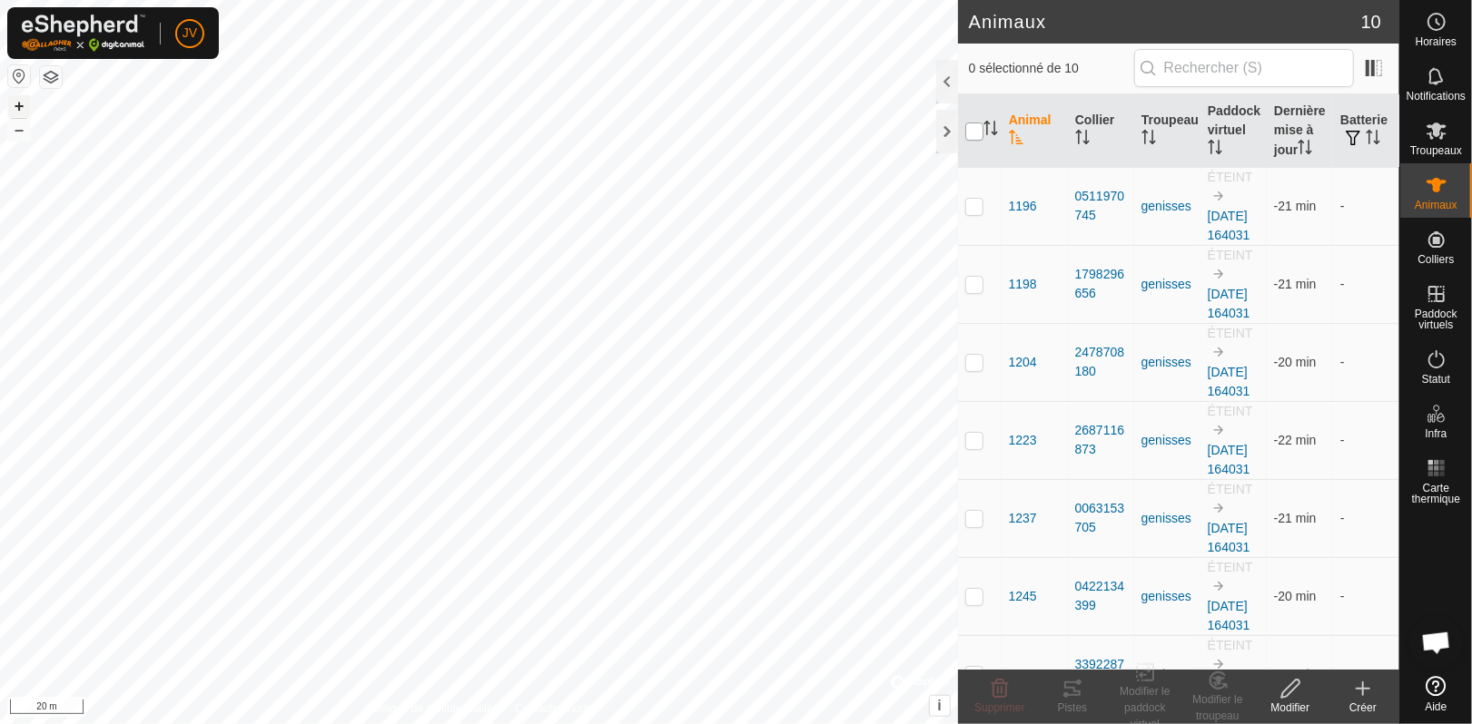
click at [978, 135] on input "checkbox" at bounding box center [974, 132] width 18 height 18
checkbox input "true"
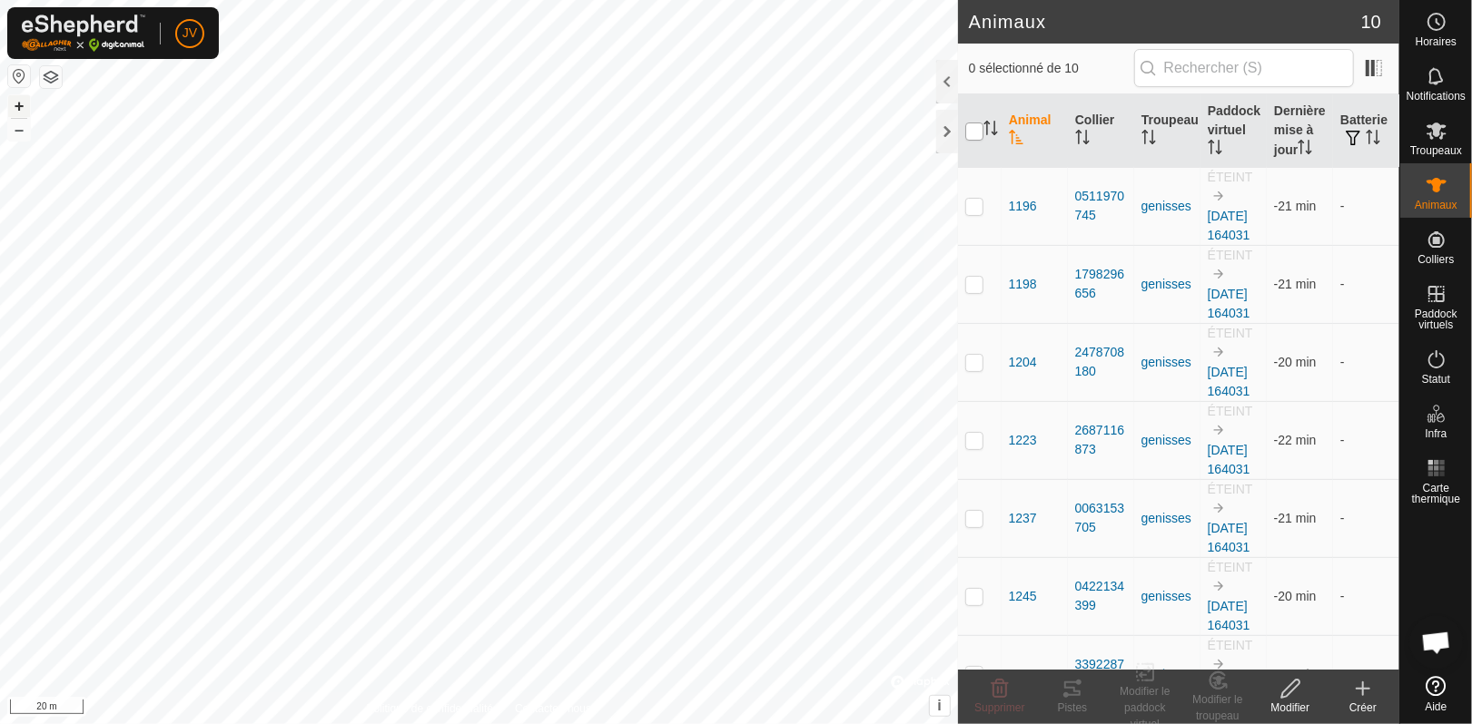
checkbox input "true"
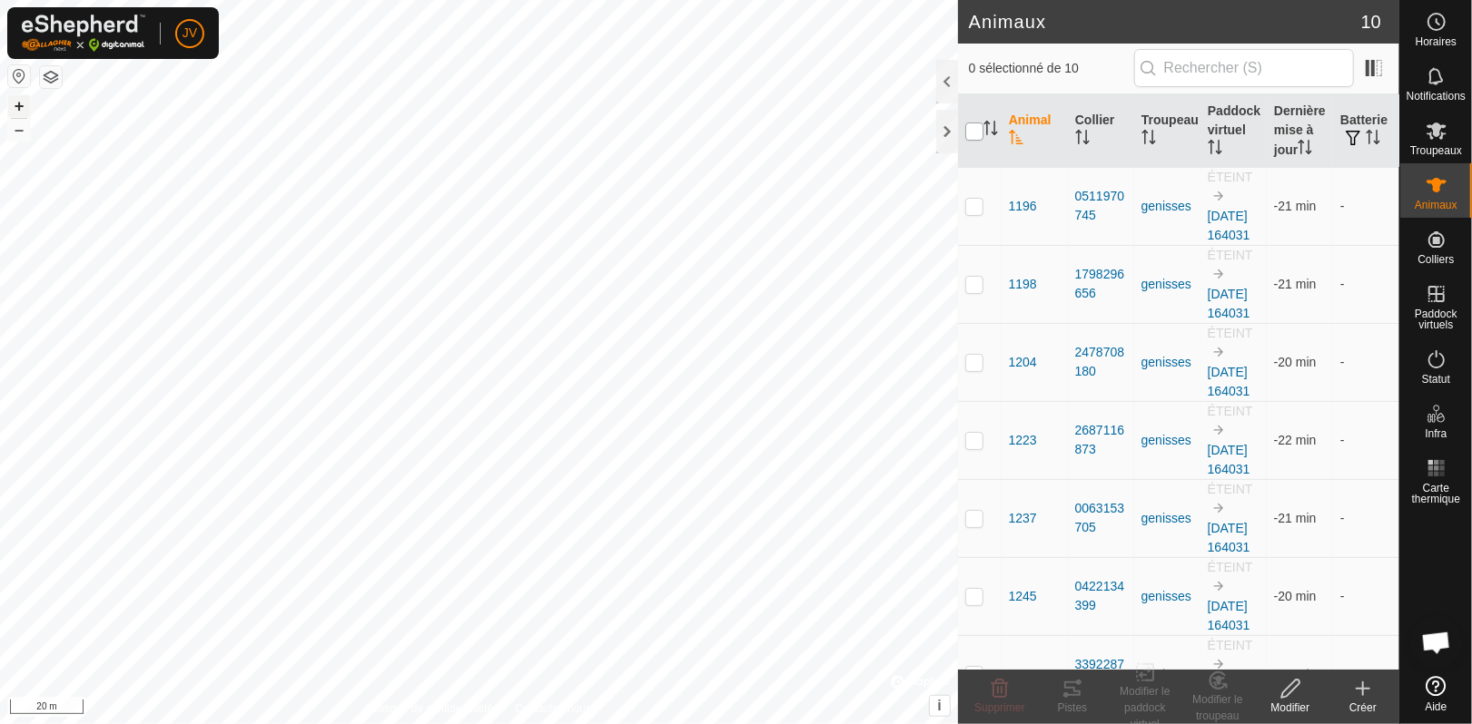
checkbox input "true"
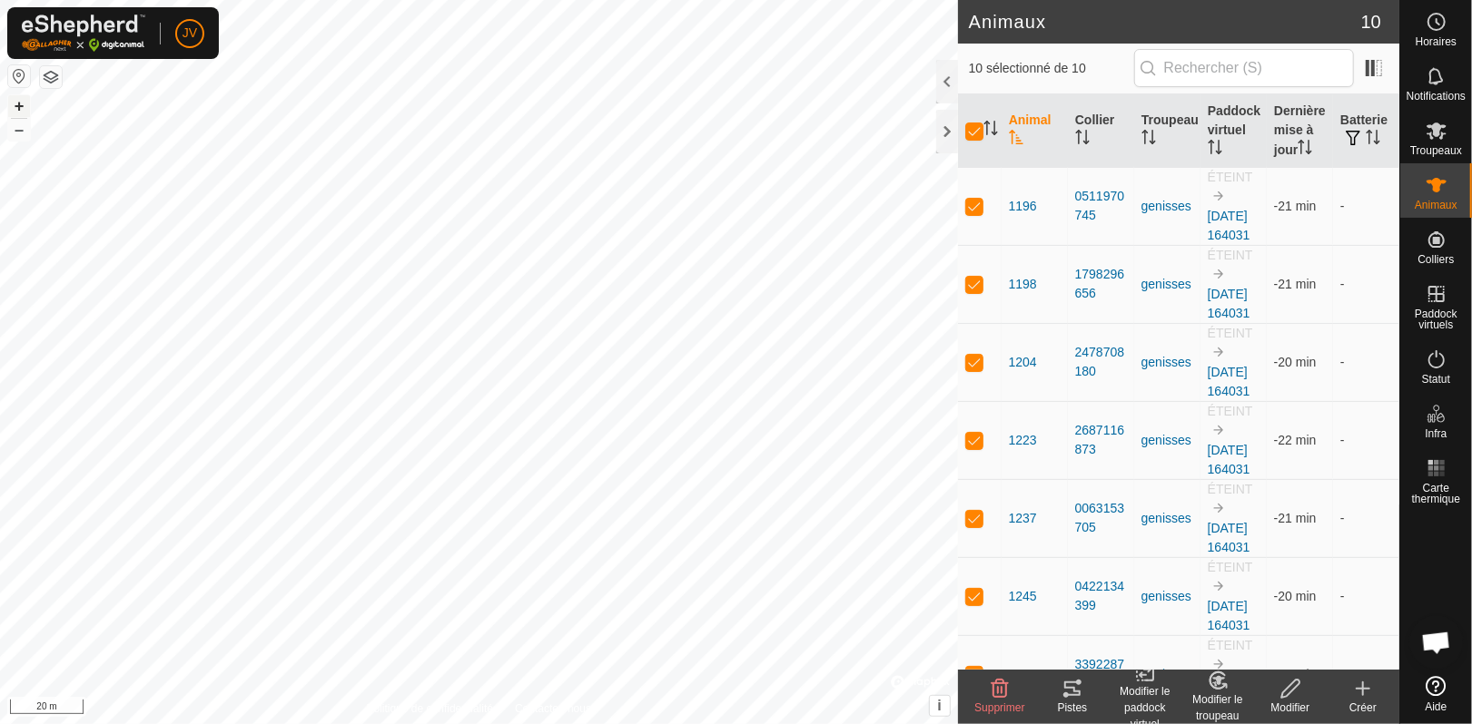
click at [1065, 696] on icon at bounding box center [1072, 689] width 16 height 15
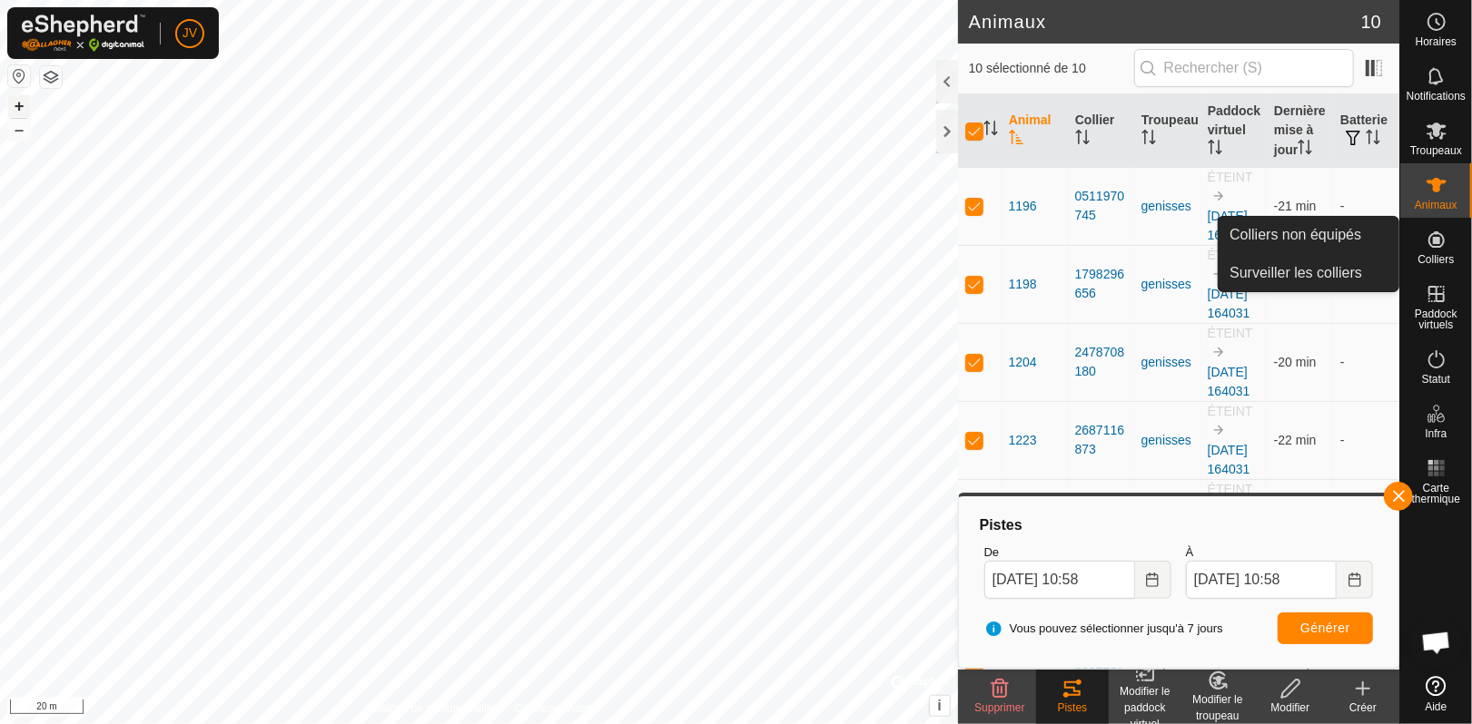
click at [1436, 257] on span "Colliers" at bounding box center [1435, 259] width 36 height 11
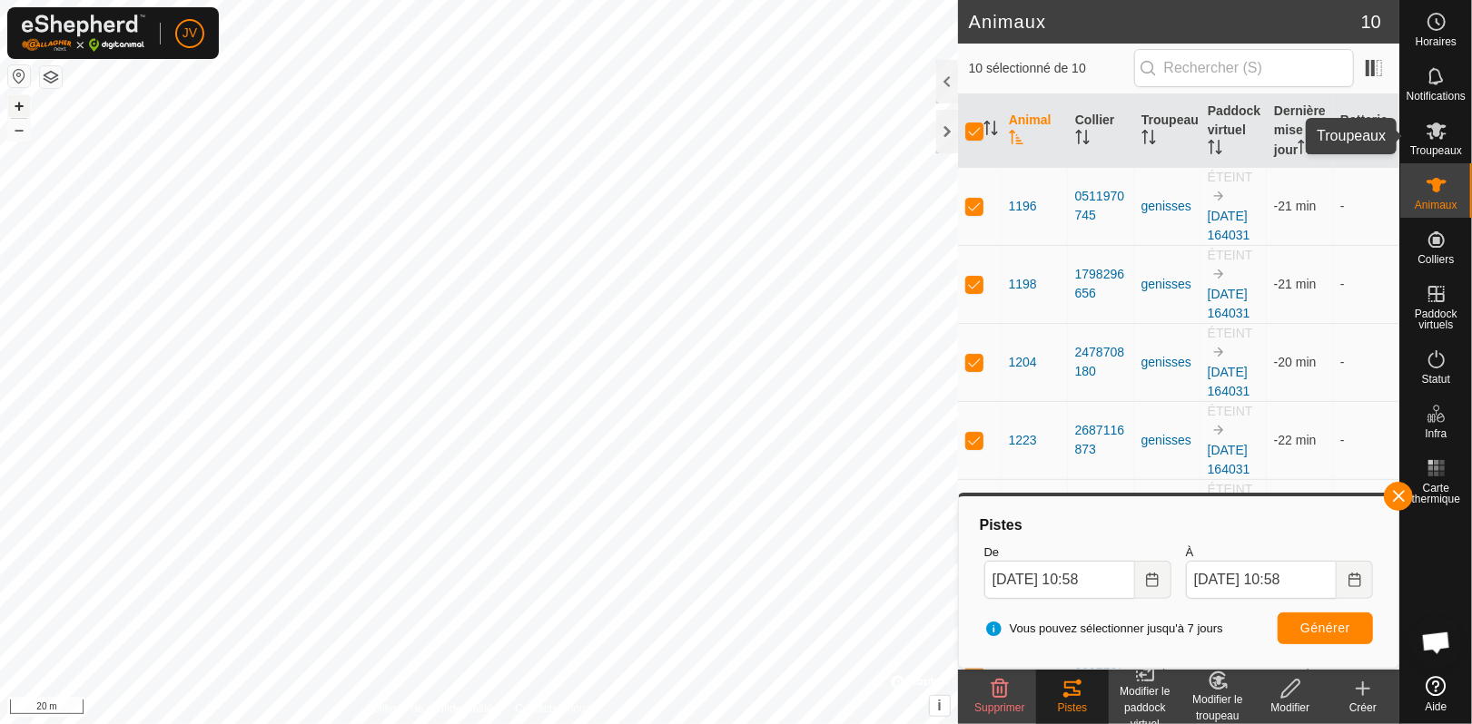
click at [1431, 142] on es-mob-svg-icon at bounding box center [1436, 130] width 33 height 29
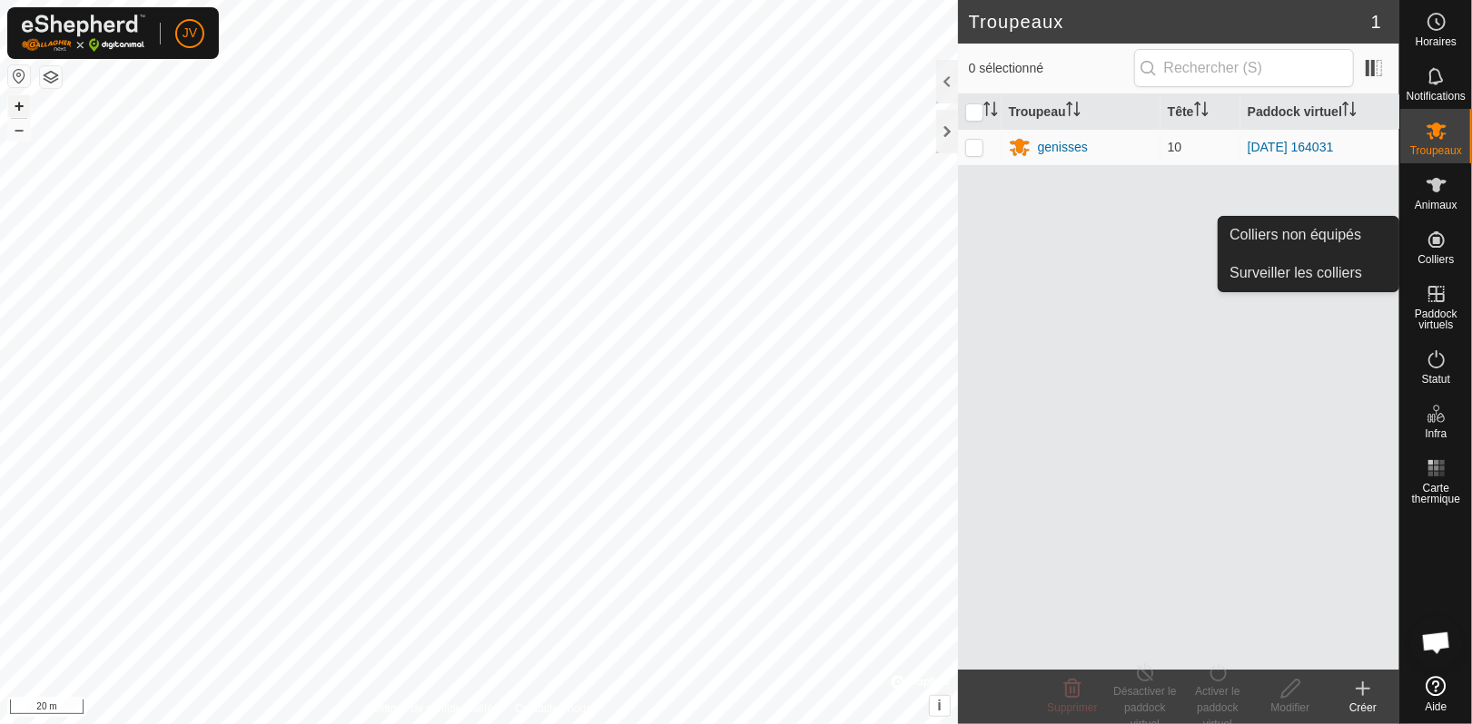
click at [1428, 242] on icon at bounding box center [1436, 239] width 16 height 16
click at [1316, 266] on link "Surveiller les colliers" at bounding box center [1308, 273] width 180 height 36
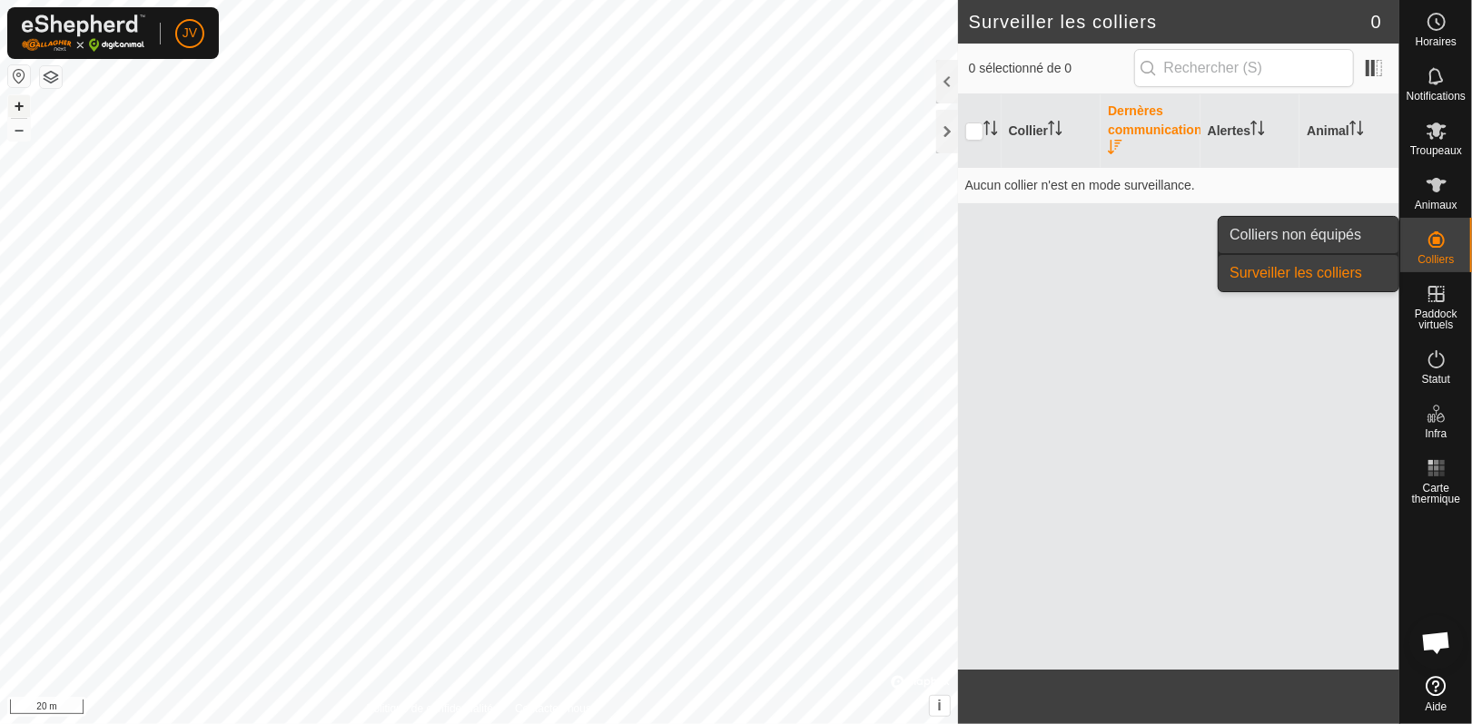
click at [1309, 220] on link "Colliers non équipés" at bounding box center [1308, 235] width 180 height 36
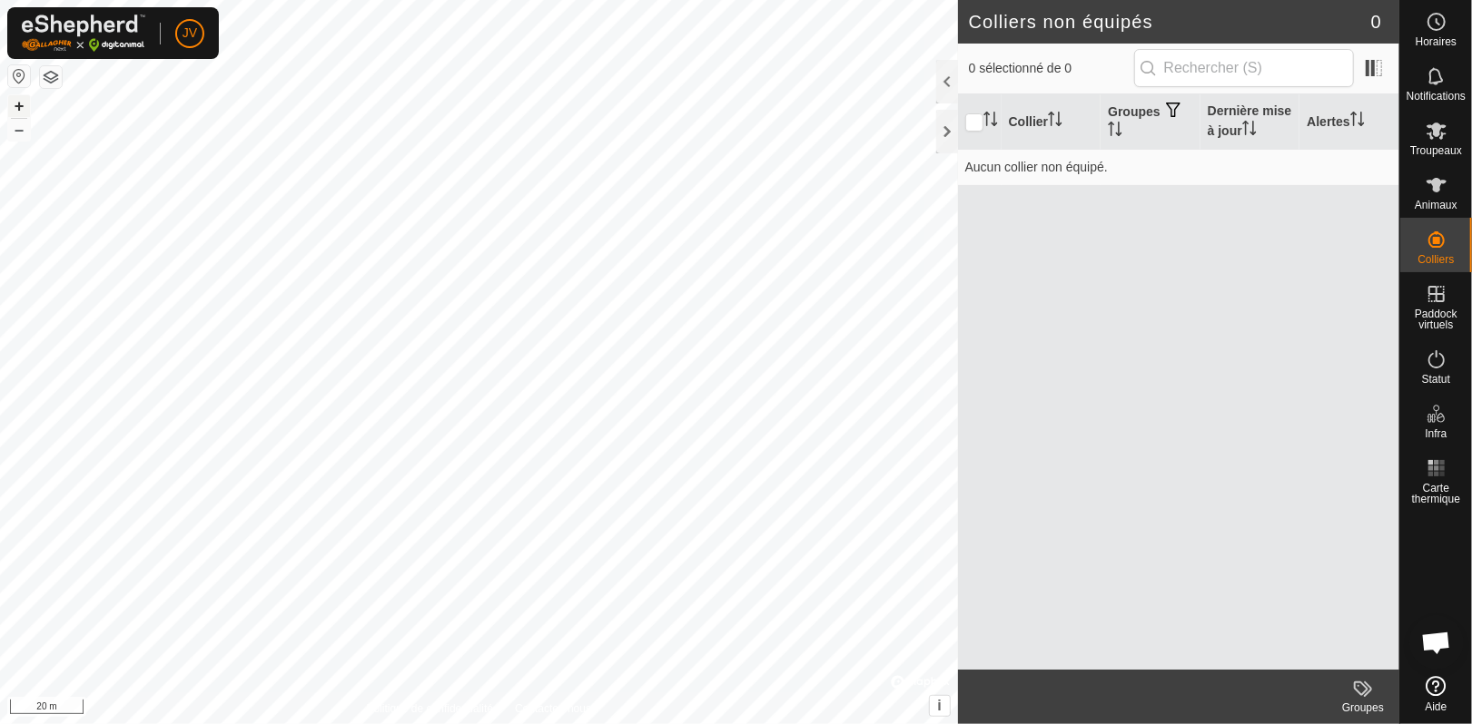
click at [1361, 691] on icon at bounding box center [1363, 689] width 22 height 22
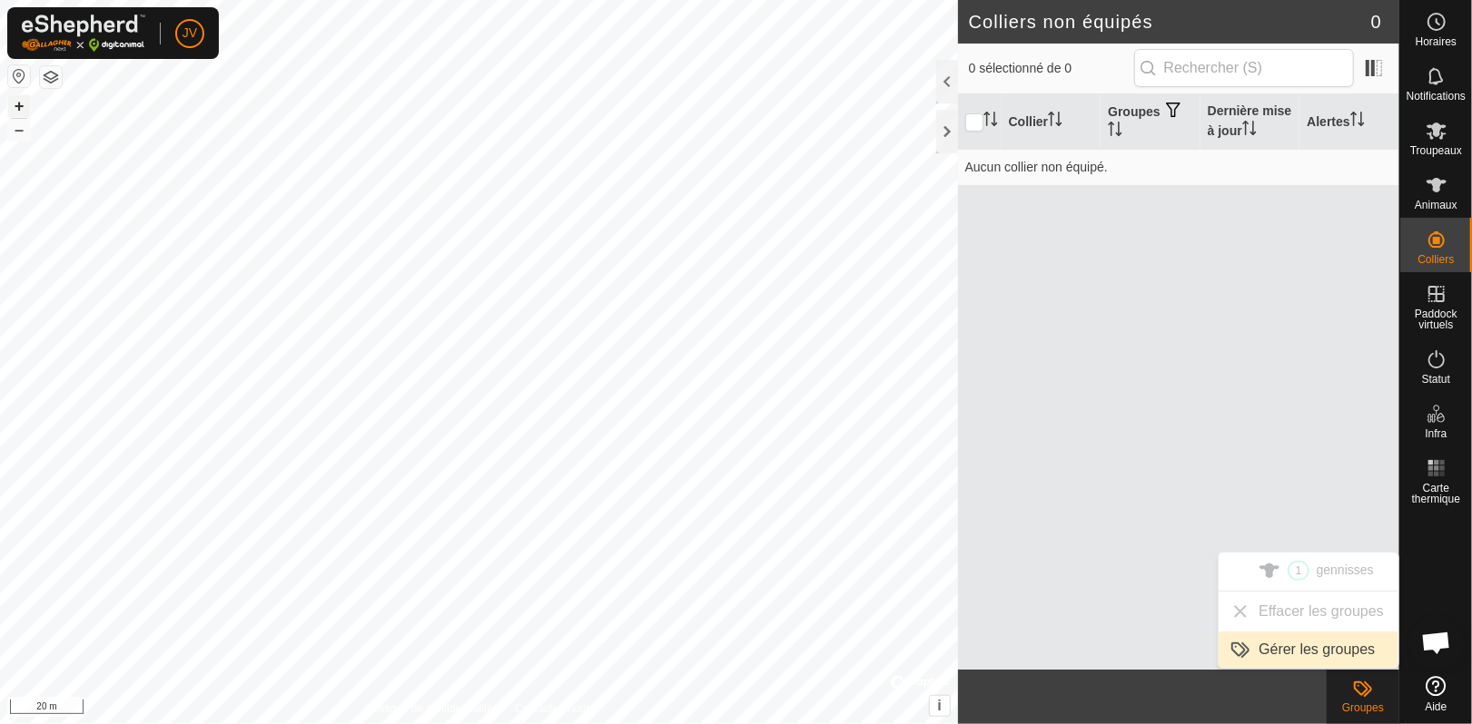
click at [1257, 644] on link "Gérer les groupes" at bounding box center [1308, 650] width 180 height 36
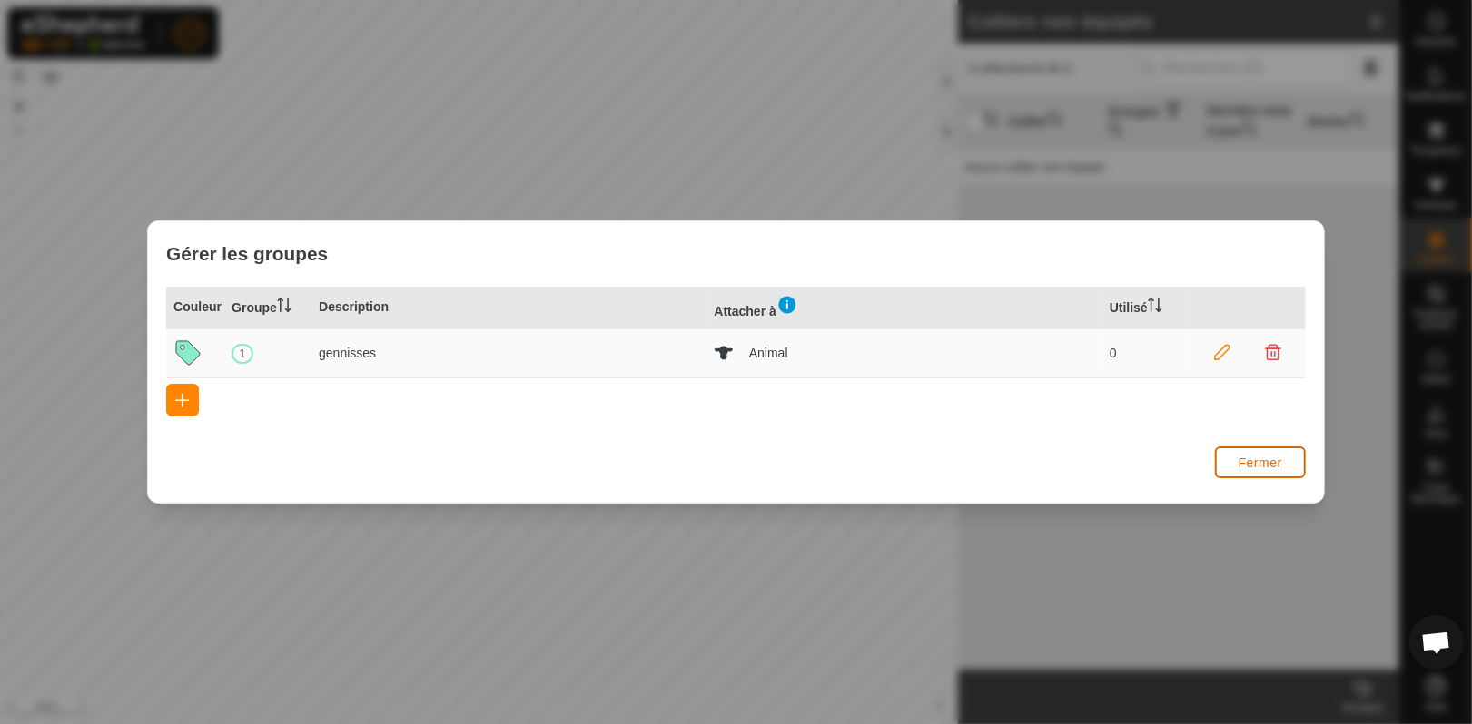
click at [1278, 458] on span "Fermer" at bounding box center [1260, 463] width 44 height 15
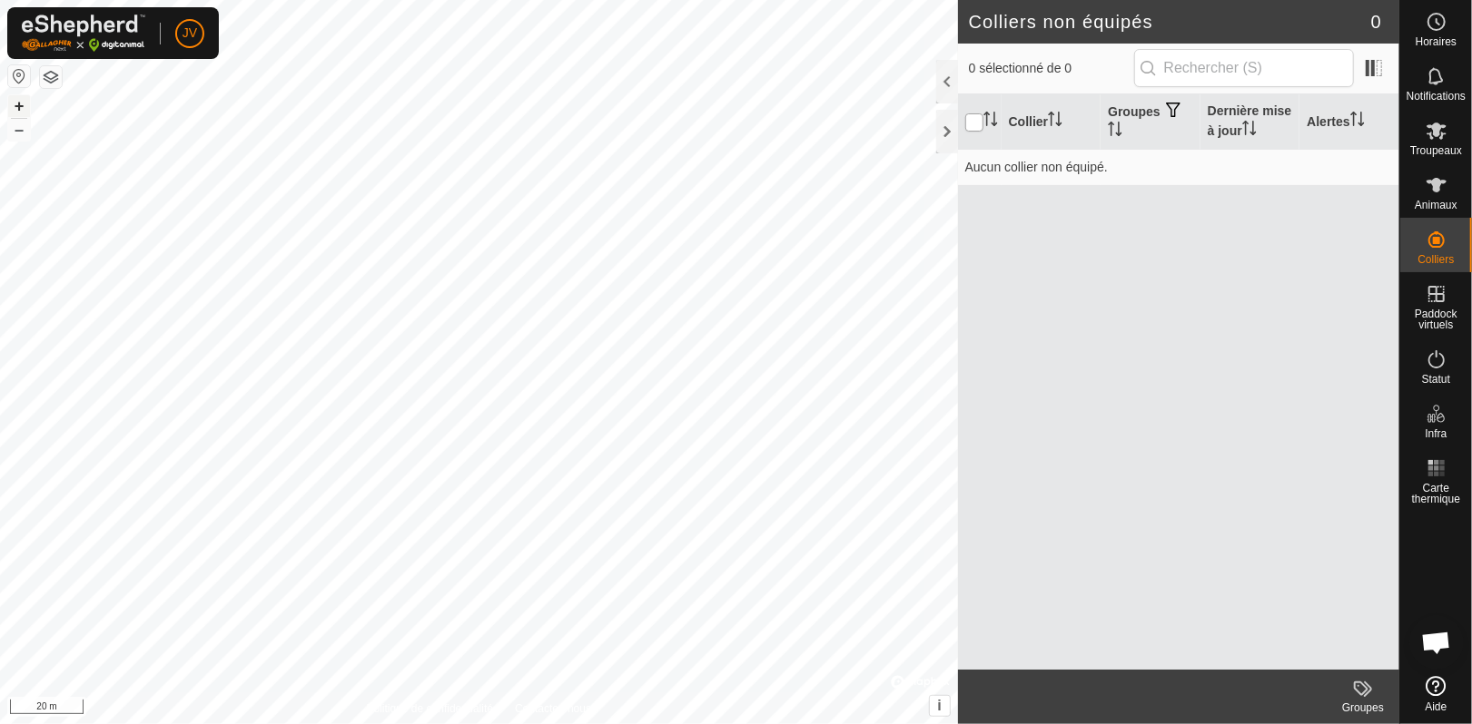
click at [967, 113] on input "checkbox" at bounding box center [974, 122] width 18 height 18
click at [973, 123] on input "checkbox" at bounding box center [974, 122] width 18 height 18
checkbox input "false"
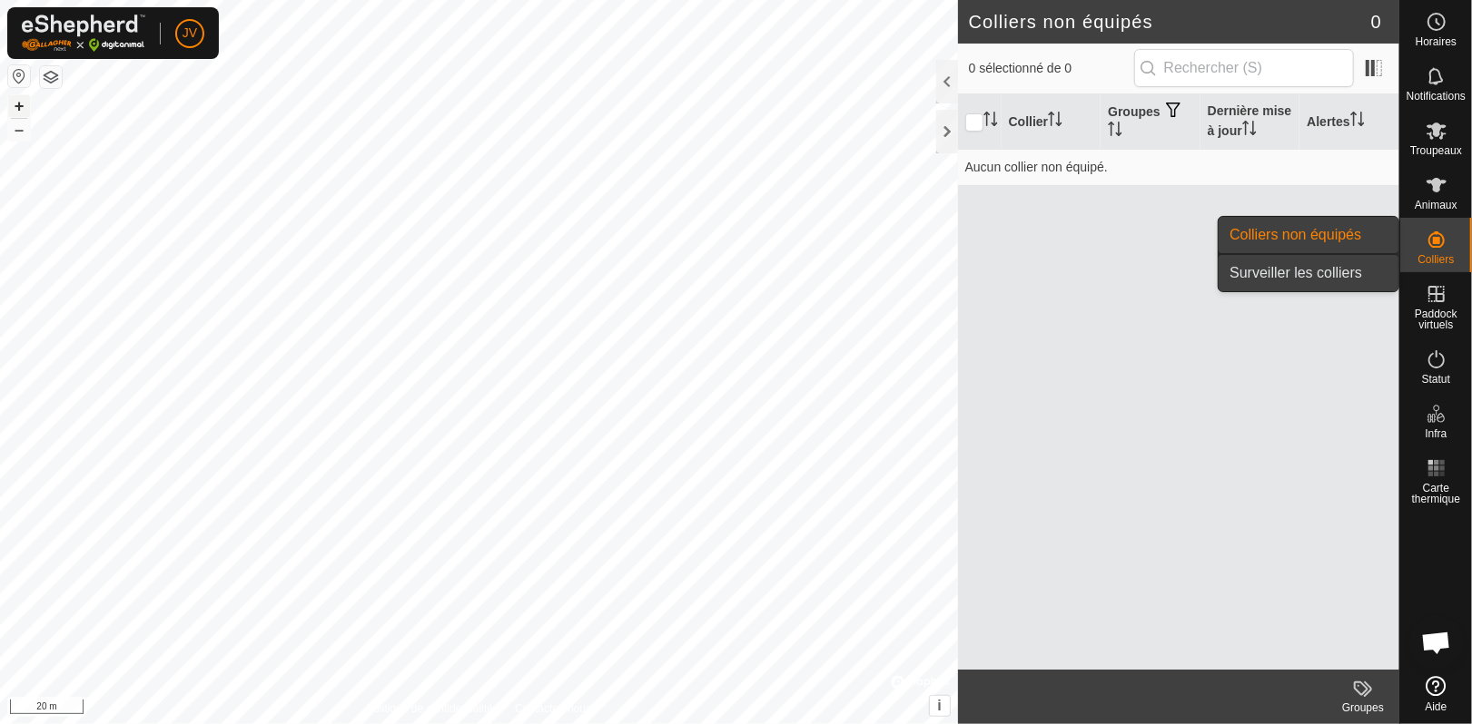
click at [1274, 280] on link "Surveiller les colliers" at bounding box center [1308, 273] width 180 height 36
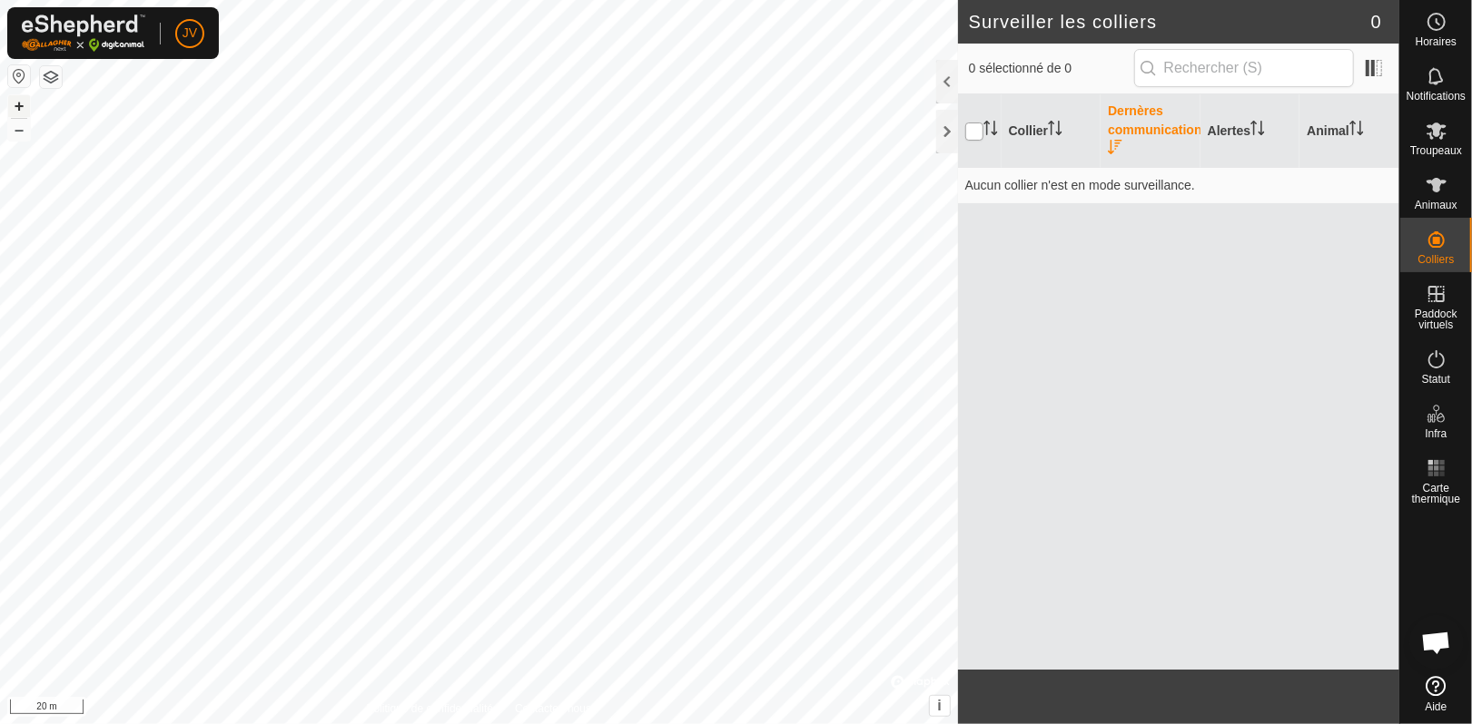
click at [975, 135] on input "checkbox" at bounding box center [974, 132] width 18 height 18
checkbox input "true"
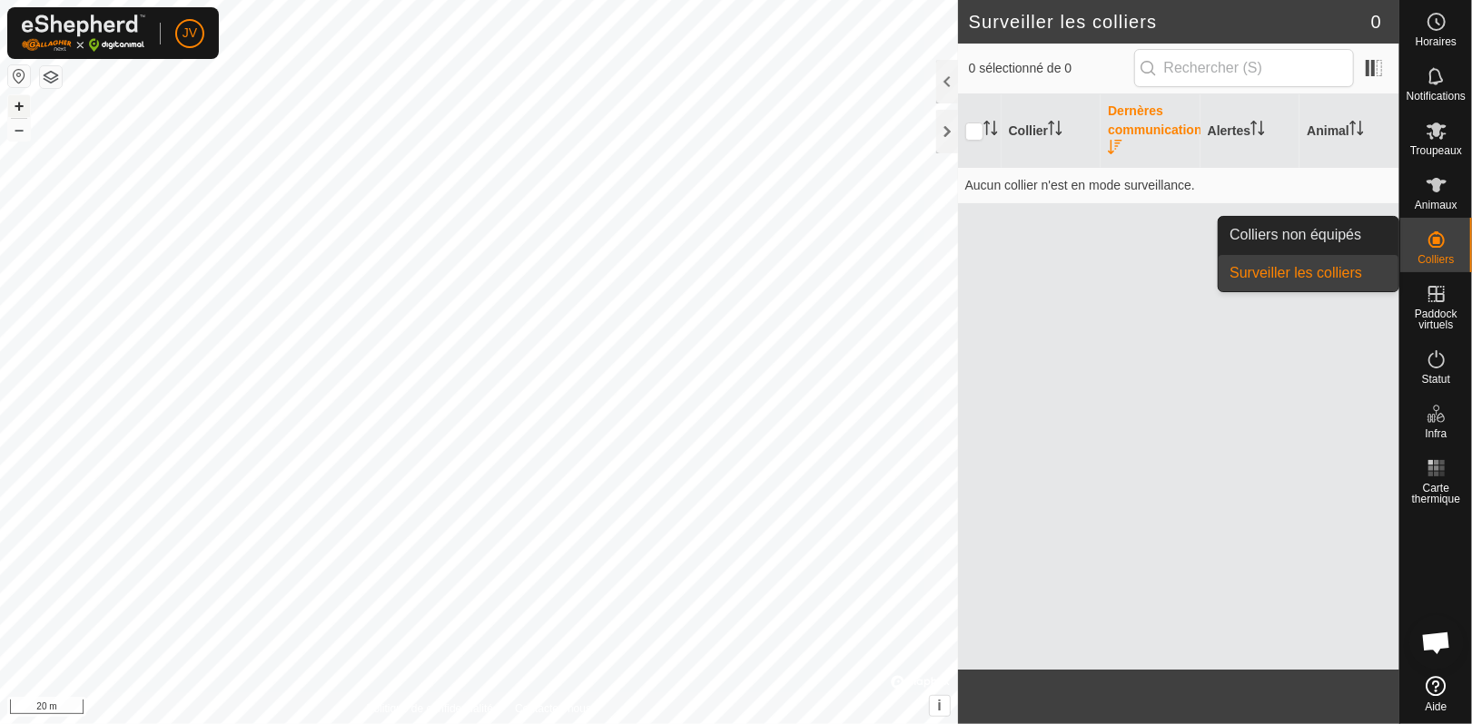
click at [1293, 229] on link "Colliers non équipés" at bounding box center [1308, 235] width 180 height 36
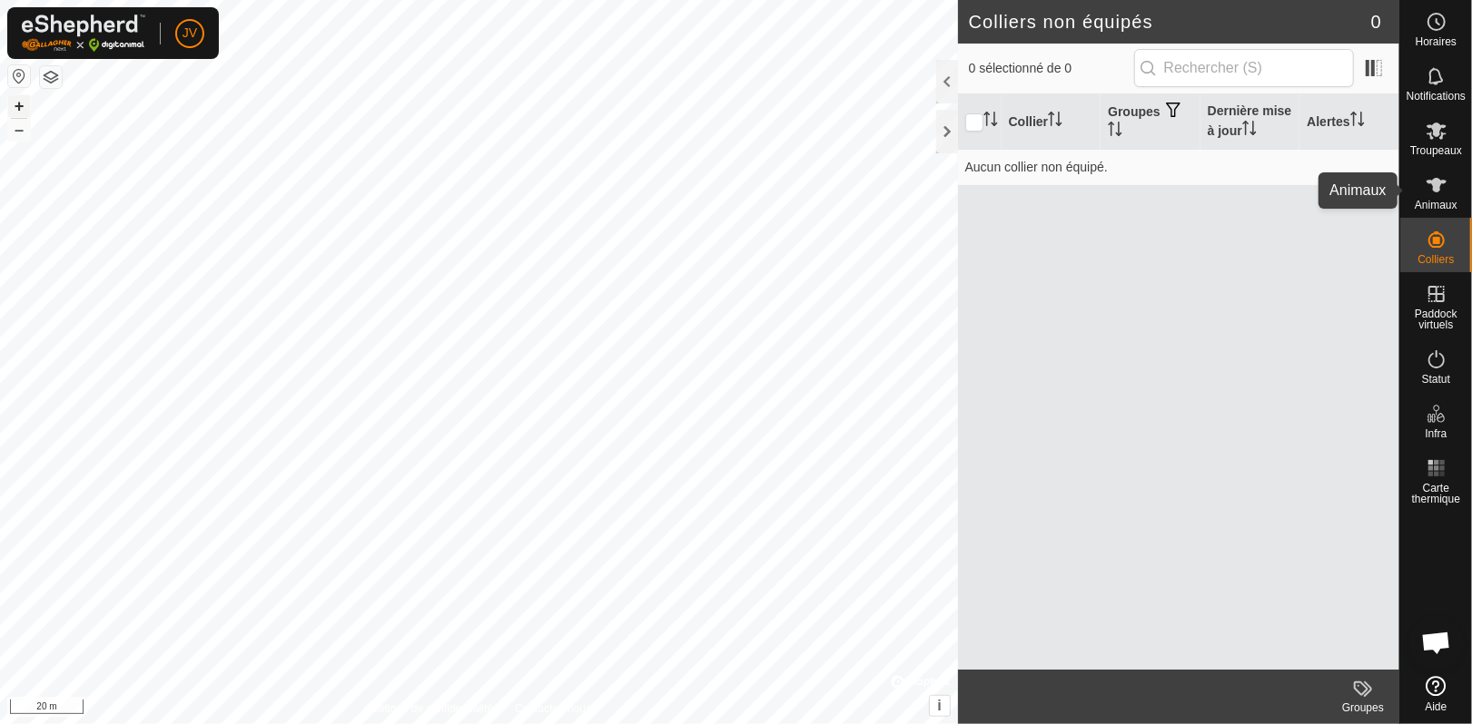
click at [1446, 192] on icon at bounding box center [1436, 185] width 22 height 22
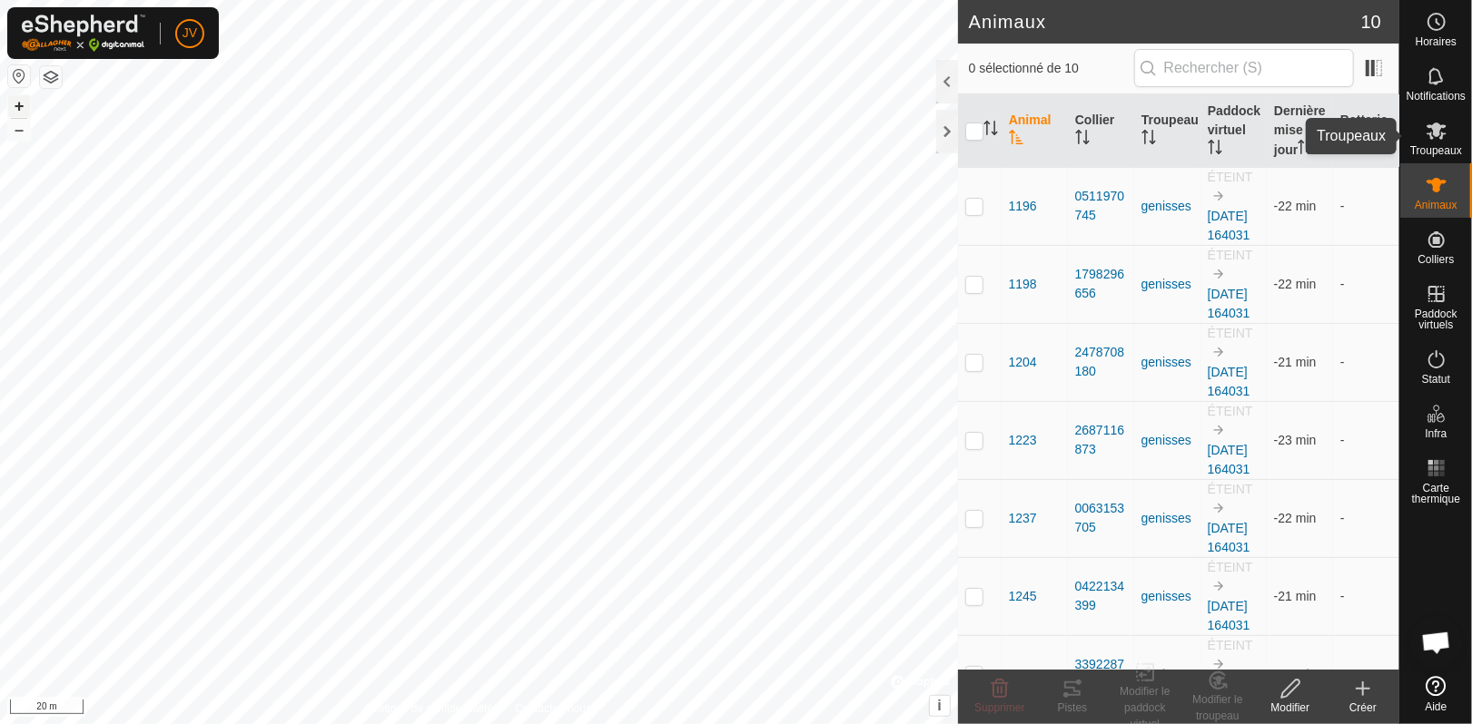
click at [1441, 128] on icon at bounding box center [1436, 131] width 22 height 22
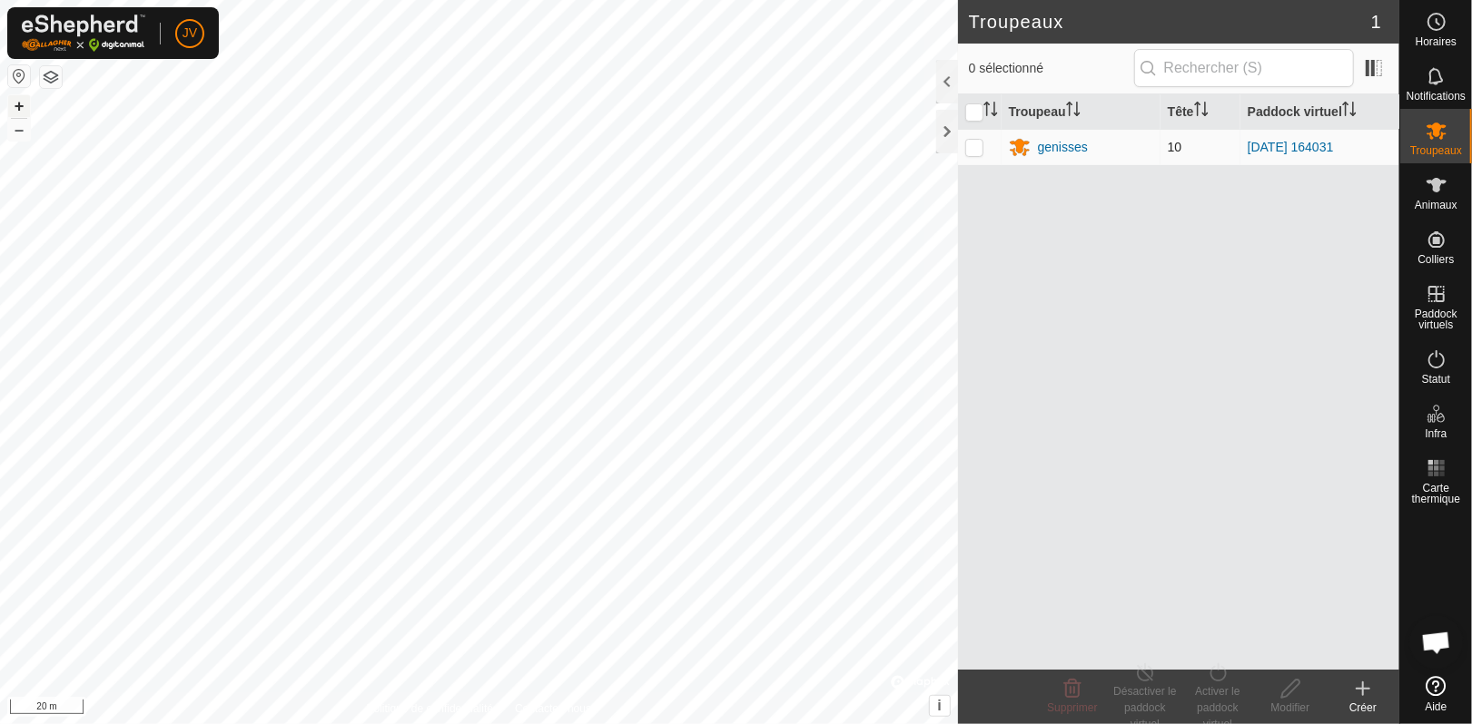
click at [971, 151] on p-checkbox at bounding box center [974, 147] width 18 height 15
checkbox input "true"
